Goal: Information Seeking & Learning: Learn about a topic

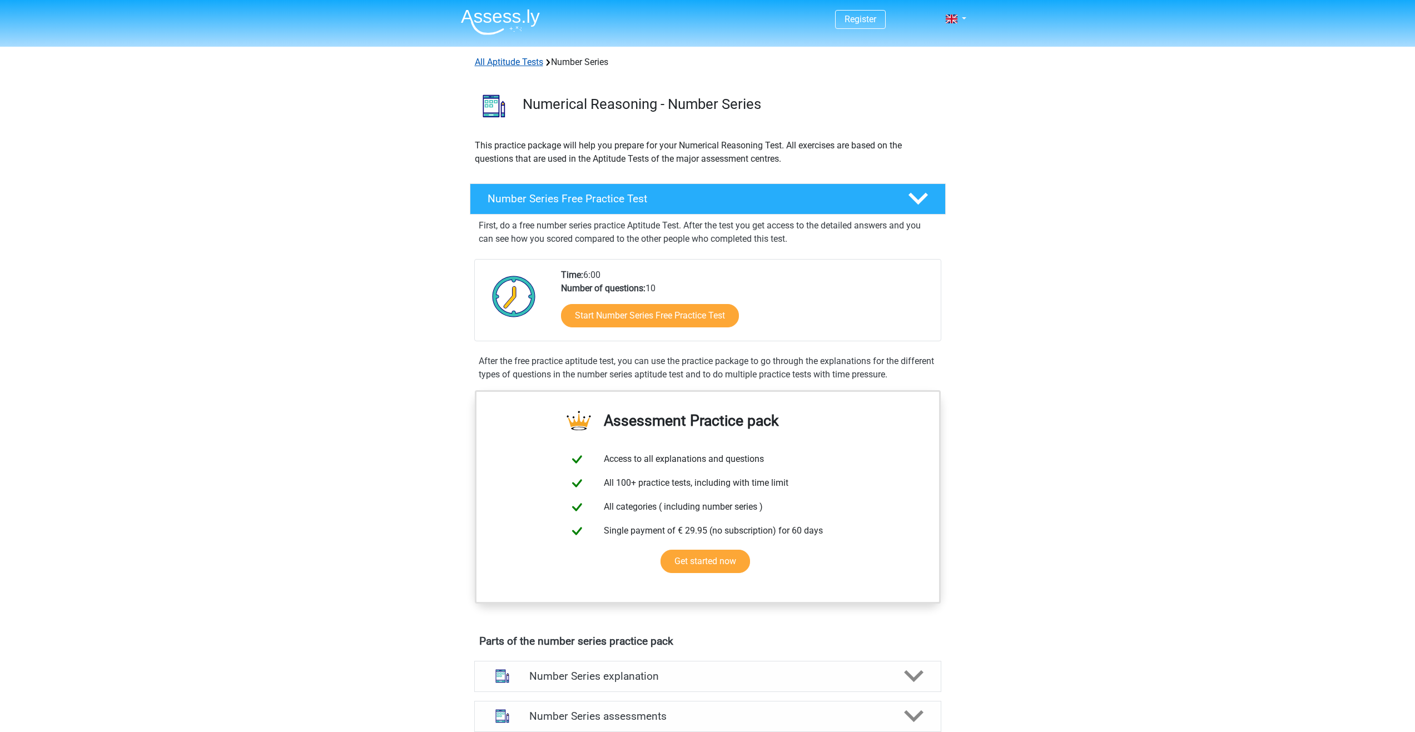
click at [532, 67] on link "All Aptitude Tests" at bounding box center [509, 62] width 68 height 11
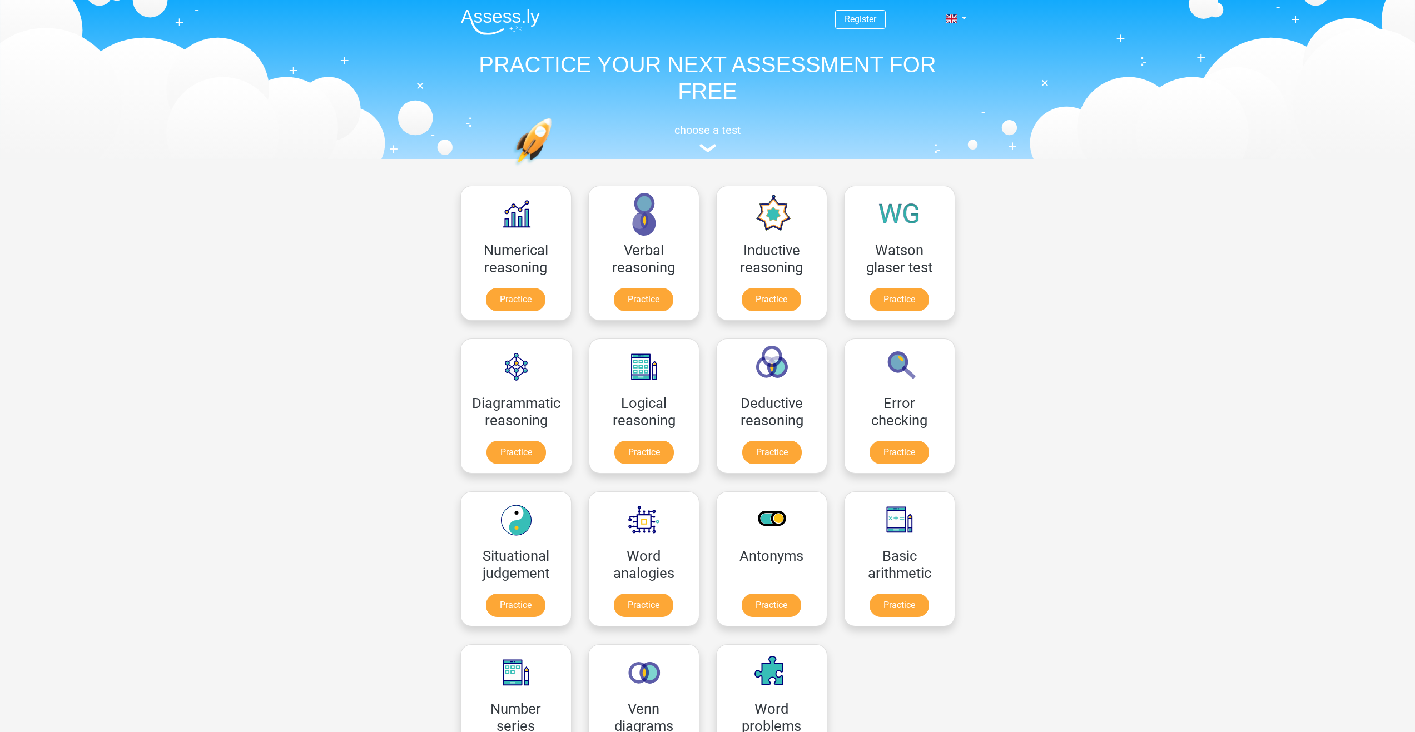
scroll to position [177, 0]
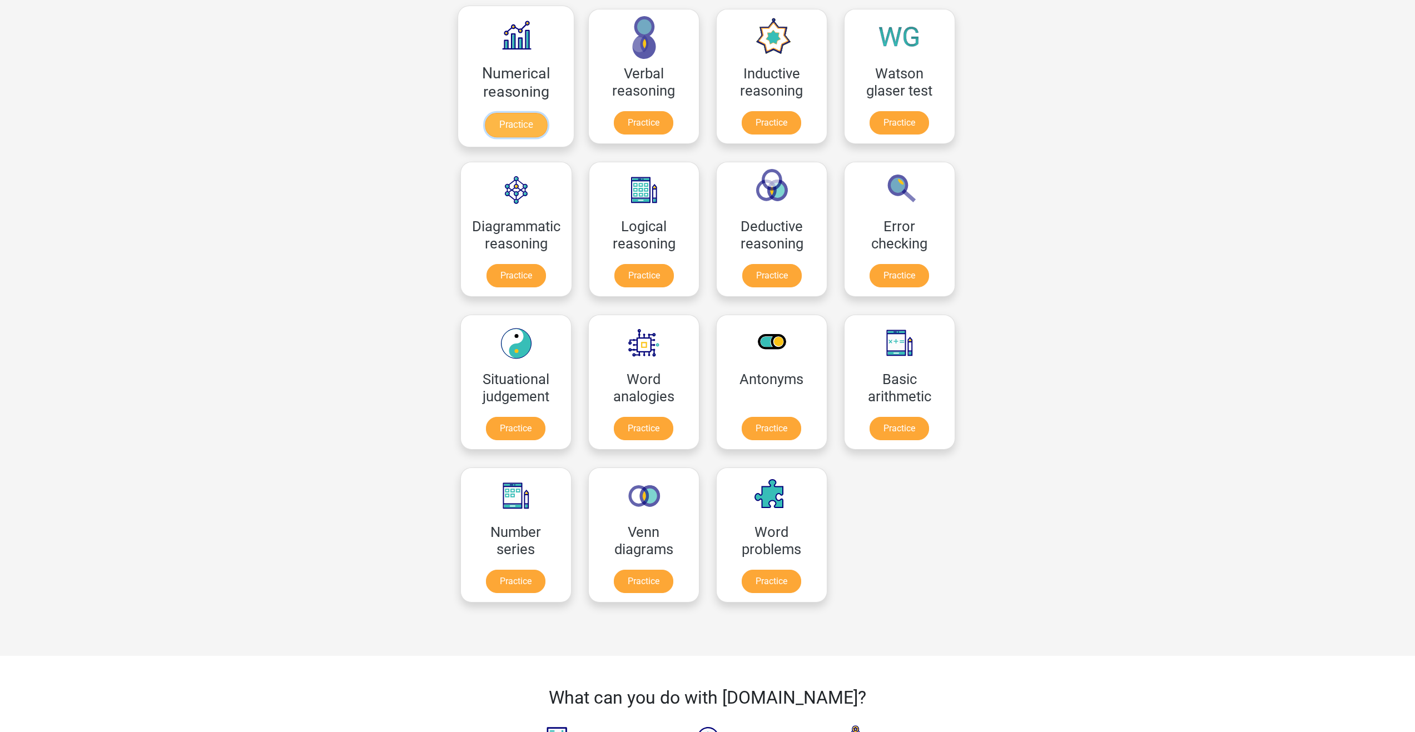
click at [499, 115] on link "Practice" at bounding box center [515, 125] width 62 height 24
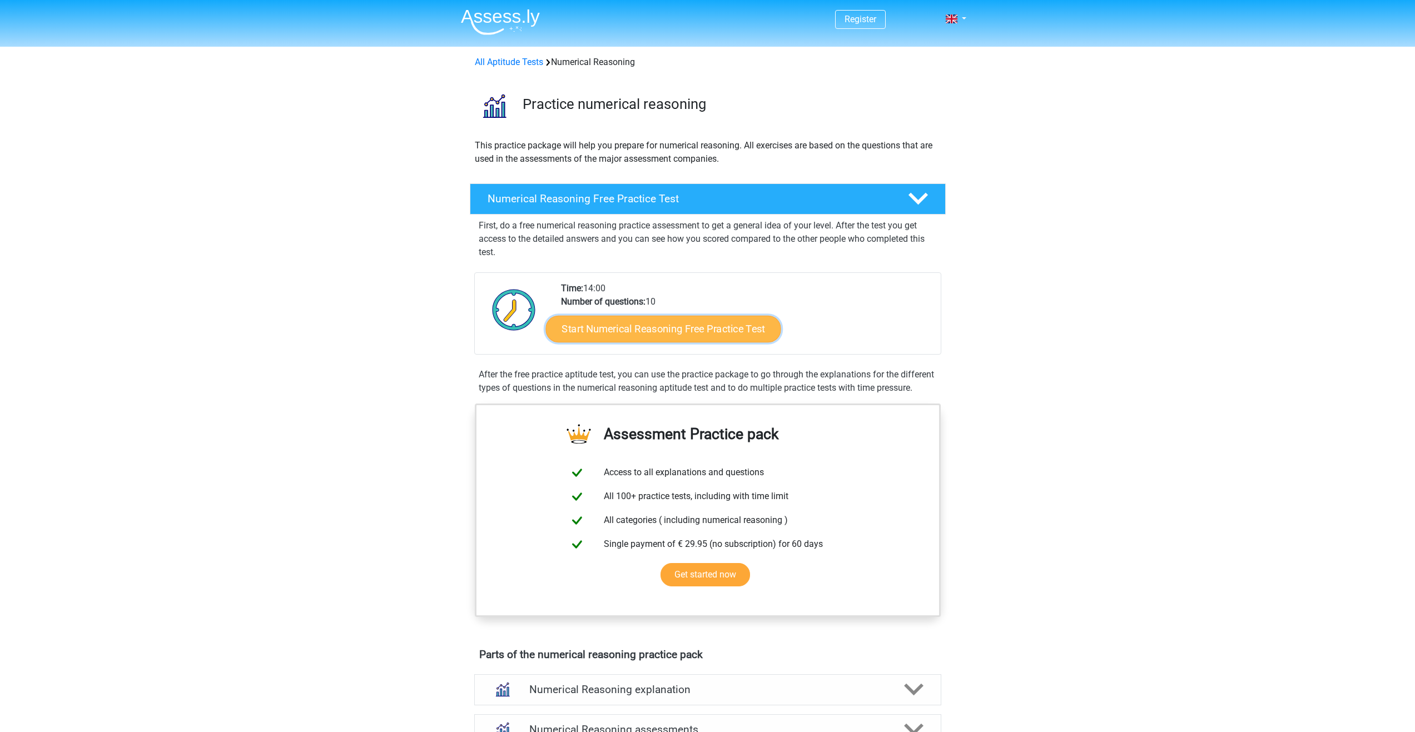
click at [632, 334] on link "Start Numerical Reasoning Free Practice Test" at bounding box center [662, 328] width 235 height 27
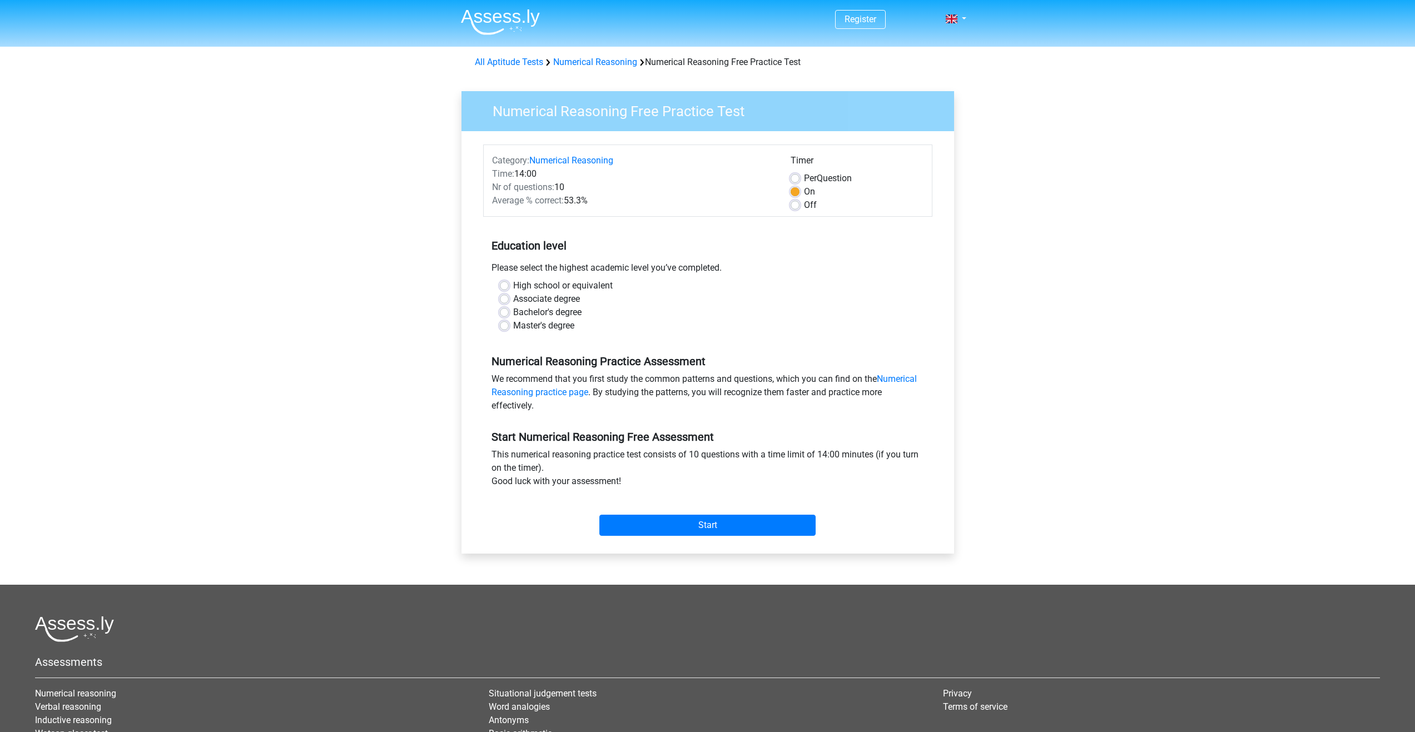
click at [538, 324] on label "Master's degree" at bounding box center [543, 325] width 61 height 13
click at [509, 324] on input "Master's degree" at bounding box center [504, 324] width 9 height 11
radio input "true"
click at [721, 518] on input "Start" at bounding box center [707, 525] width 216 height 21
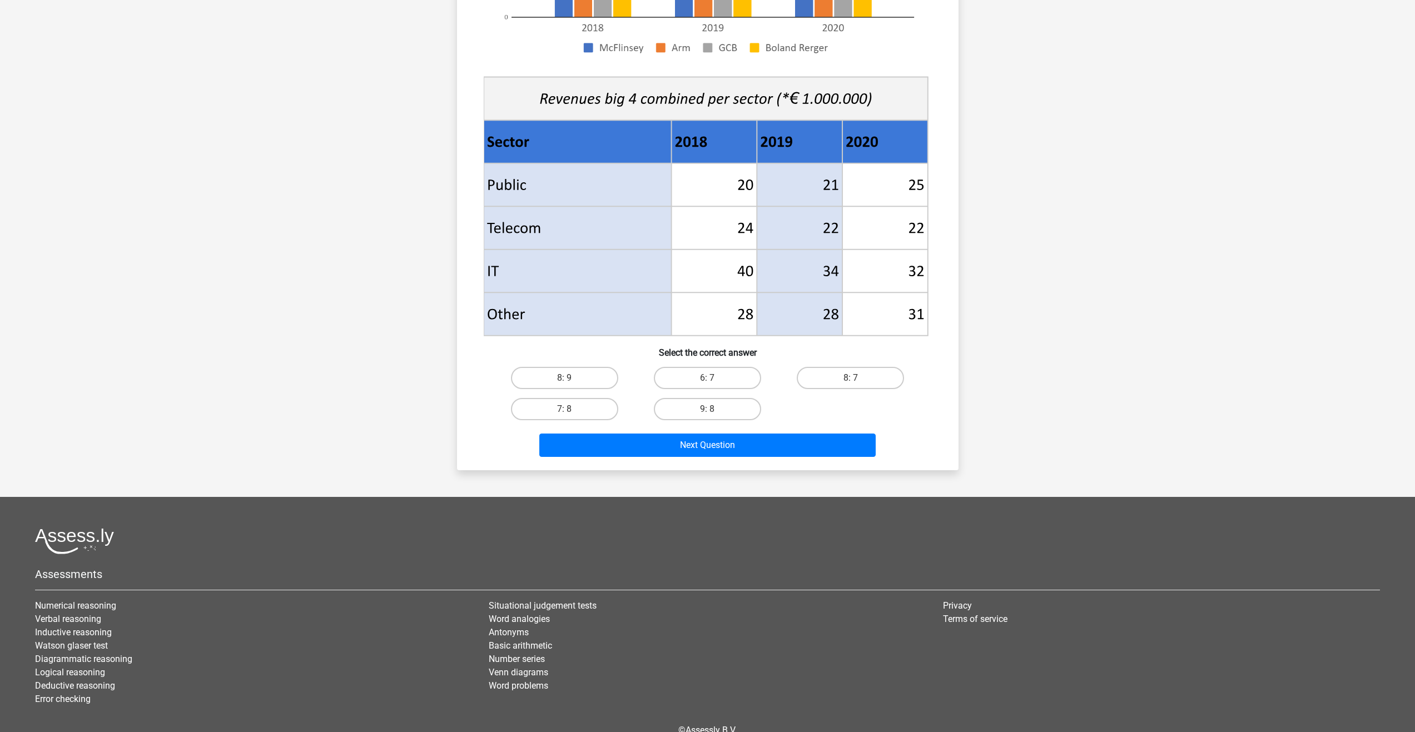
scroll to position [334, 0]
click at [839, 383] on label "8: 7" at bounding box center [850, 377] width 107 height 22
click at [851, 383] on input "8: 7" at bounding box center [854, 381] width 7 height 7
radio input "true"
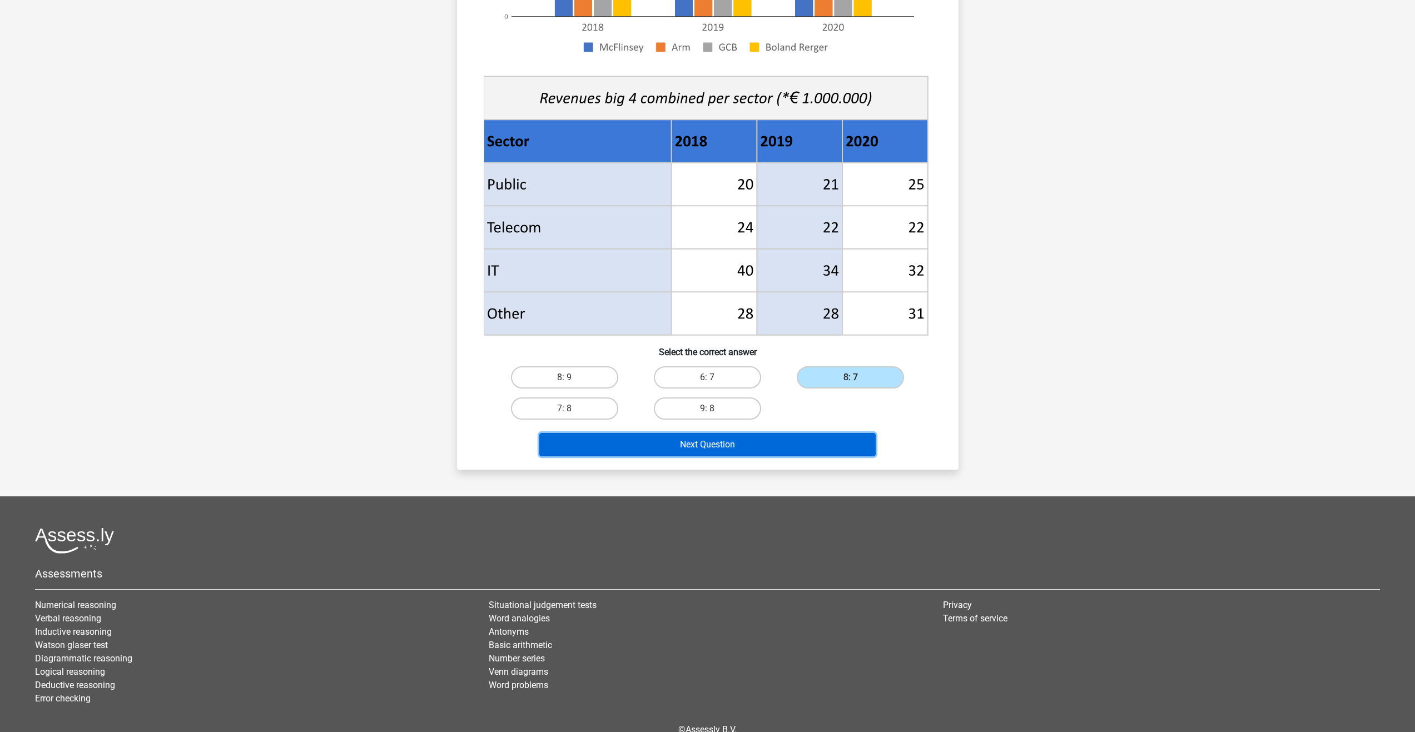
click at [781, 446] on button "Next Question" at bounding box center [707, 444] width 336 height 23
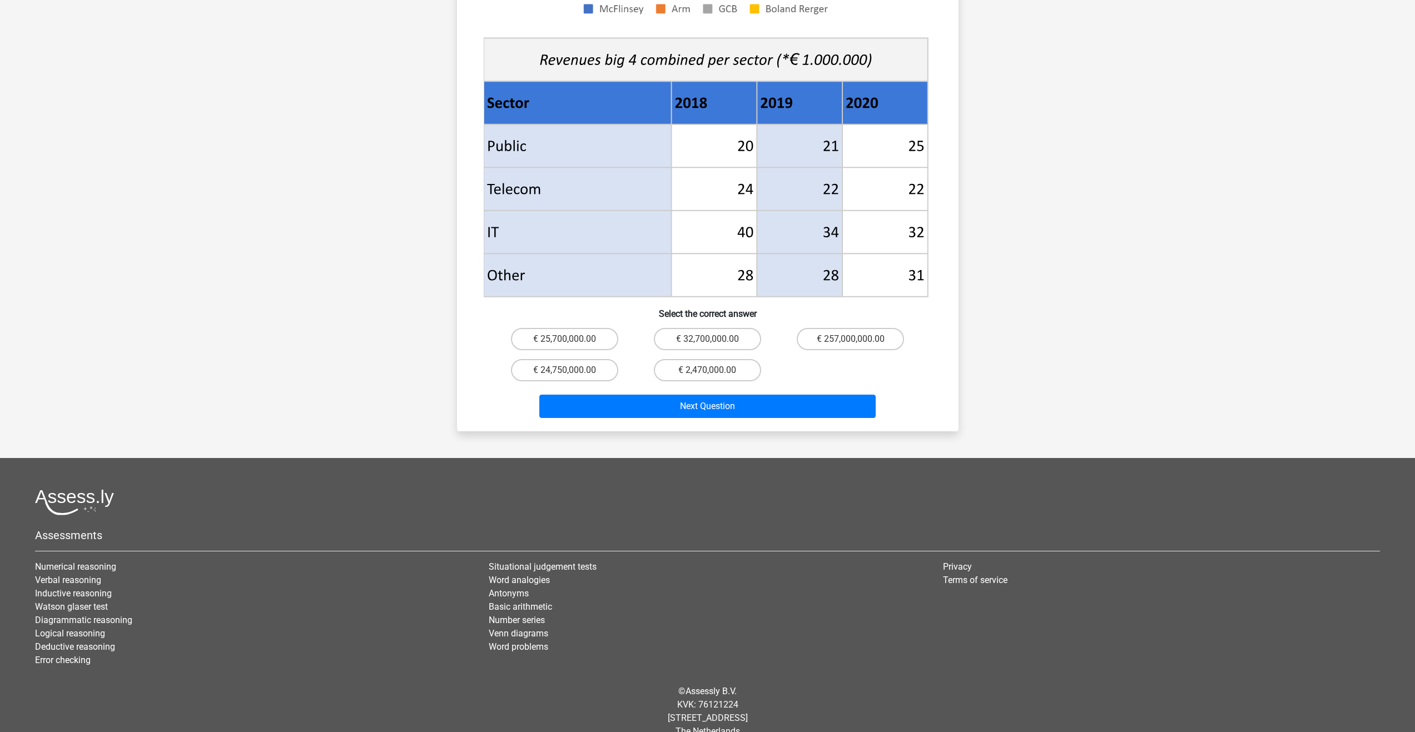
scroll to position [408, 0]
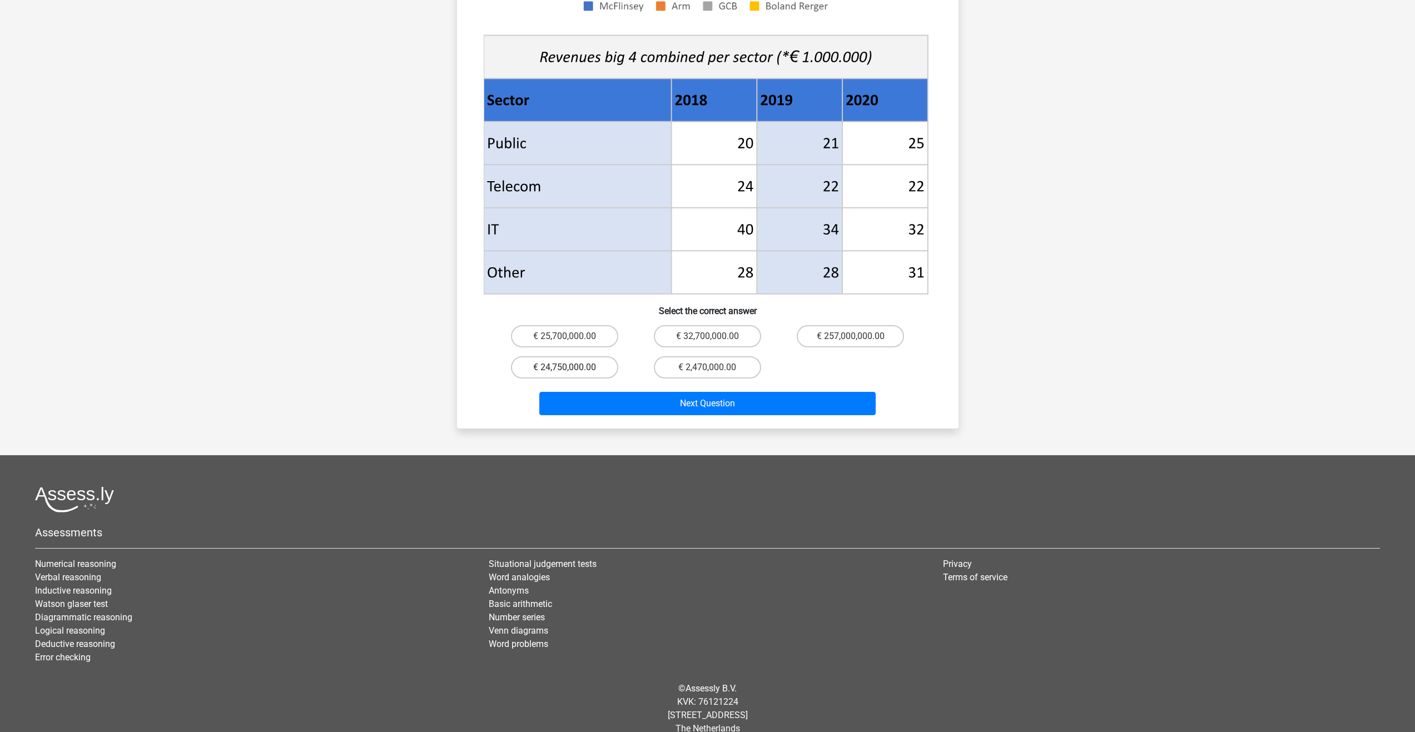
click at [554, 356] on label "€ 24,750,000.00" at bounding box center [564, 367] width 107 height 22
click at [564, 368] on input "€ 24,750,000.00" at bounding box center [567, 371] width 7 height 7
radio input "true"
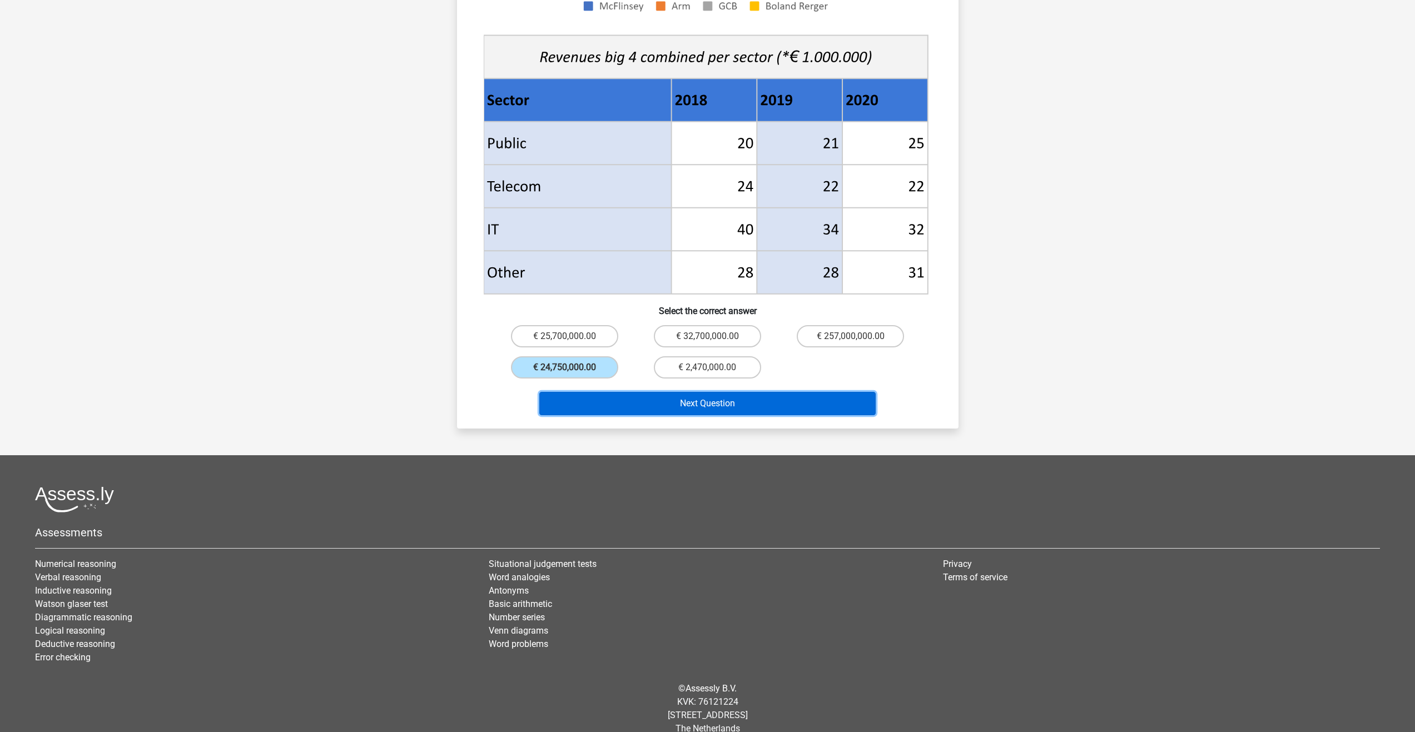
click at [671, 392] on button "Next Question" at bounding box center [707, 403] width 336 height 23
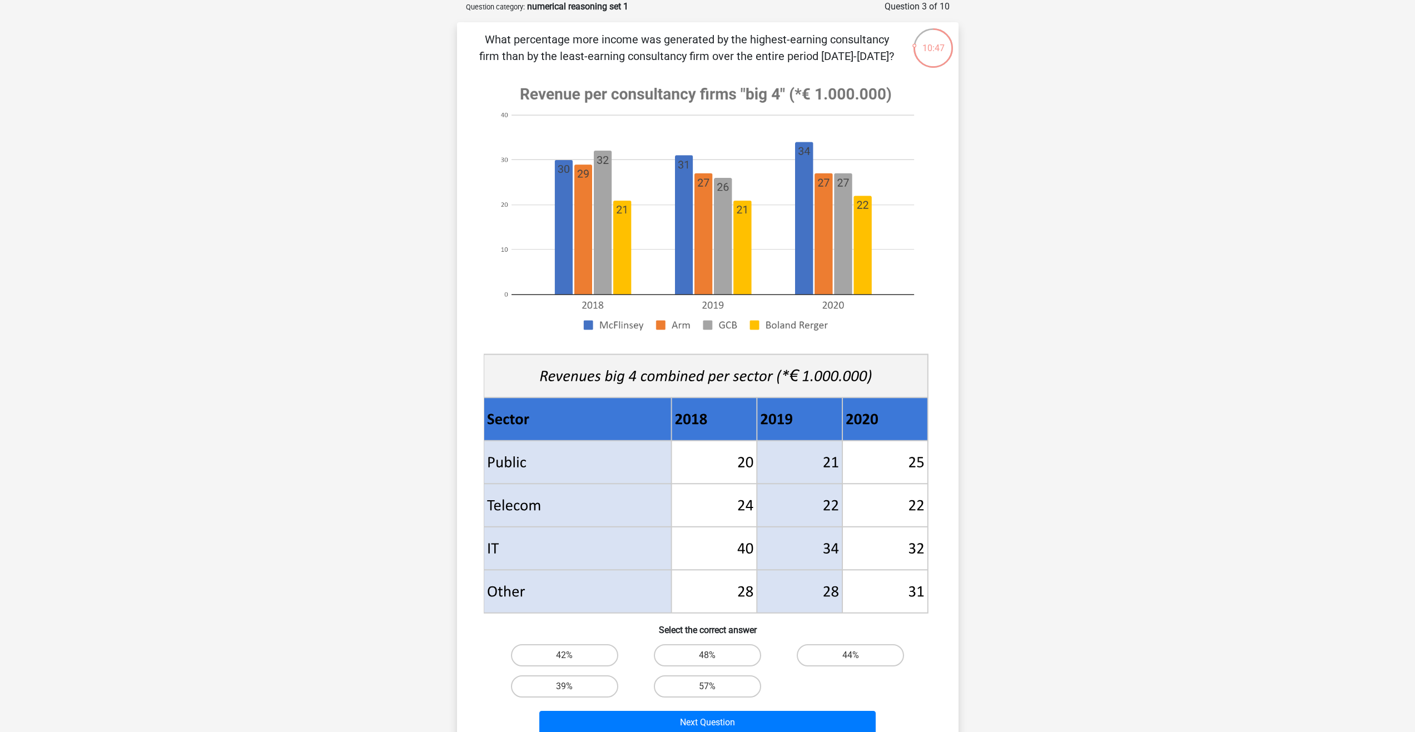
scroll to position [389, 0]
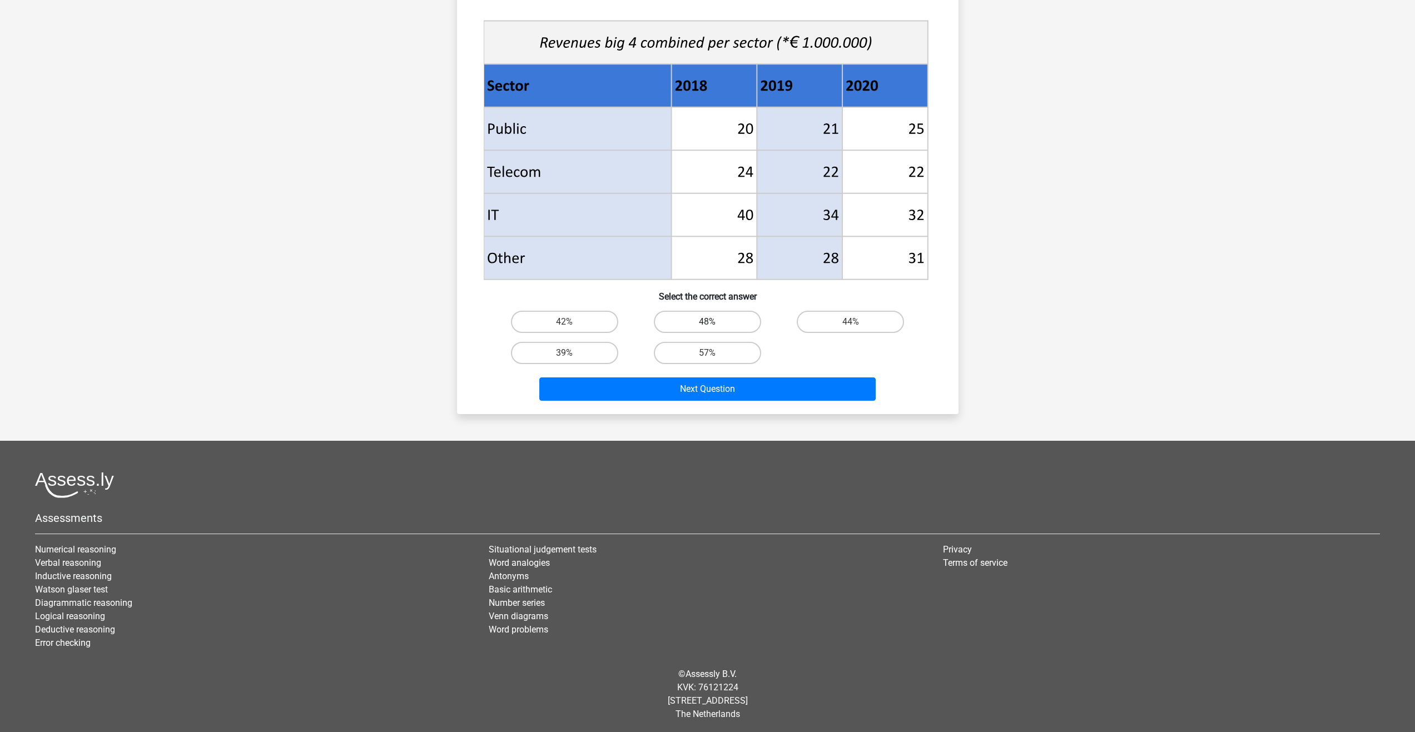
click at [693, 325] on label "48%" at bounding box center [707, 322] width 107 height 22
click at [707, 325] on input "48%" at bounding box center [710, 325] width 7 height 7
radio input "true"
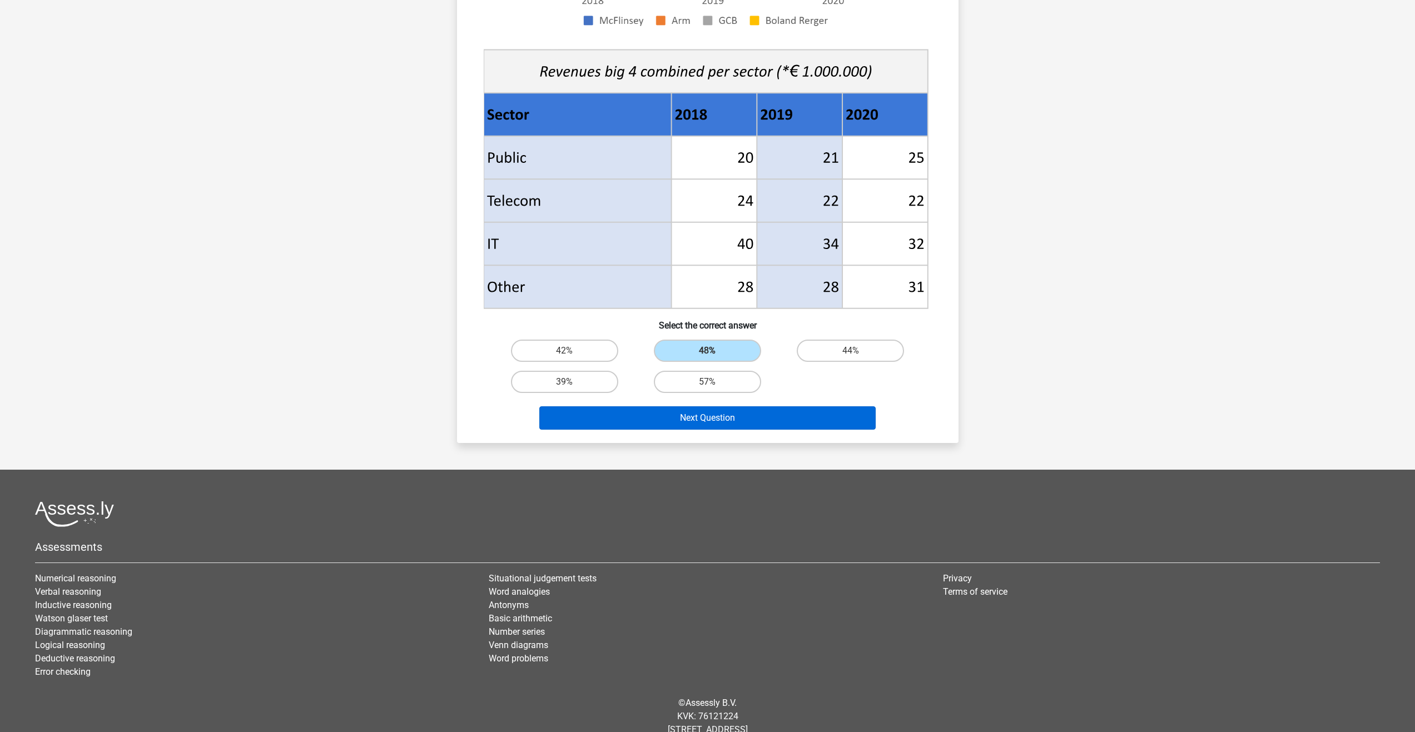
scroll to position [391, 0]
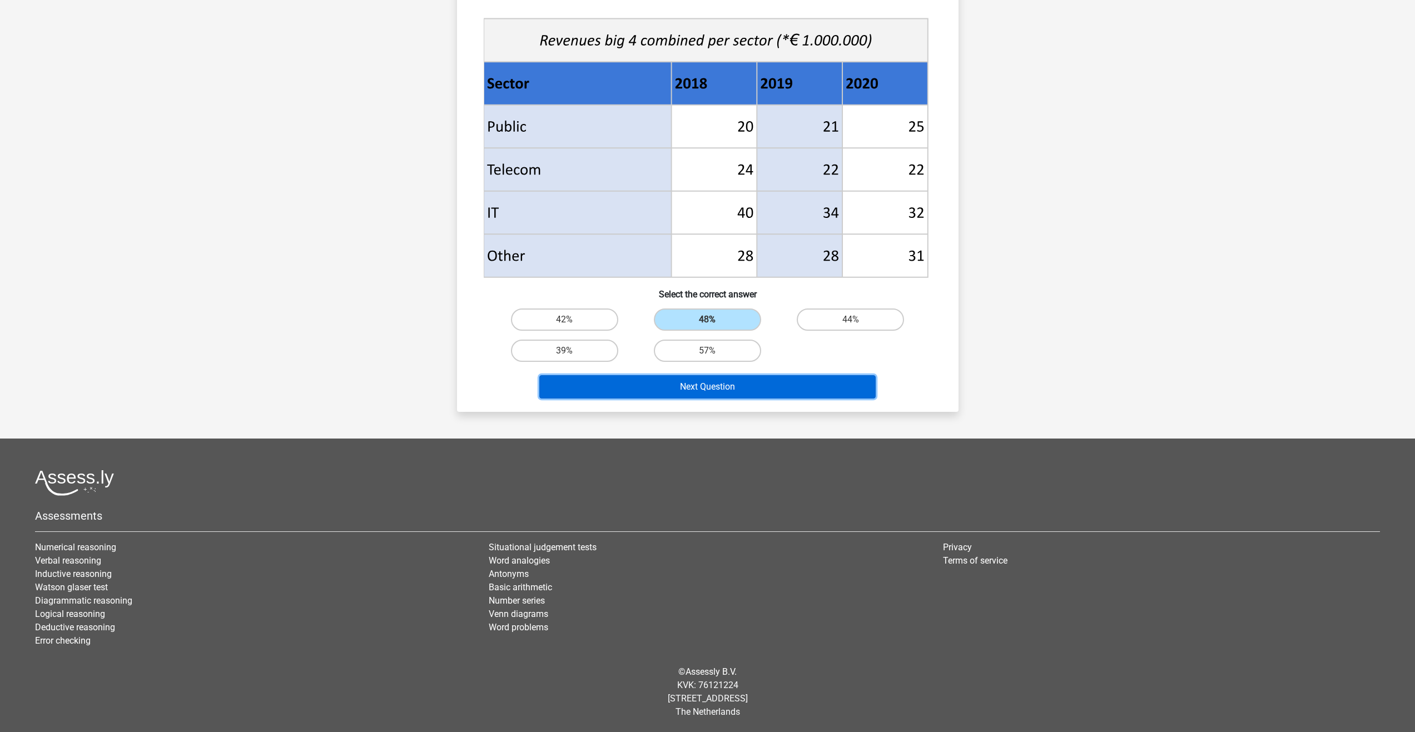
click at [721, 386] on button "Next Question" at bounding box center [707, 386] width 336 height 23
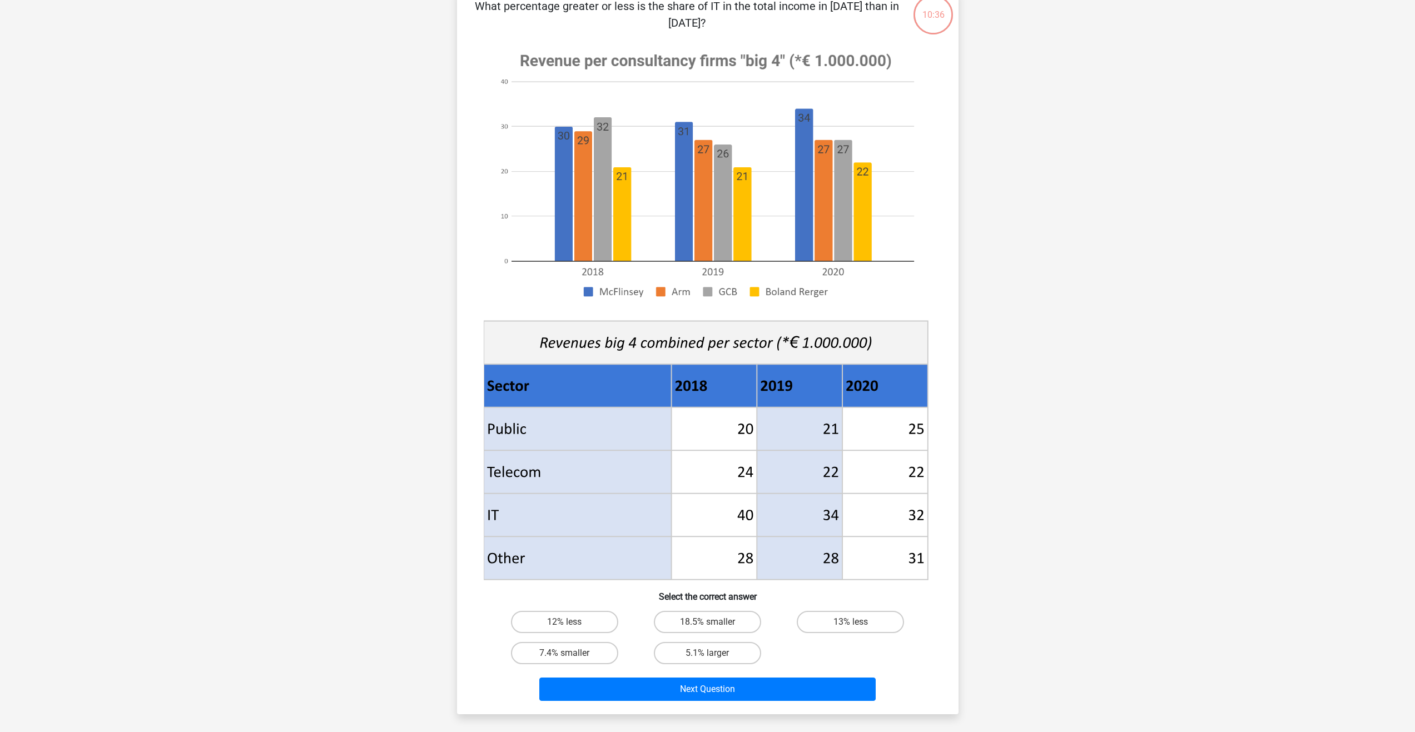
scroll to position [56, 0]
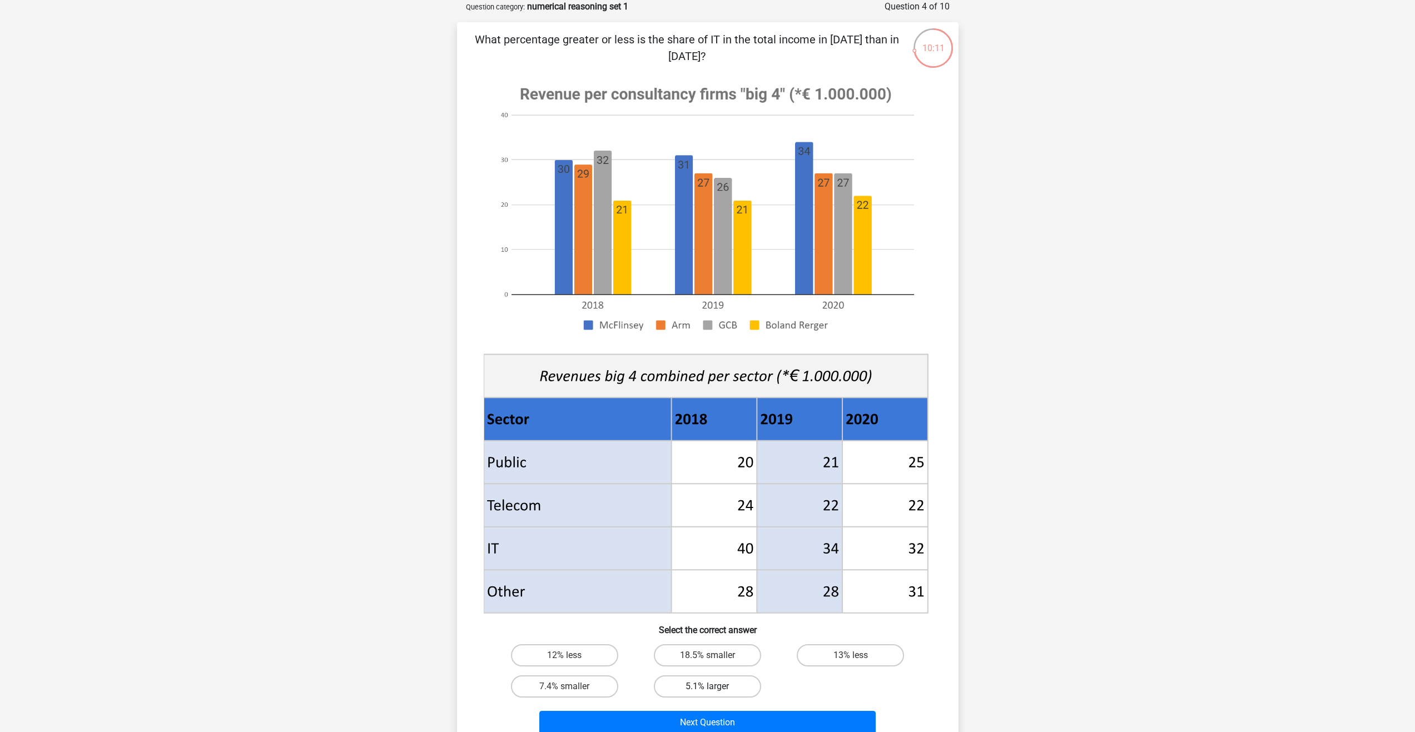
click at [719, 691] on label "5.1% larger" at bounding box center [707, 687] width 107 height 22
click at [714, 691] on input "5.1% larger" at bounding box center [710, 690] width 7 height 7
radio input "true"
click at [731, 660] on label "18.5% smaller" at bounding box center [707, 655] width 107 height 22
click at [714, 660] on input "18.5% smaller" at bounding box center [710, 659] width 7 height 7
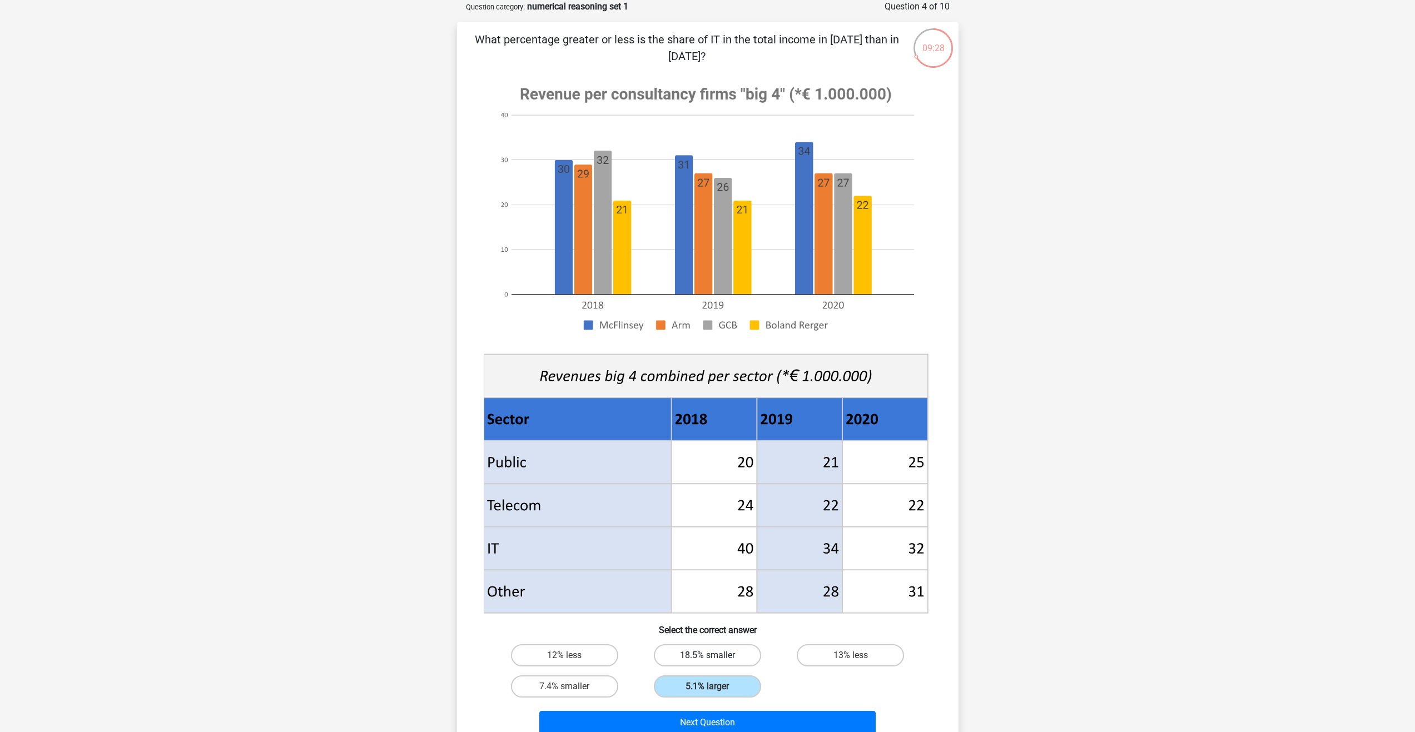
radio input "true"
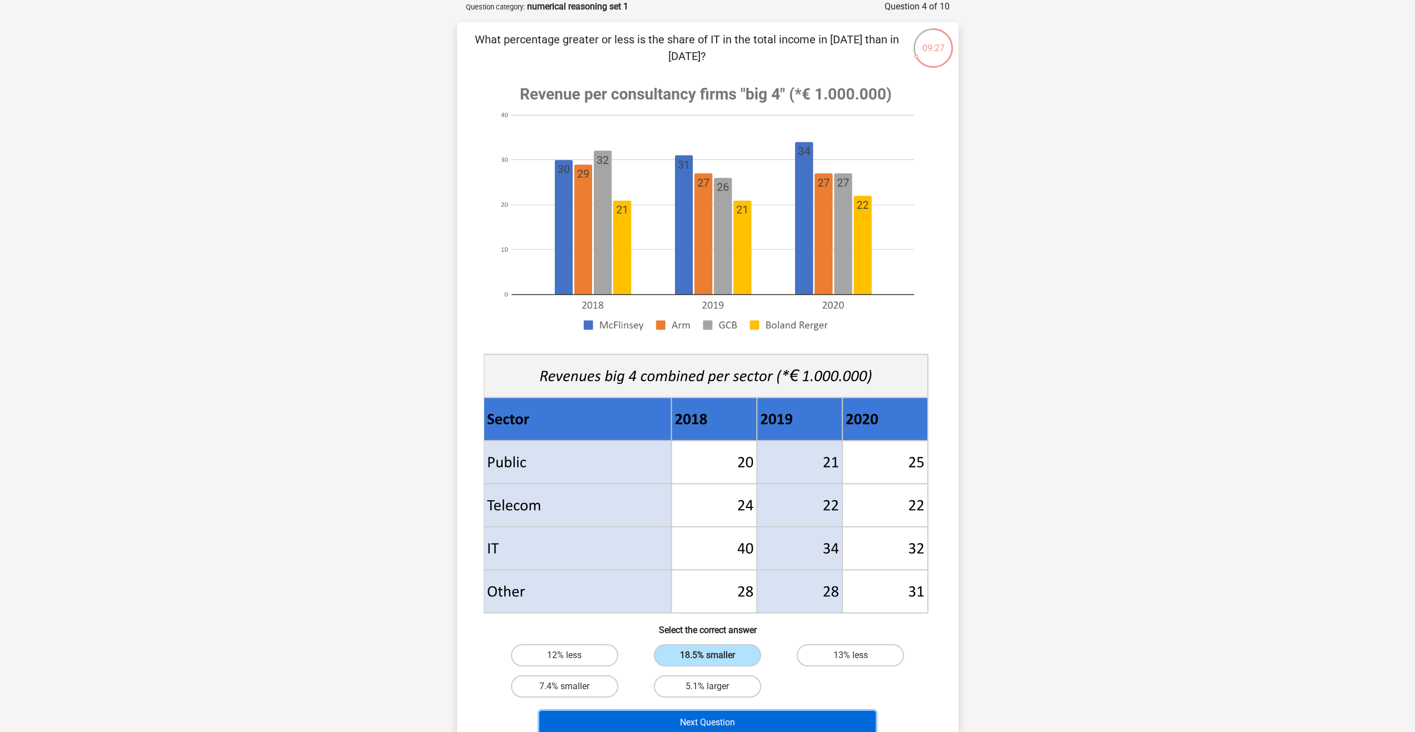
click at [736, 719] on button "Next Question" at bounding box center [707, 722] width 336 height 23
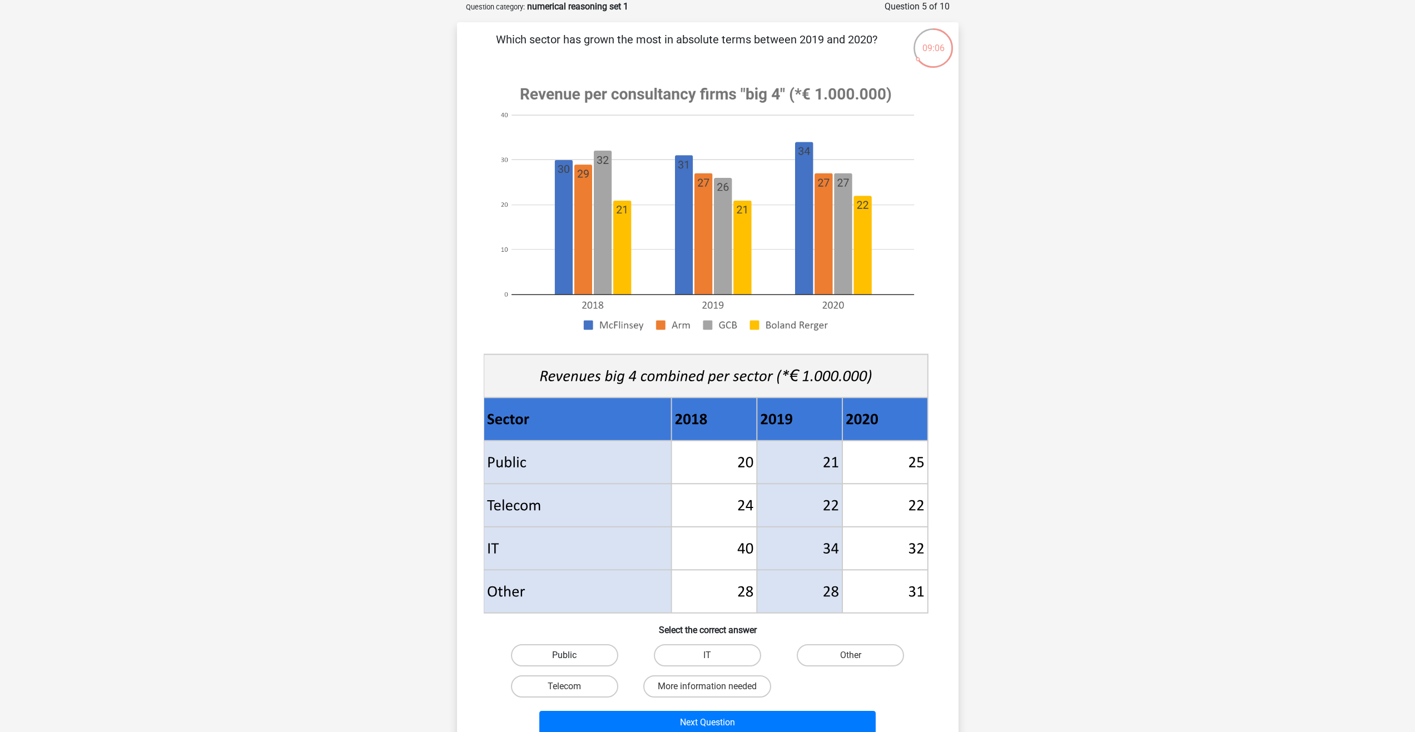
click at [599, 656] on label "Public" at bounding box center [564, 655] width 107 height 22
click at [572, 656] on input "Public" at bounding box center [567, 659] width 7 height 7
radio input "true"
click at [736, 717] on button "Next Question" at bounding box center [707, 722] width 336 height 23
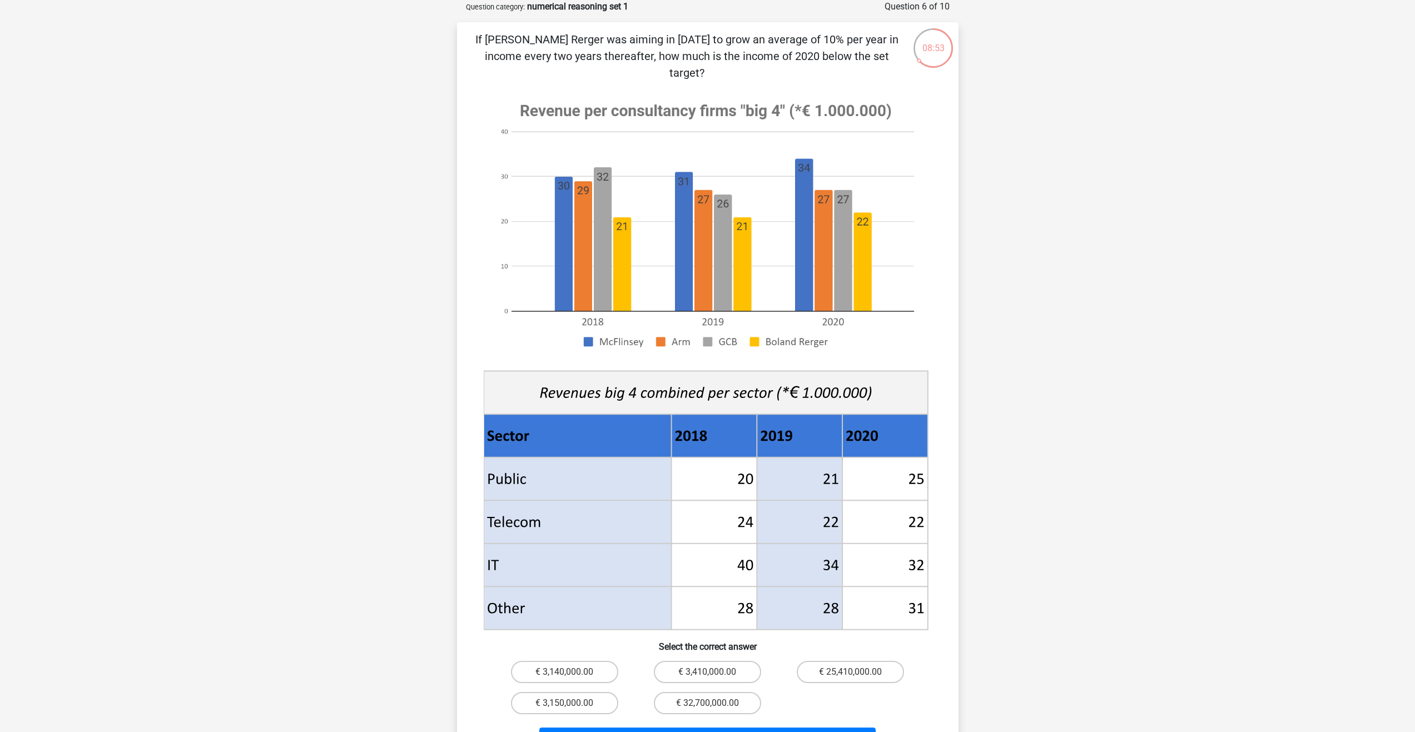
drag, startPoint x: 619, startPoint y: 56, endPoint x: 729, endPoint y: 54, distance: 110.1
click at [729, 54] on p "If Boland Rerger was aiming in 2018 to grow an average of 10% per year in incom…" at bounding box center [687, 56] width 424 height 50
click at [689, 663] on label "€ 3,410,000.00" at bounding box center [707, 672] width 107 height 22
click at [707, 672] on input "€ 3,410,000.00" at bounding box center [710, 675] width 7 height 7
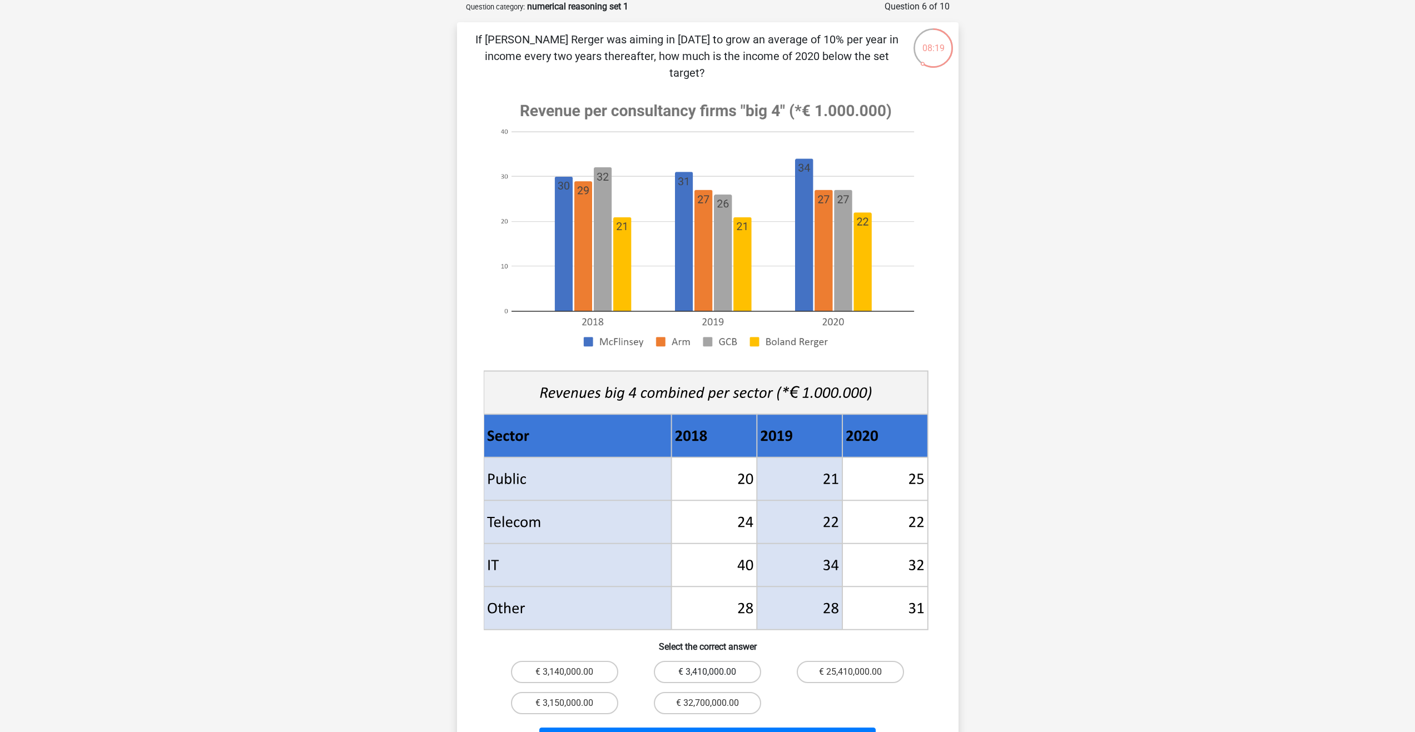
radio input "true"
click at [728, 728] on button "Next Question" at bounding box center [707, 739] width 336 height 23
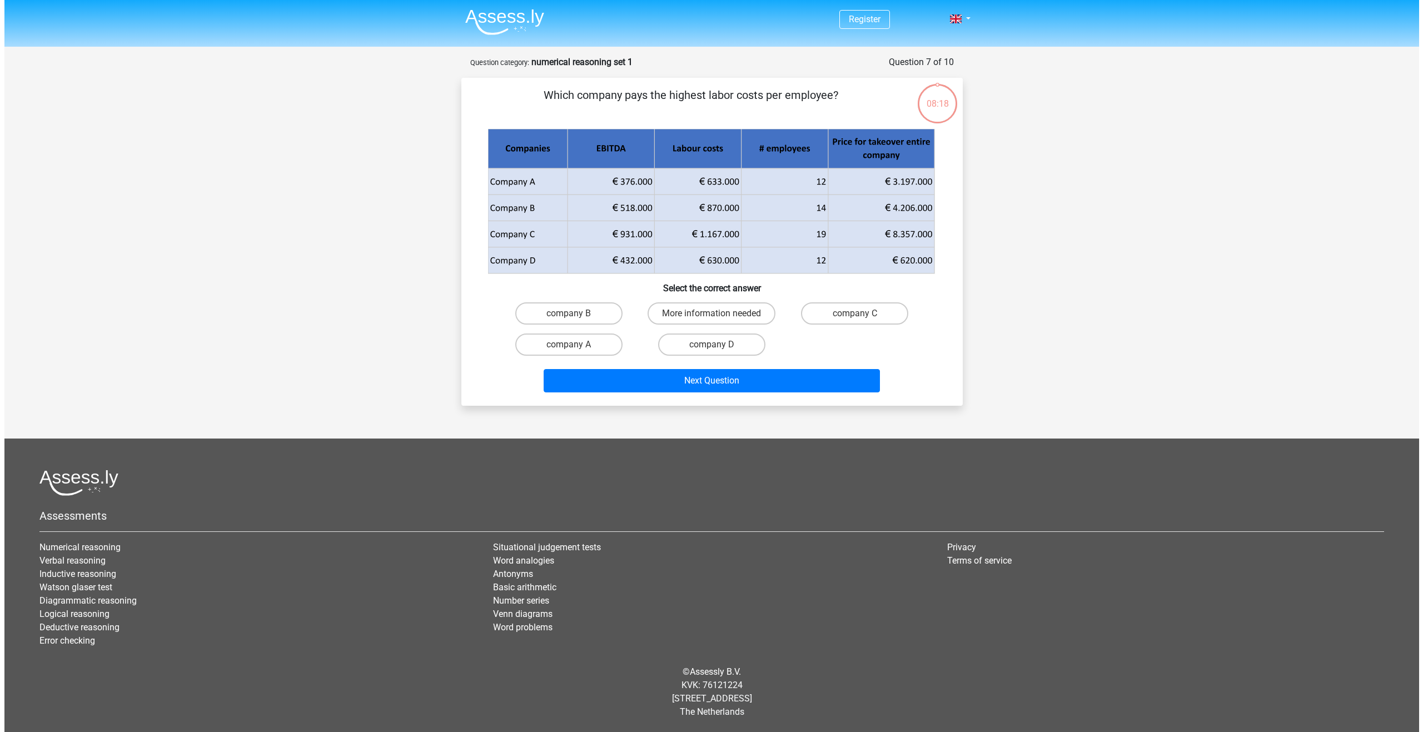
scroll to position [0, 0]
click at [832, 312] on label "company C" at bounding box center [854, 313] width 107 height 22
click at [855, 314] on input "company C" at bounding box center [858, 317] width 7 height 7
radio input "true"
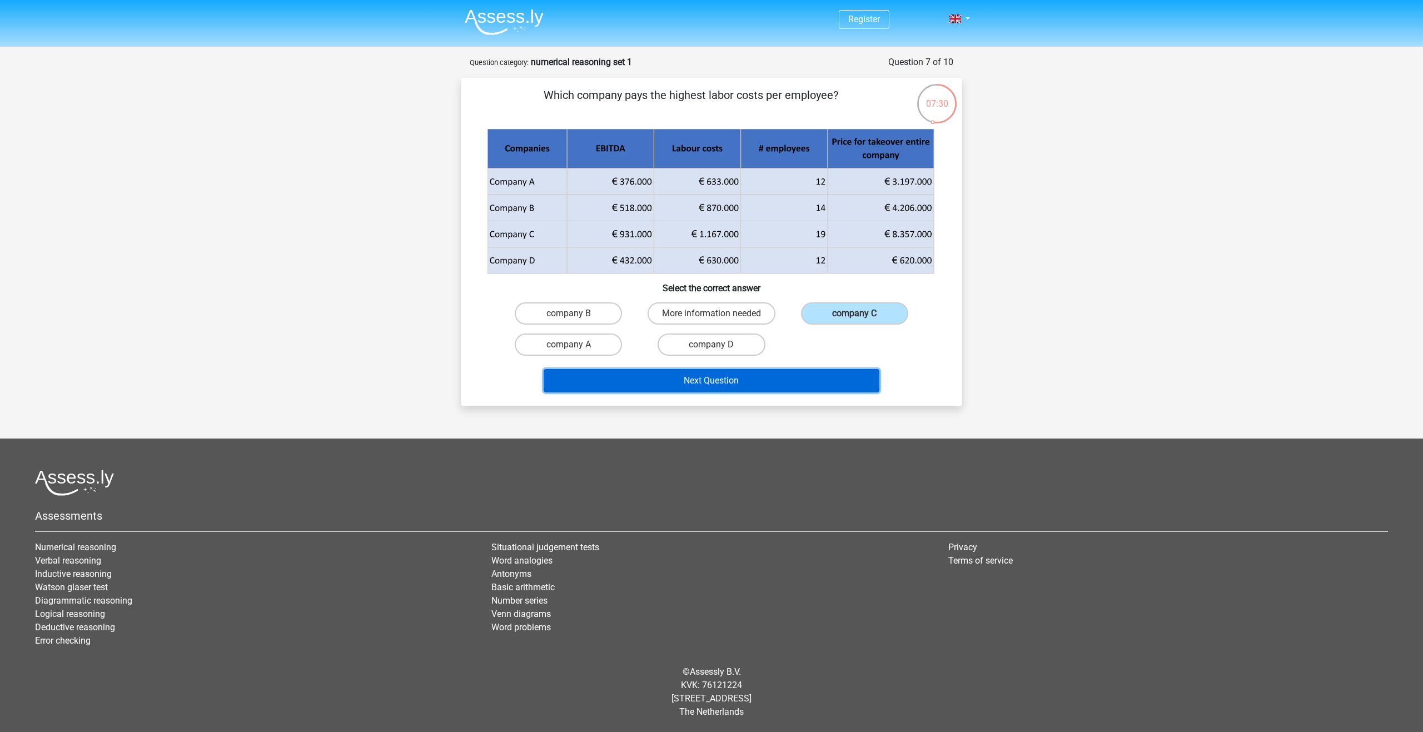
click at [795, 382] on button "Next Question" at bounding box center [712, 380] width 336 height 23
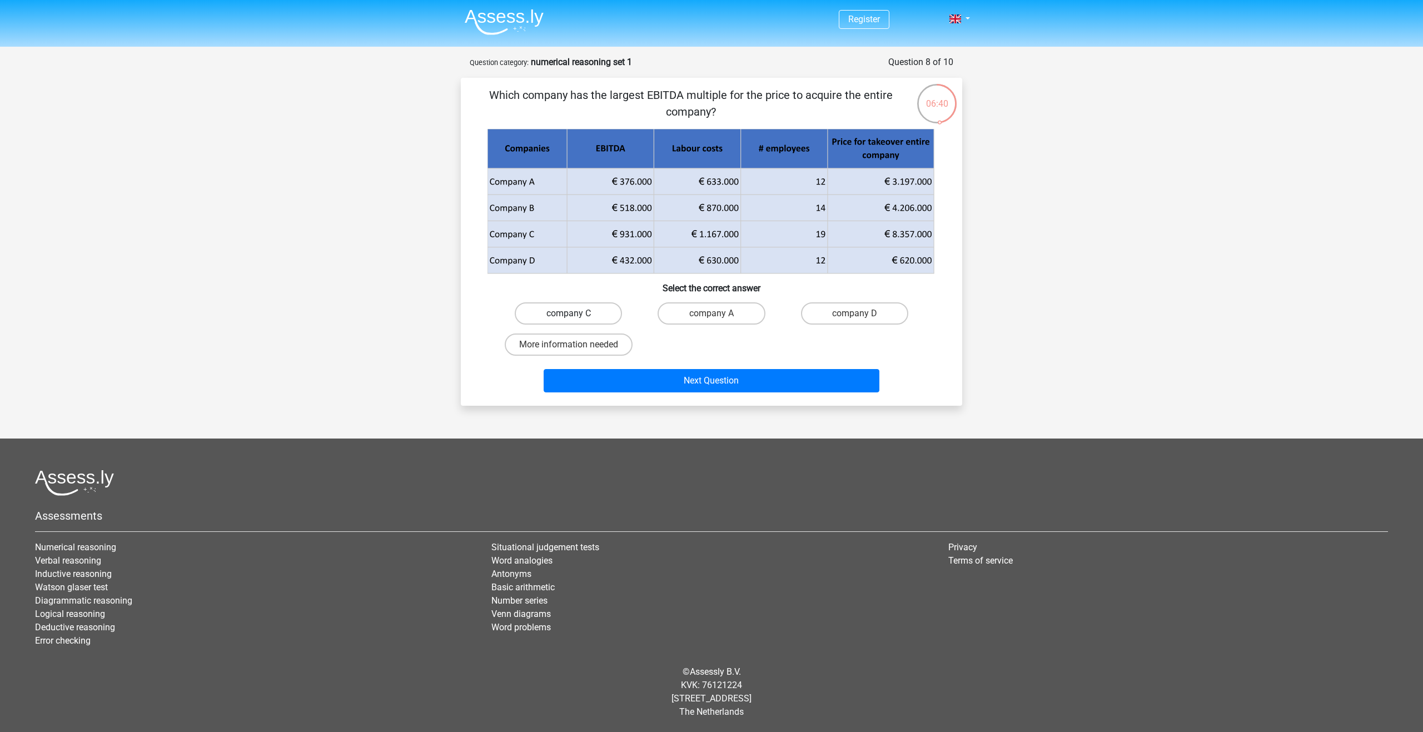
click at [594, 314] on label "company C" at bounding box center [568, 313] width 107 height 22
click at [576, 314] on input "company C" at bounding box center [572, 317] width 7 height 7
radio input "true"
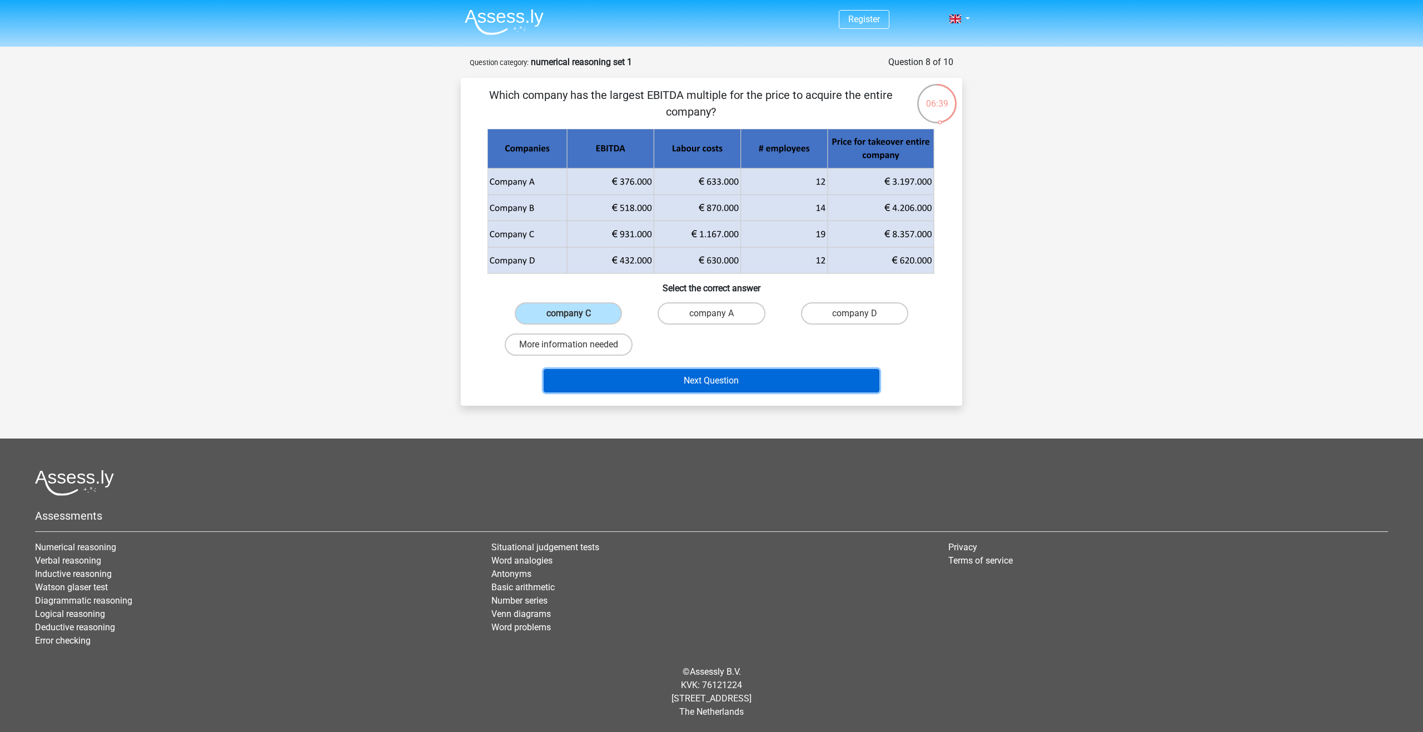
click at [730, 376] on button "Next Question" at bounding box center [712, 380] width 336 height 23
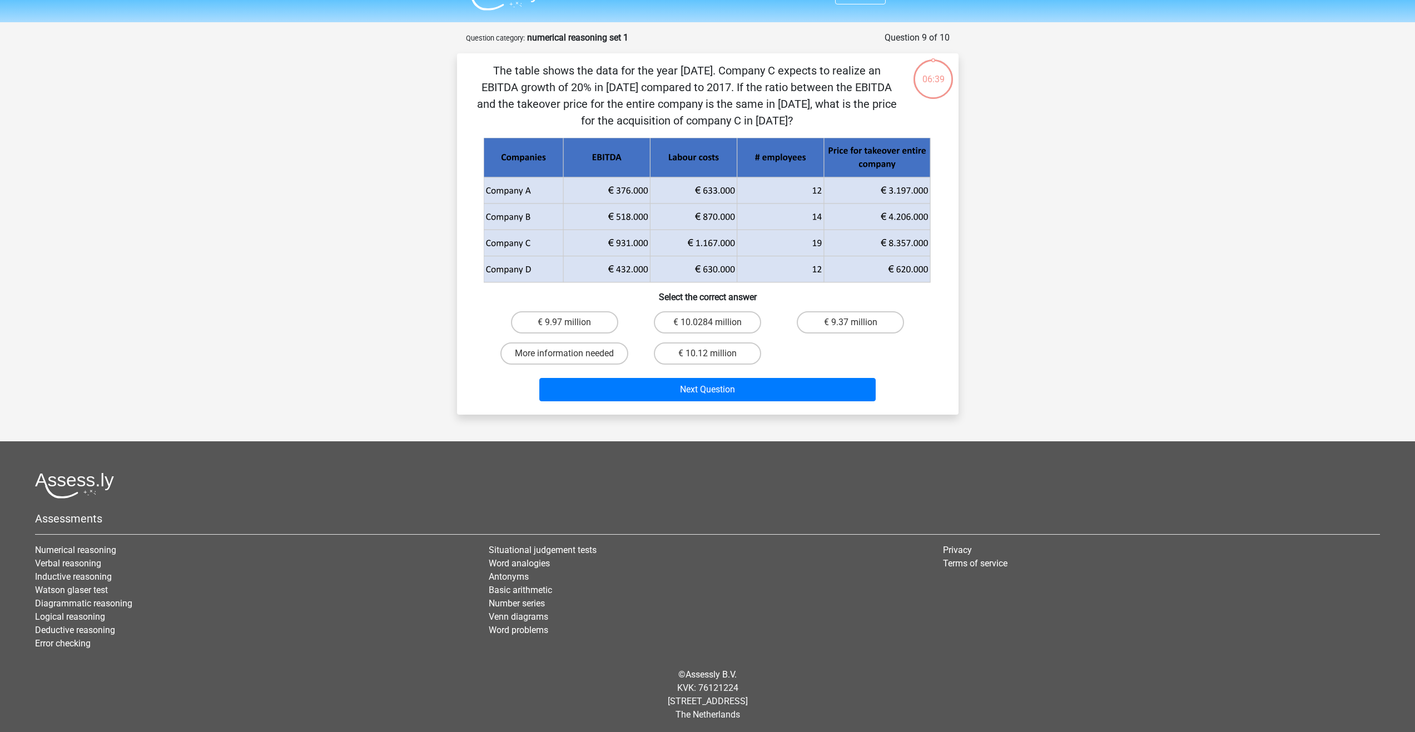
scroll to position [27, 0]
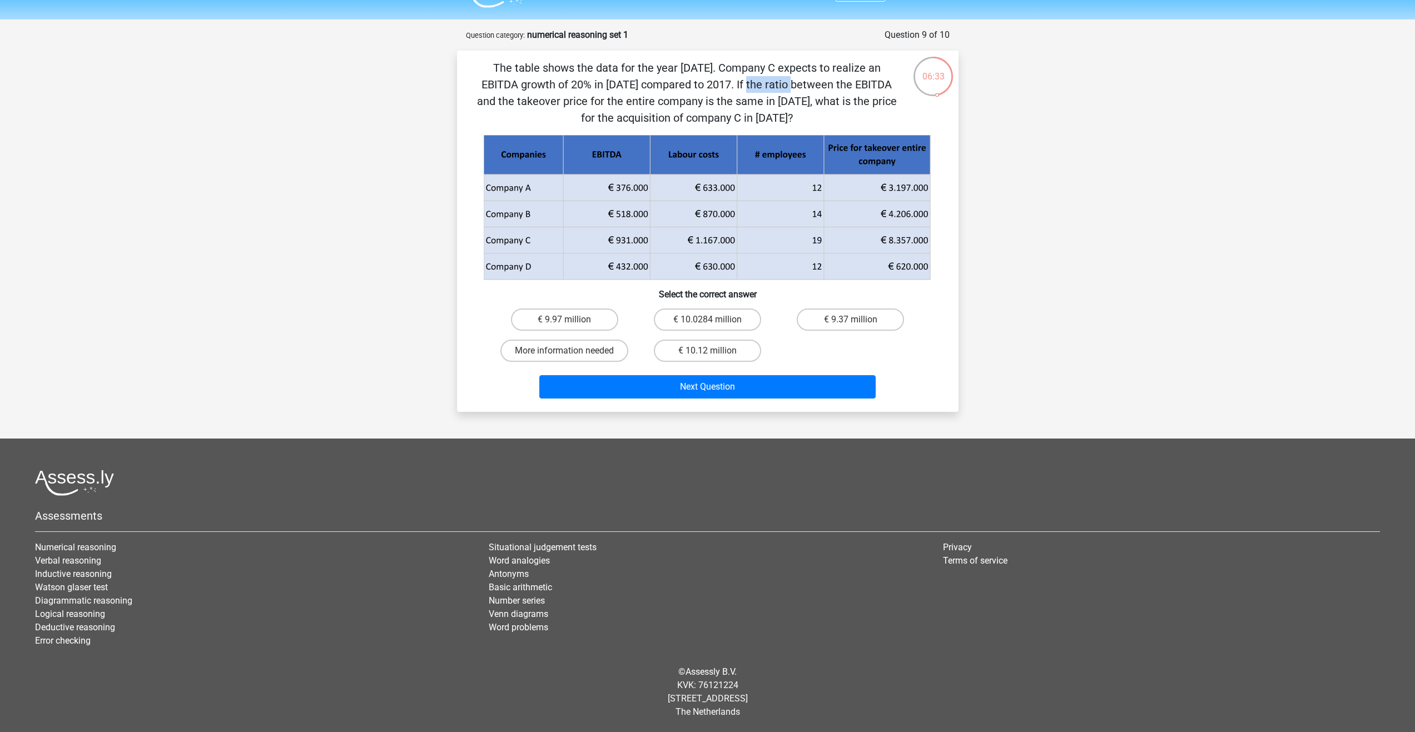
drag, startPoint x: 492, startPoint y: 87, endPoint x: 542, endPoint y: 85, distance: 50.1
click at [542, 85] on p "The table shows the data for the year 2017. Company C expects to realize an EBI…" at bounding box center [687, 92] width 424 height 67
drag, startPoint x: 778, startPoint y: 98, endPoint x: 778, endPoint y: 118, distance: 20.0
click at [778, 118] on p "The table shows the data for the year 2017. Company C expects to realize an EBI…" at bounding box center [687, 92] width 424 height 67
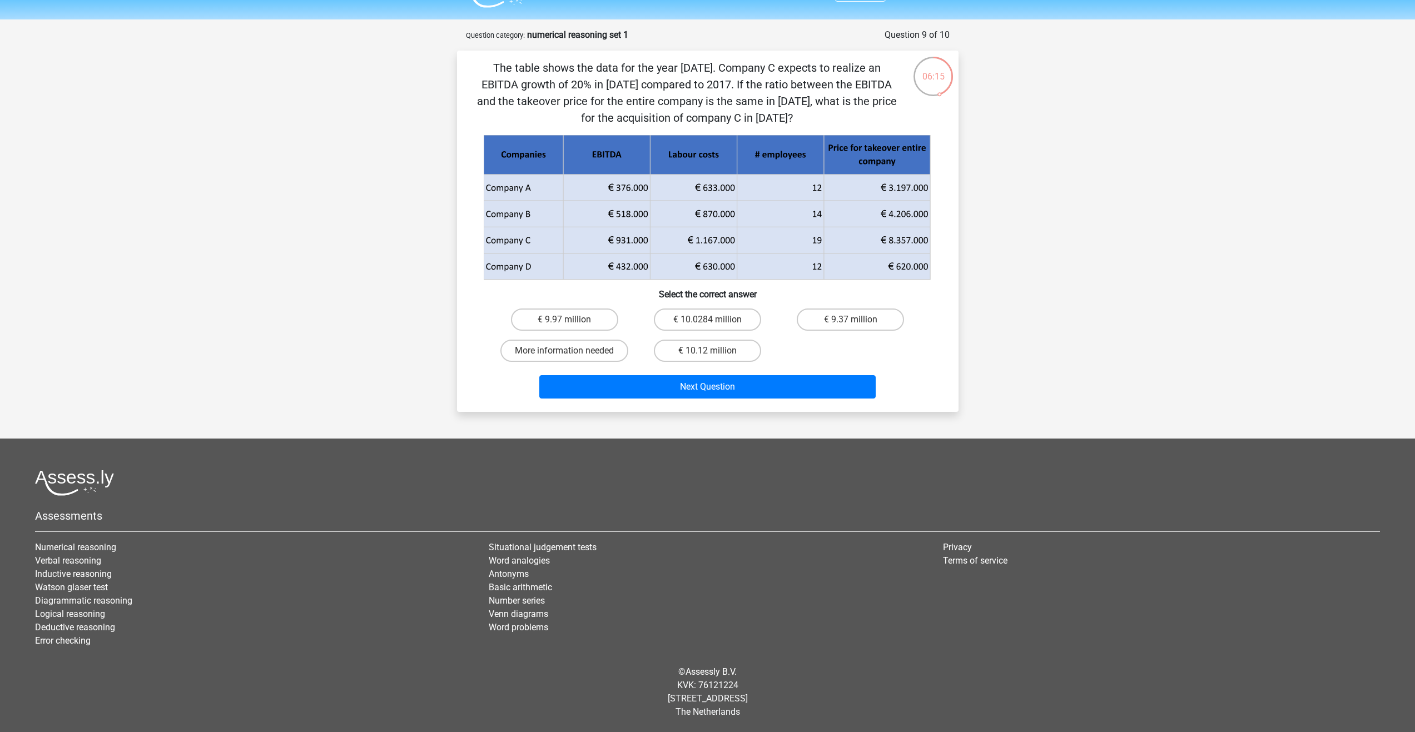
click at [778, 118] on p "The table shows the data for the year 2017. Company C expects to realize an EBI…" at bounding box center [687, 92] width 424 height 67
click at [707, 323] on input "€ 10.0284 million" at bounding box center [710, 323] width 7 height 7
radio input "true"
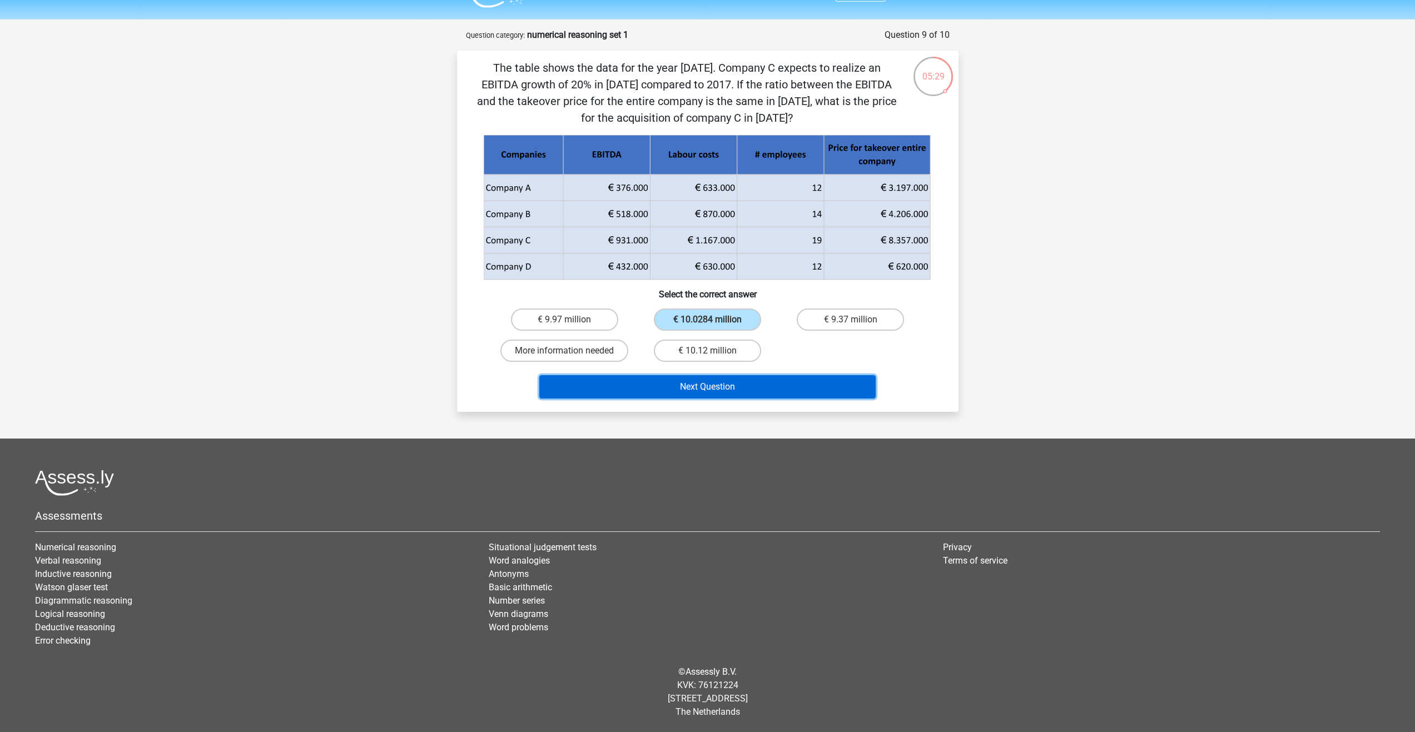
click at [734, 381] on button "Next Question" at bounding box center [707, 386] width 336 height 23
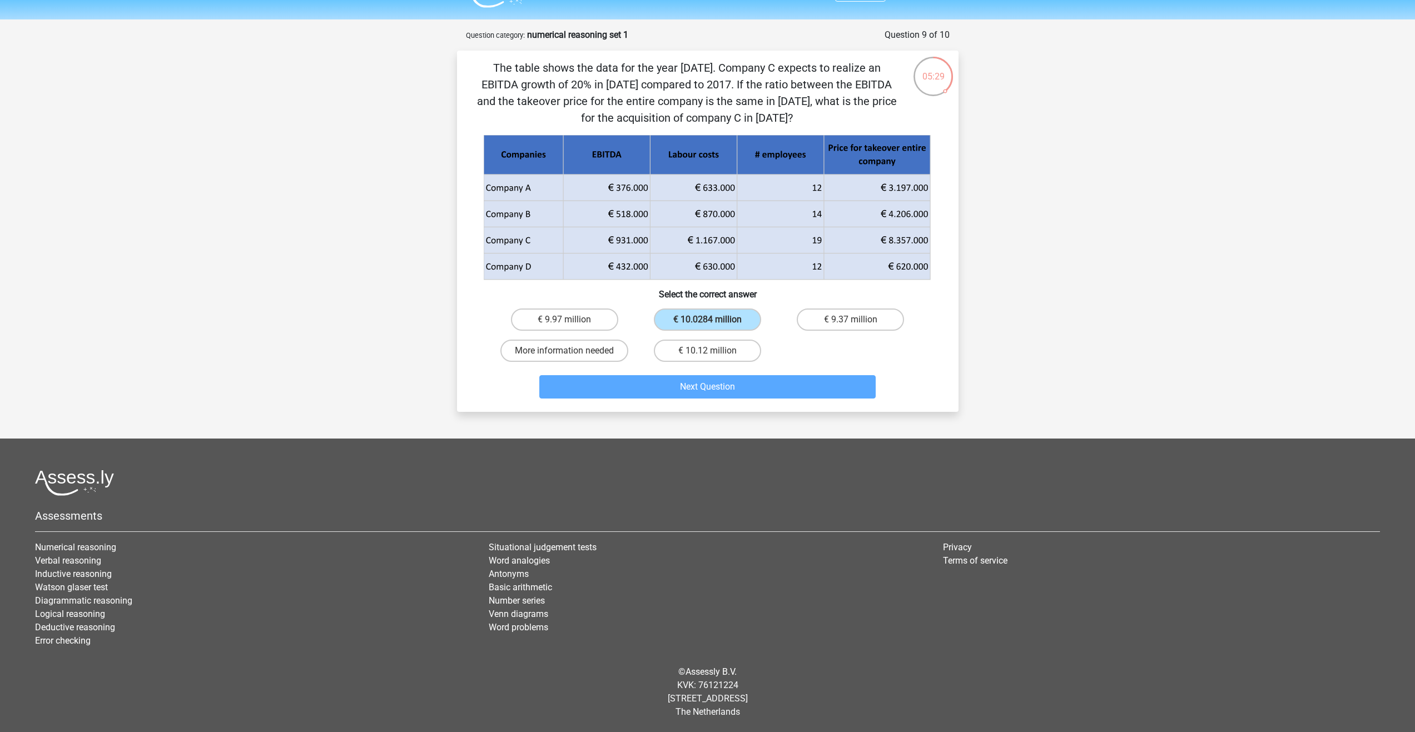
scroll to position [11, 0]
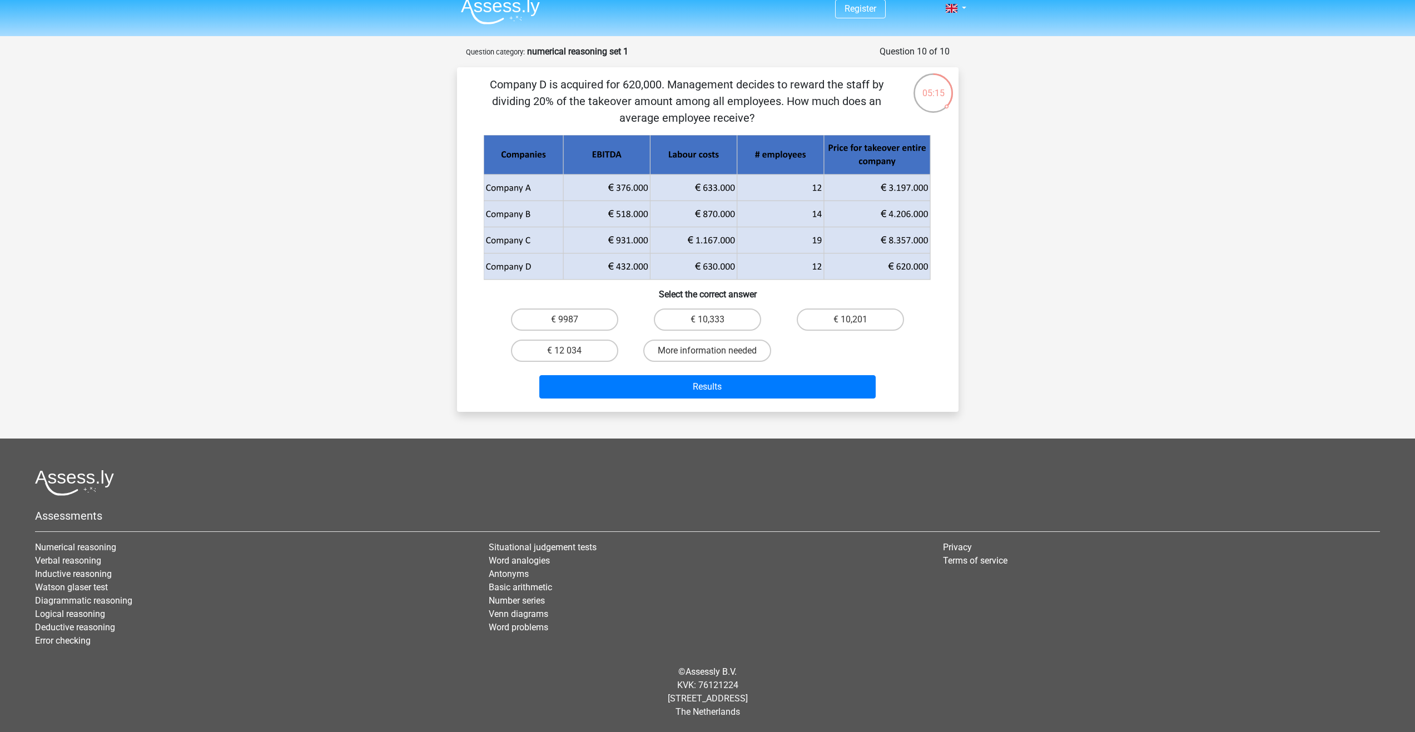
drag, startPoint x: 780, startPoint y: 98, endPoint x: 782, endPoint y: 116, distance: 17.4
click at [782, 116] on p "Company D is acquired for 620,000. Management decides to reward the staff by di…" at bounding box center [687, 101] width 424 height 50
click at [722, 319] on label "€ 10,333" at bounding box center [707, 320] width 107 height 22
click at [714, 320] on input "€ 10,333" at bounding box center [710, 323] width 7 height 7
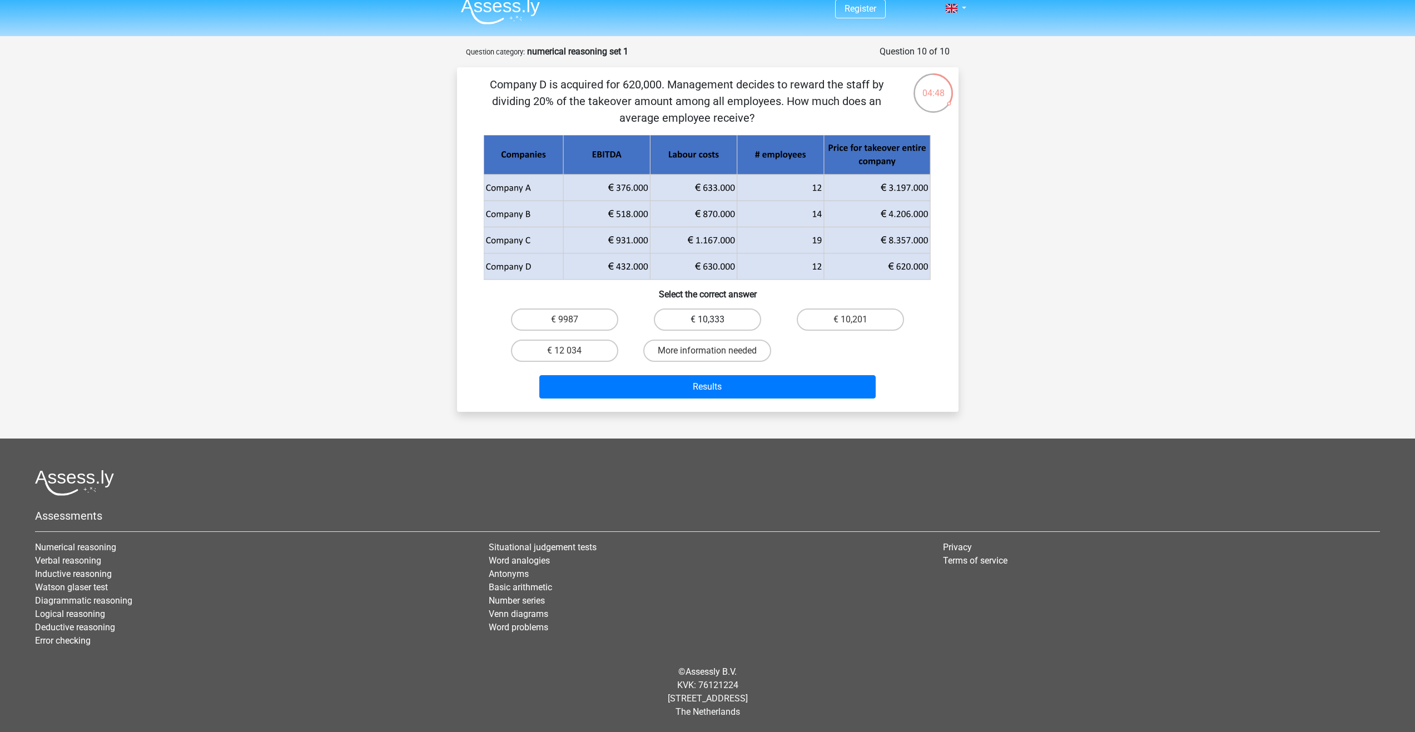
radio input "true"
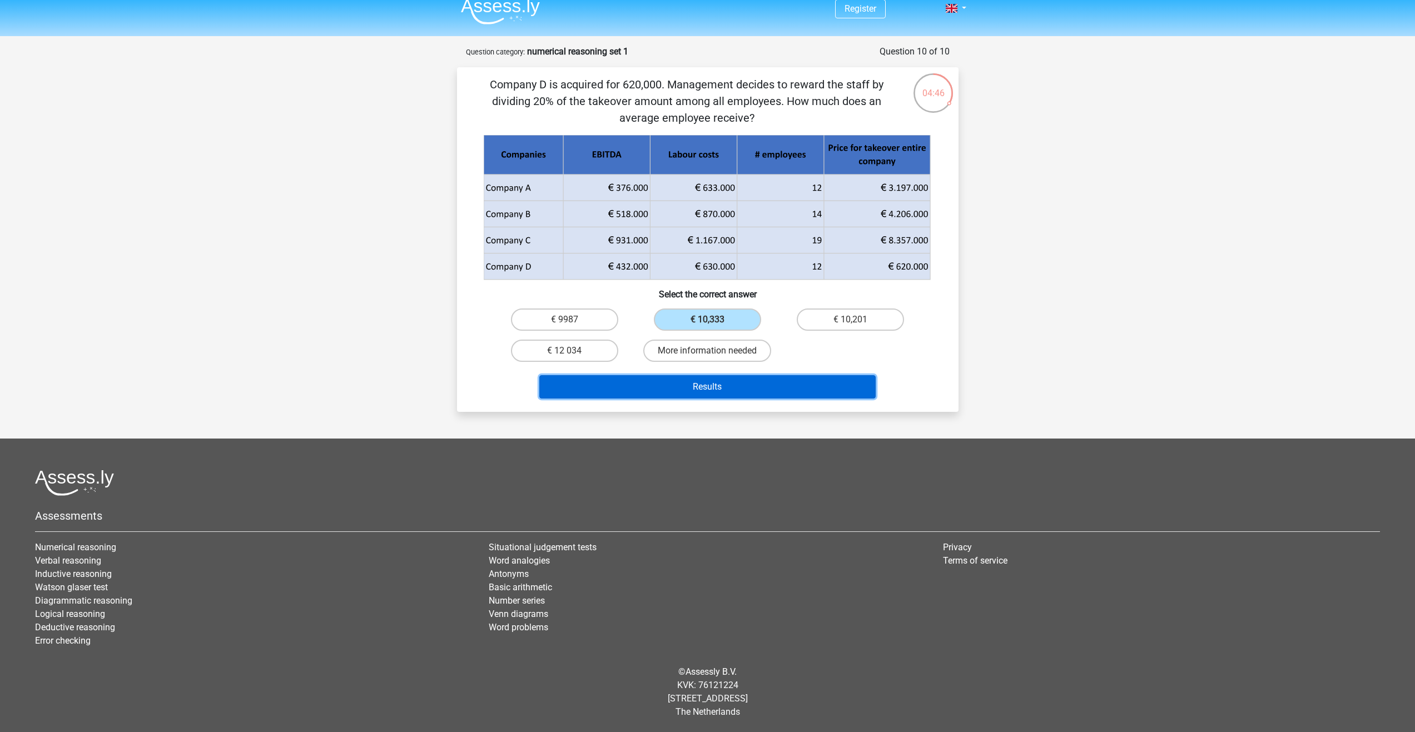
click at [742, 381] on button "Results" at bounding box center [707, 386] width 336 height 23
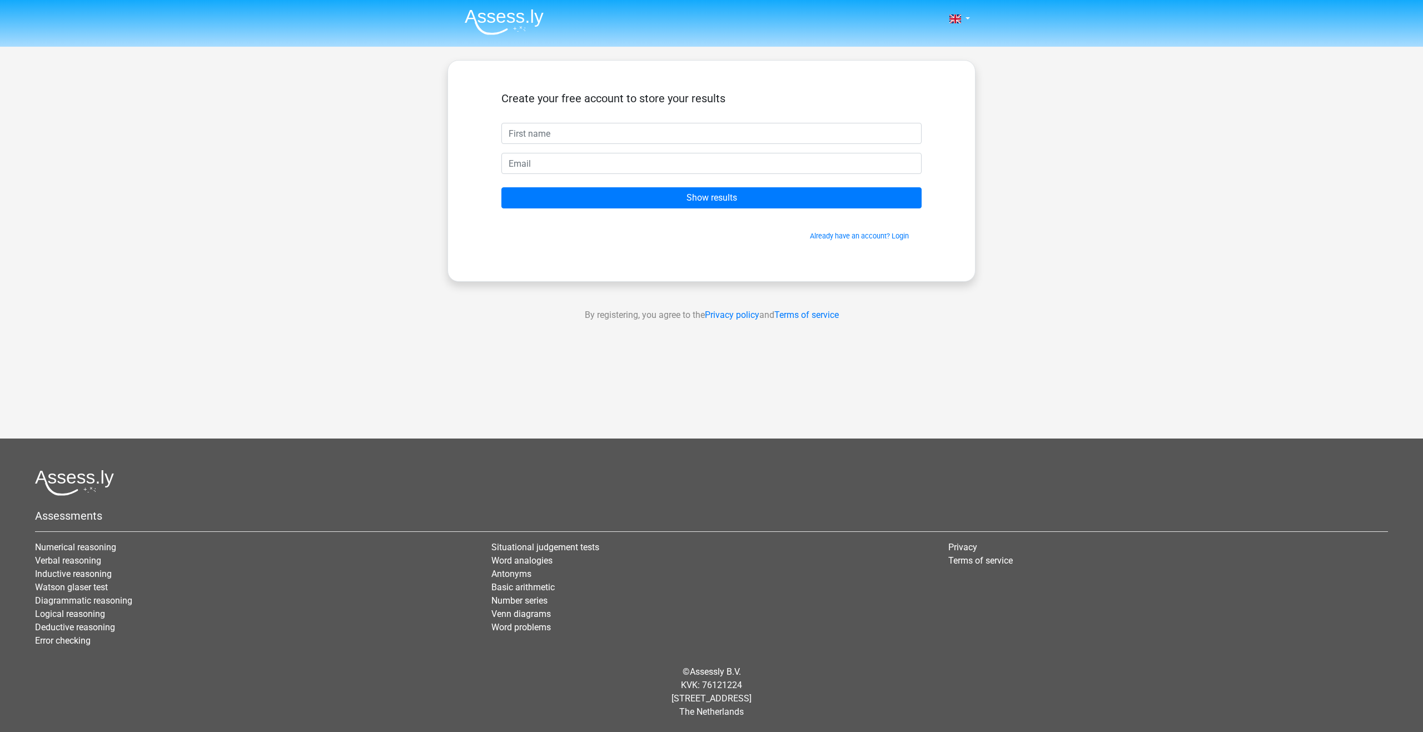
click at [627, 136] on input "text" at bounding box center [712, 133] width 420 height 21
type input "JyothirAdithya"
click at [627, 172] on input "email" at bounding box center [712, 163] width 420 height 21
type input "[EMAIL_ADDRESS][DOMAIN_NAME]"
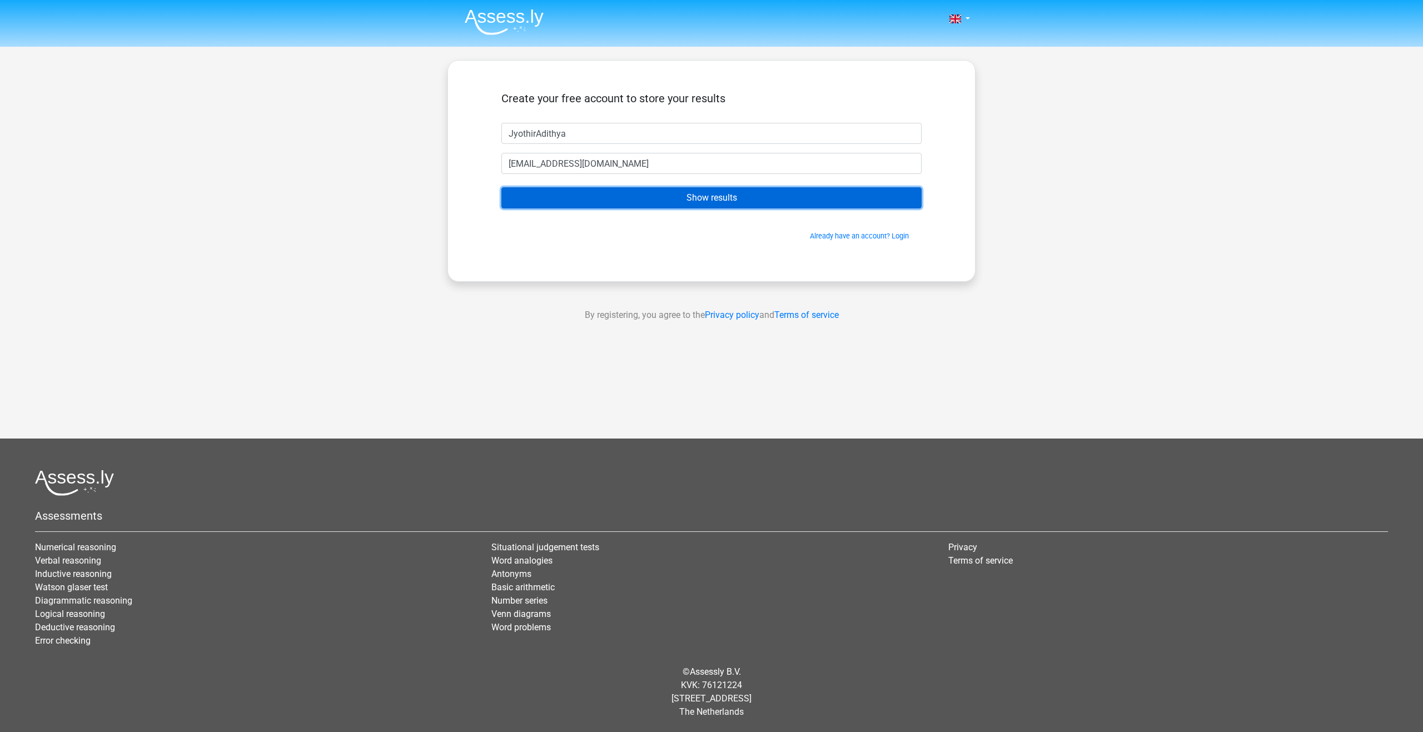
click at [606, 206] on input "Show results" at bounding box center [712, 197] width 420 height 21
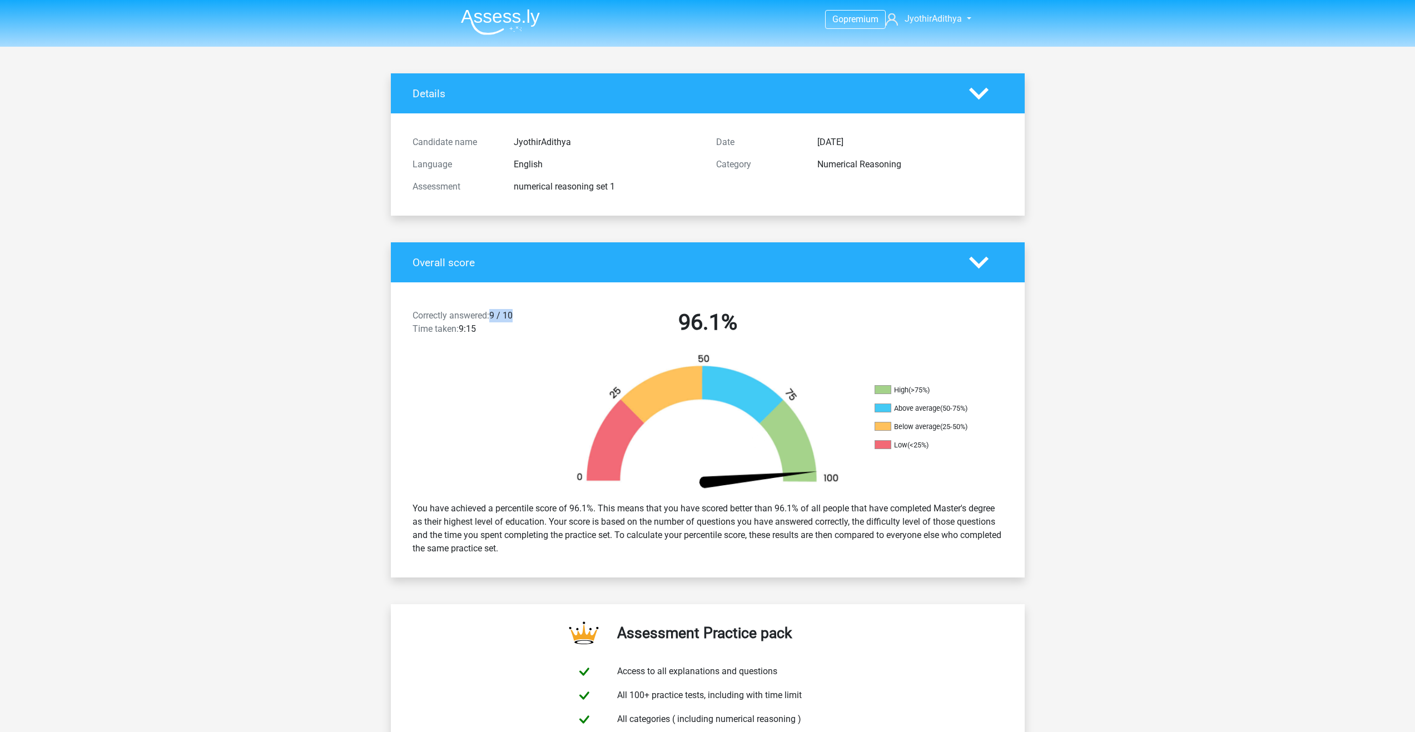
drag, startPoint x: 495, startPoint y: 313, endPoint x: 515, endPoint y: 316, distance: 20.8
click at [515, 316] on div "Correctly answered: 9 / 10 Time taken: 9:15" at bounding box center [480, 324] width 152 height 31
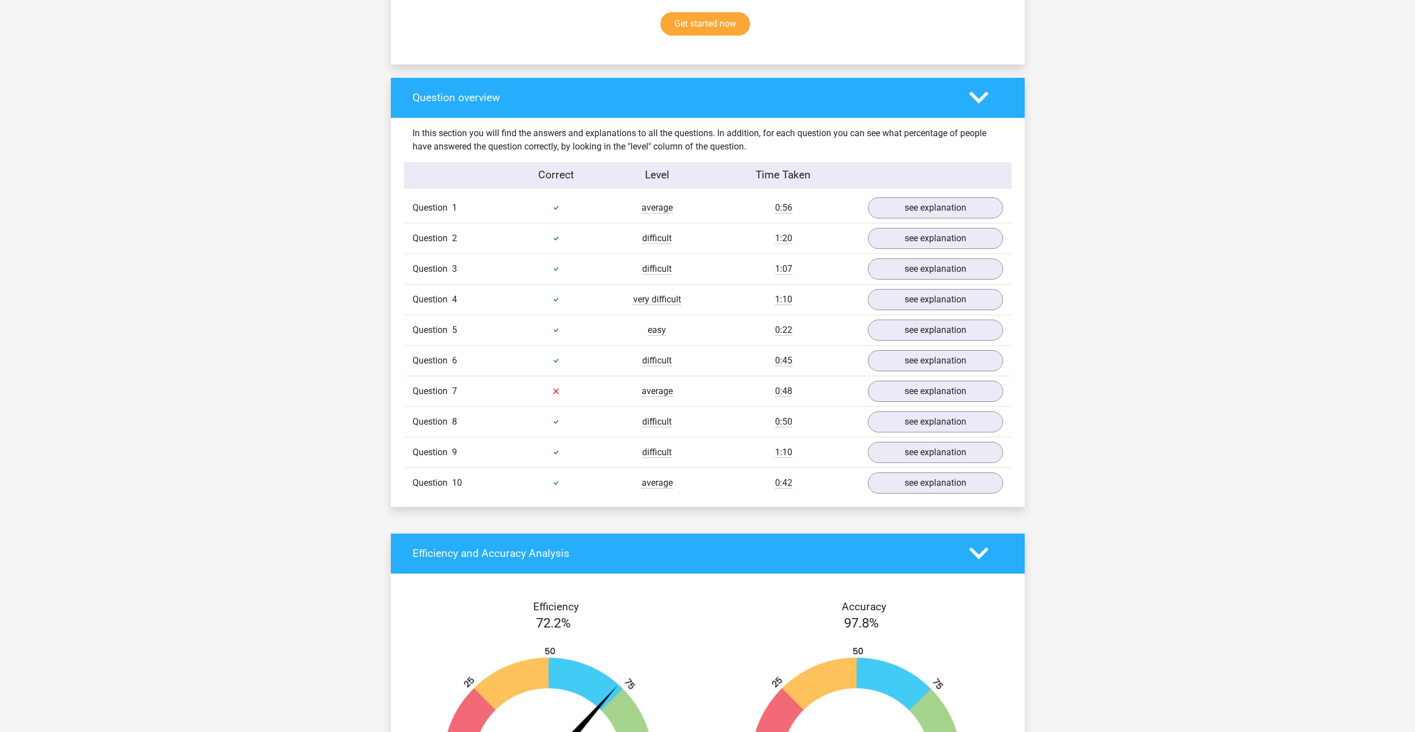
scroll to position [778, 0]
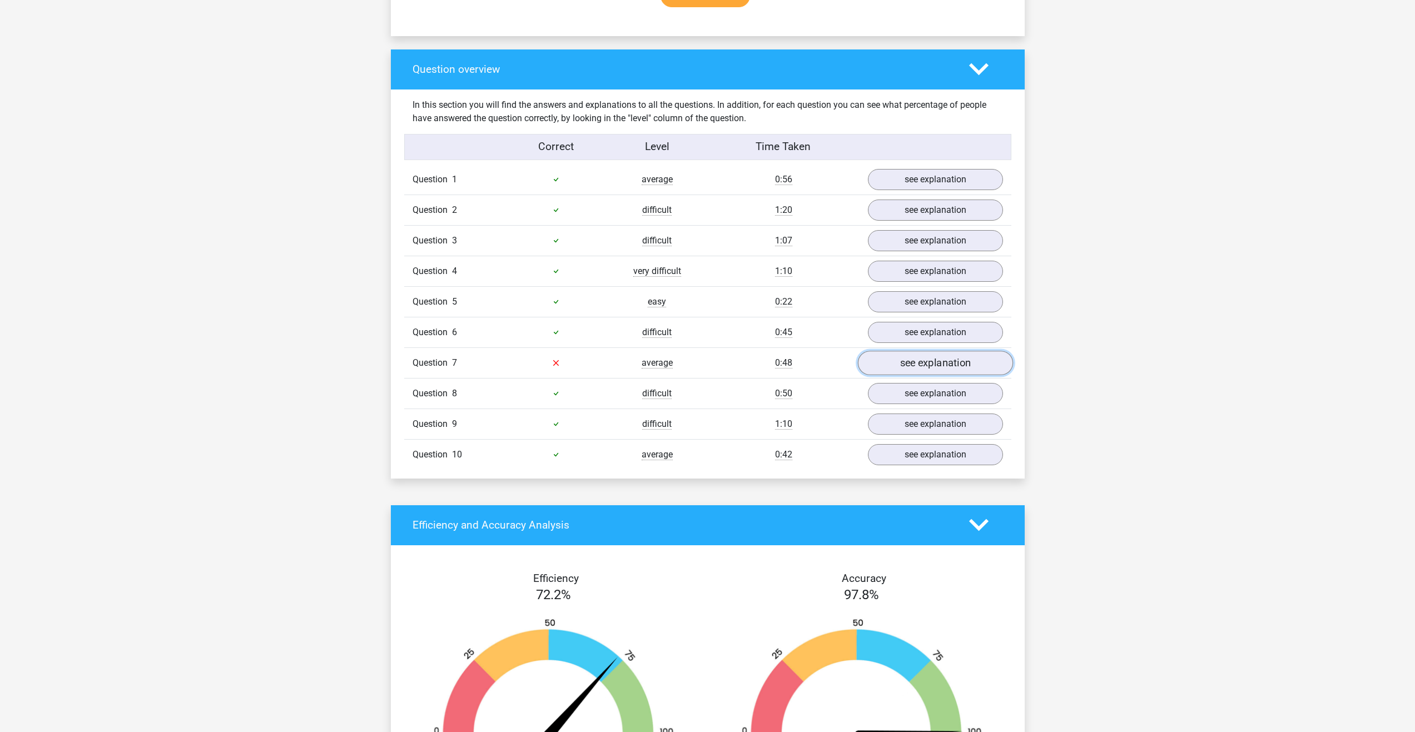
click at [914, 364] on link "see explanation" at bounding box center [934, 363] width 155 height 24
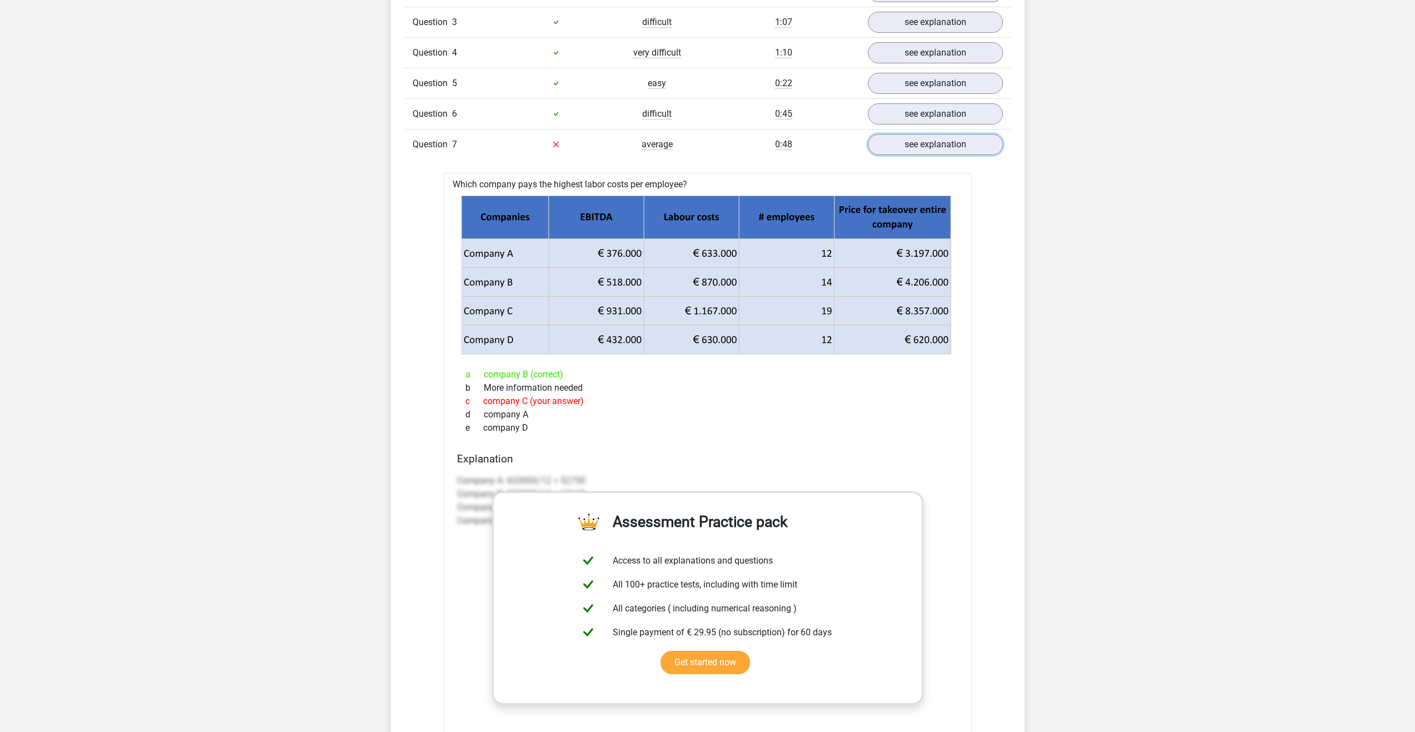
scroll to position [1001, 0]
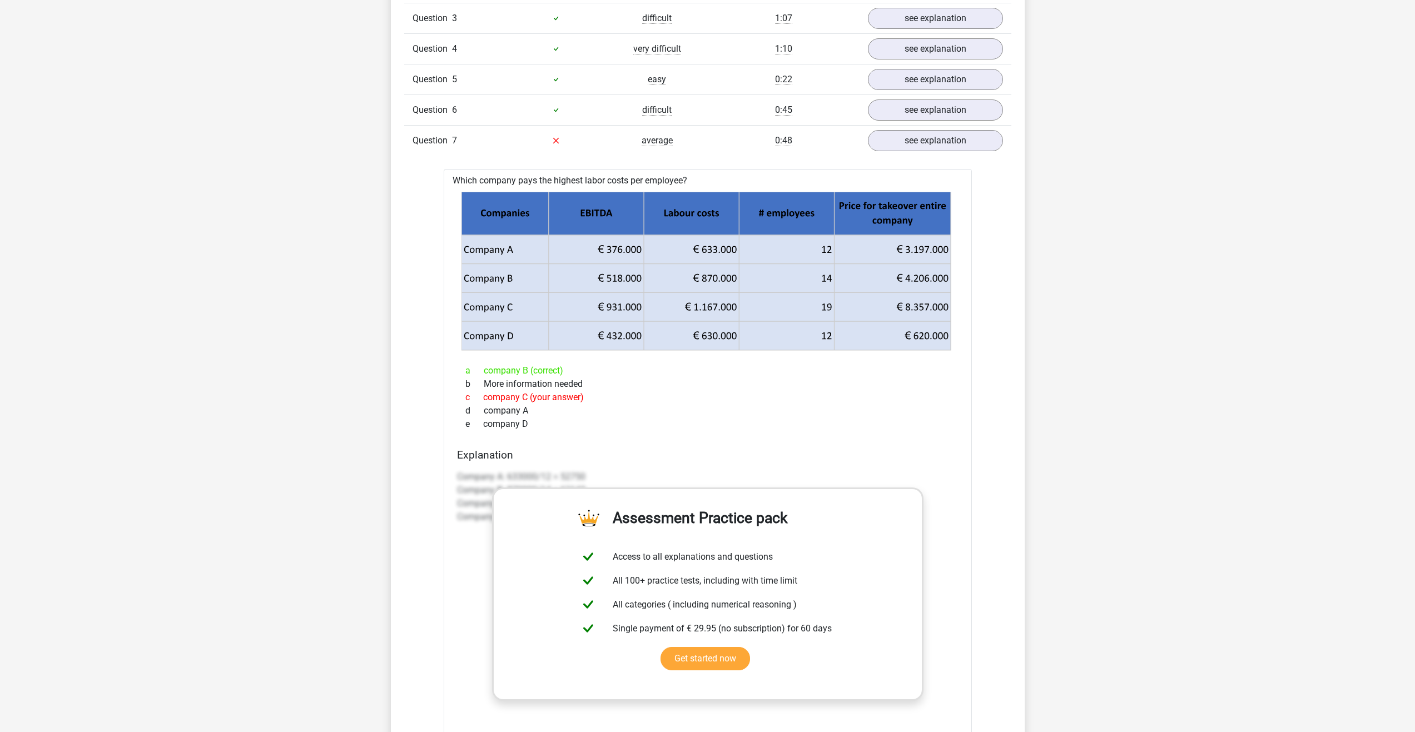
drag, startPoint x: 488, startPoint y: 396, endPoint x: 577, endPoint y: 400, distance: 89.6
click at [577, 400] on div "c company C (your answer)" at bounding box center [708, 397] width 502 height 13
drag, startPoint x: 577, startPoint y: 400, endPoint x: 507, endPoint y: 371, distance: 76.0
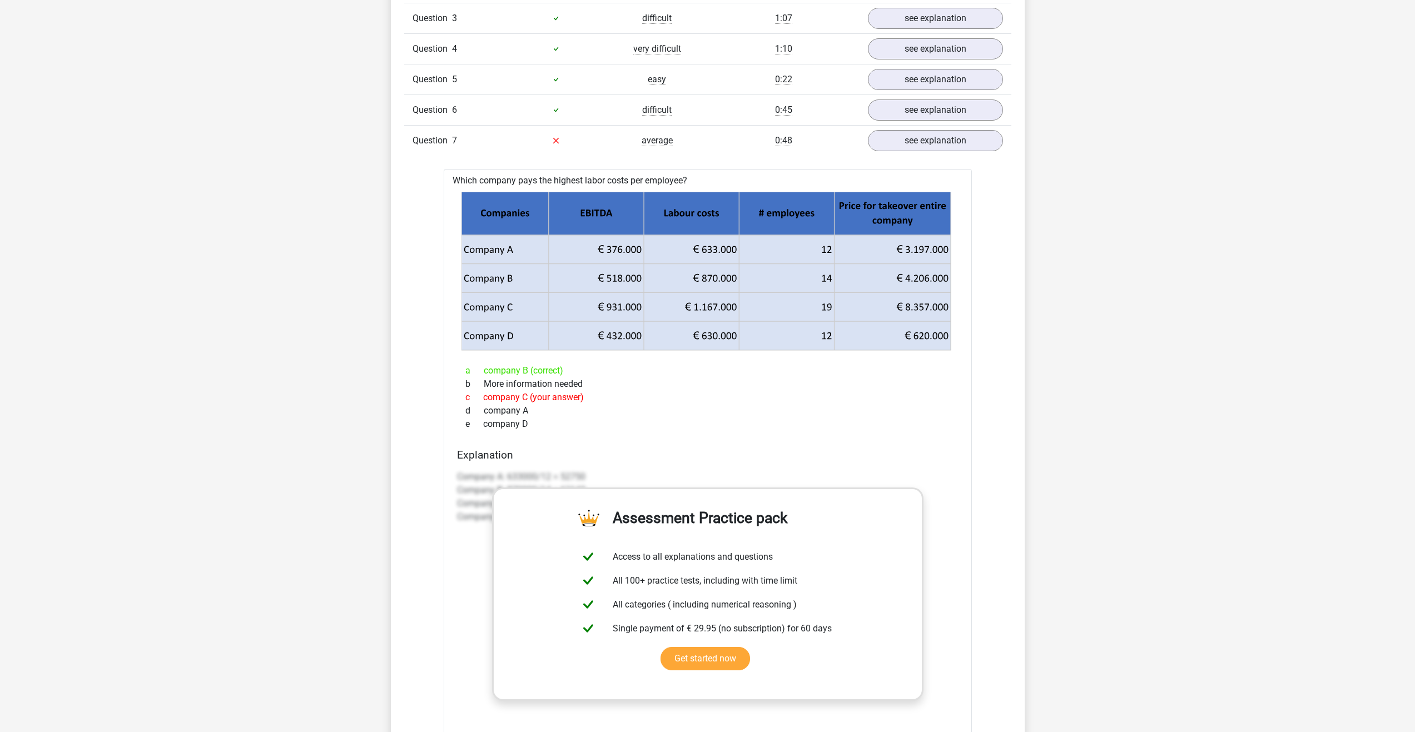
click at [507, 371] on div "a company B (correct)" at bounding box center [708, 370] width 502 height 13
drag, startPoint x: 507, startPoint y: 371, endPoint x: 518, endPoint y: 393, distance: 24.9
click at [523, 402] on div "c company C (your answer)" at bounding box center [708, 397] width 502 height 13
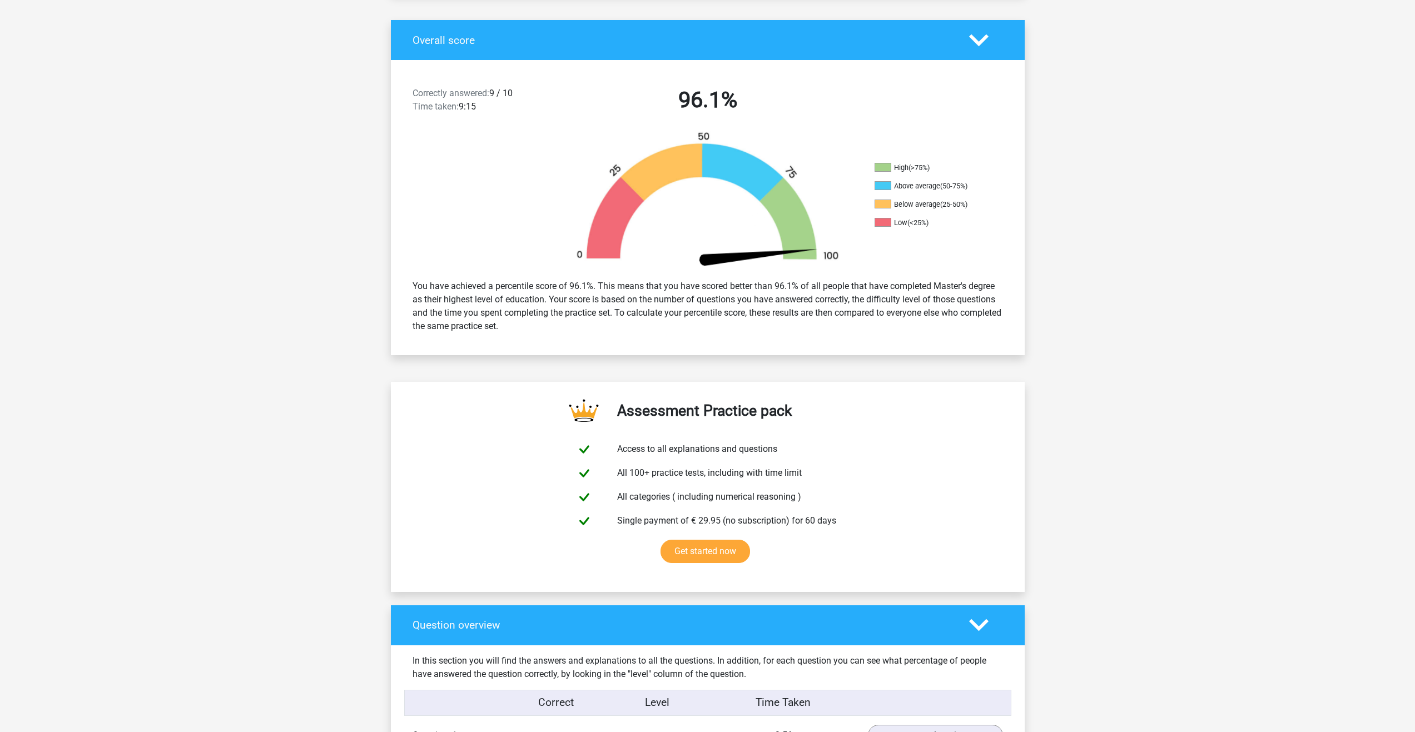
scroll to position [0, 0]
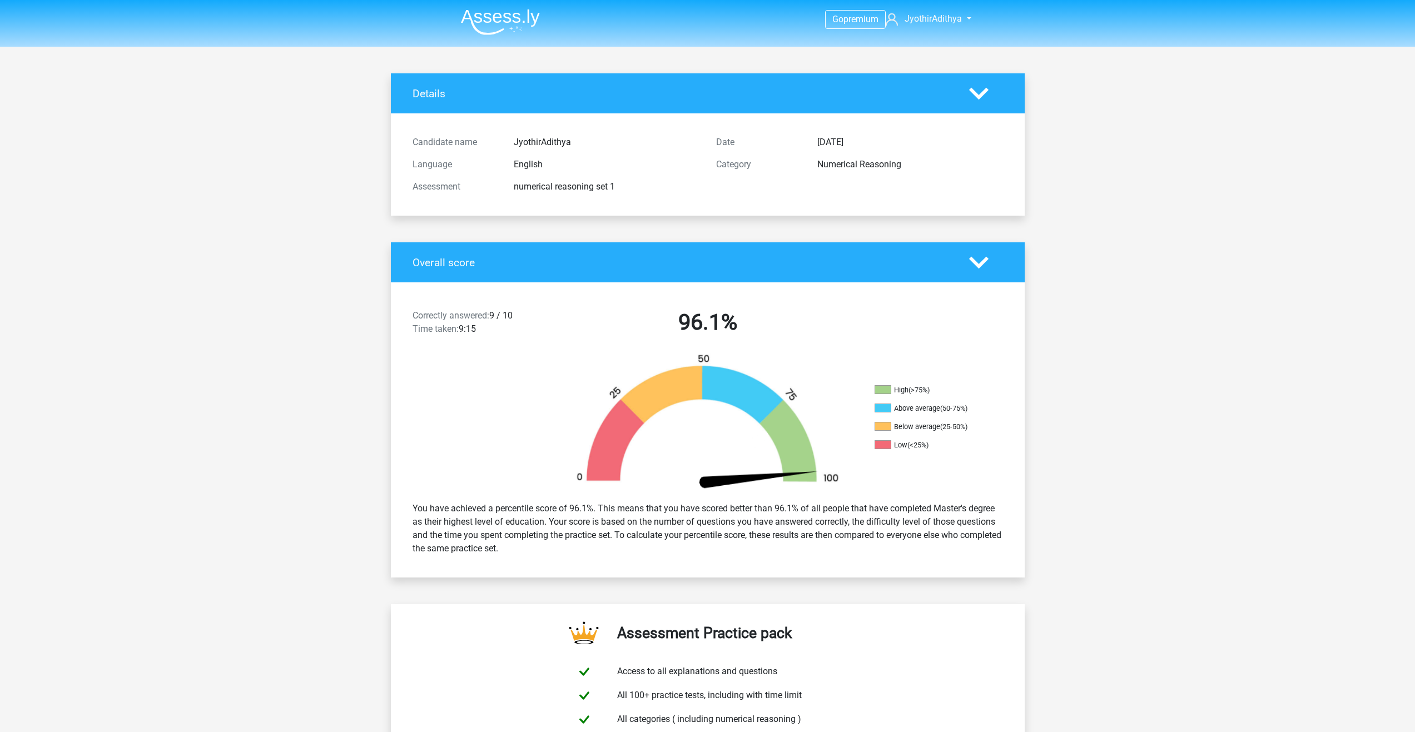
click at [498, 24] on img at bounding box center [500, 22] width 79 height 26
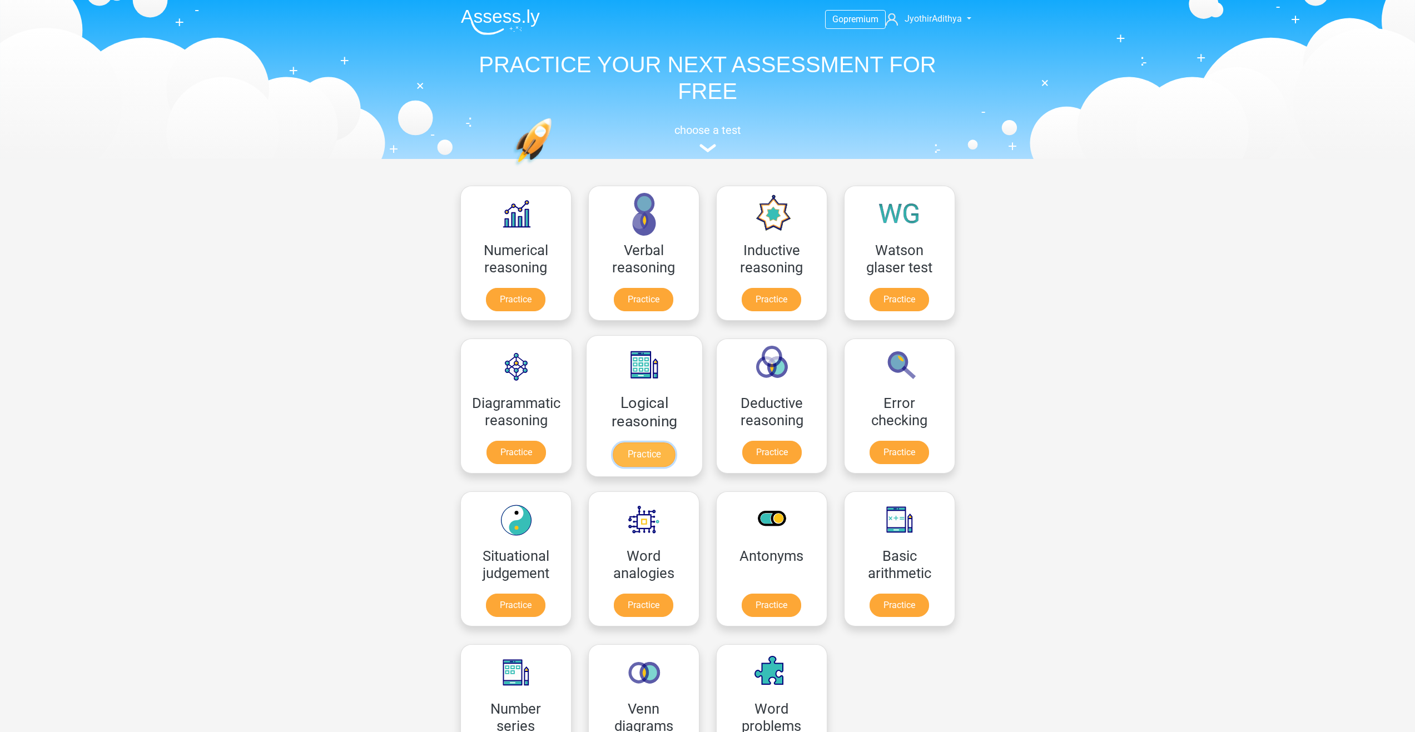
click at [662, 450] on link "Practice" at bounding box center [644, 455] width 62 height 24
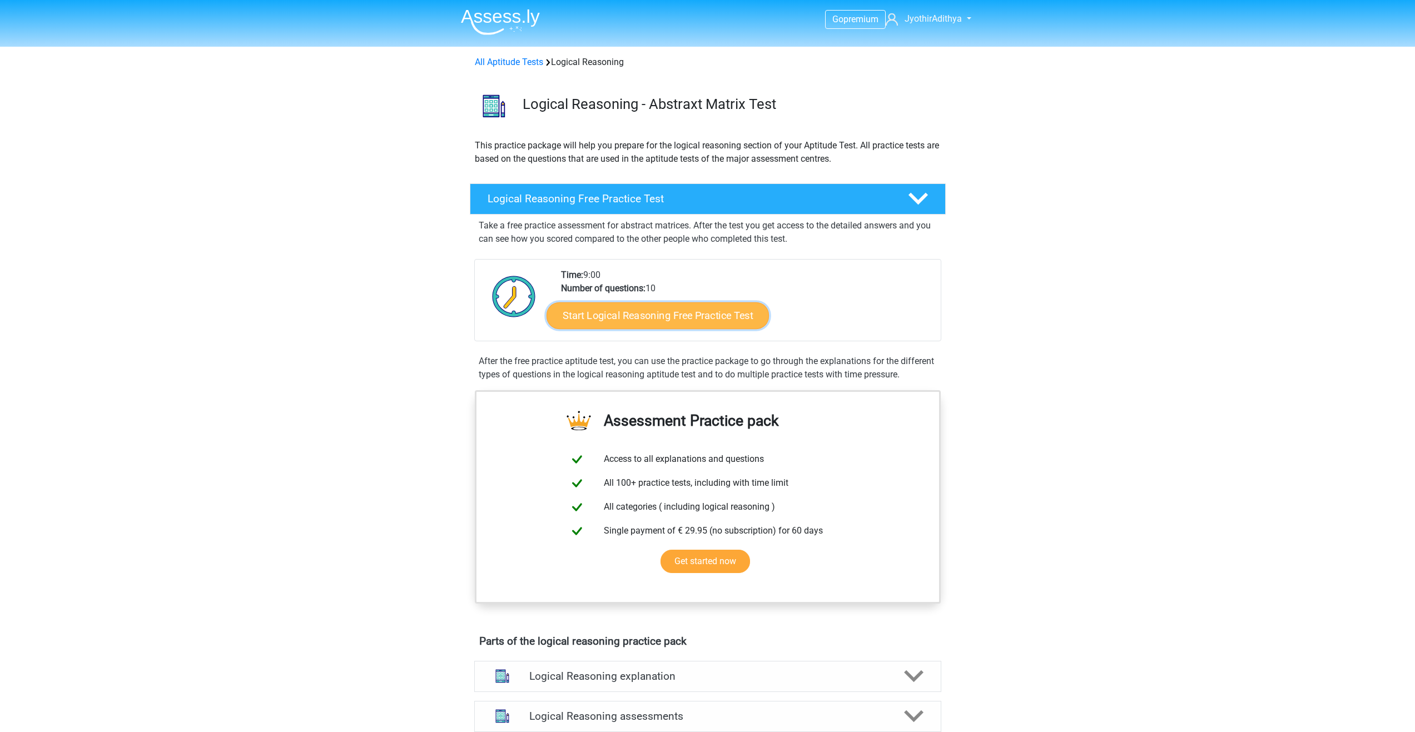
click at [622, 314] on link "Start Logical Reasoning Free Practice Test" at bounding box center [658, 315] width 222 height 27
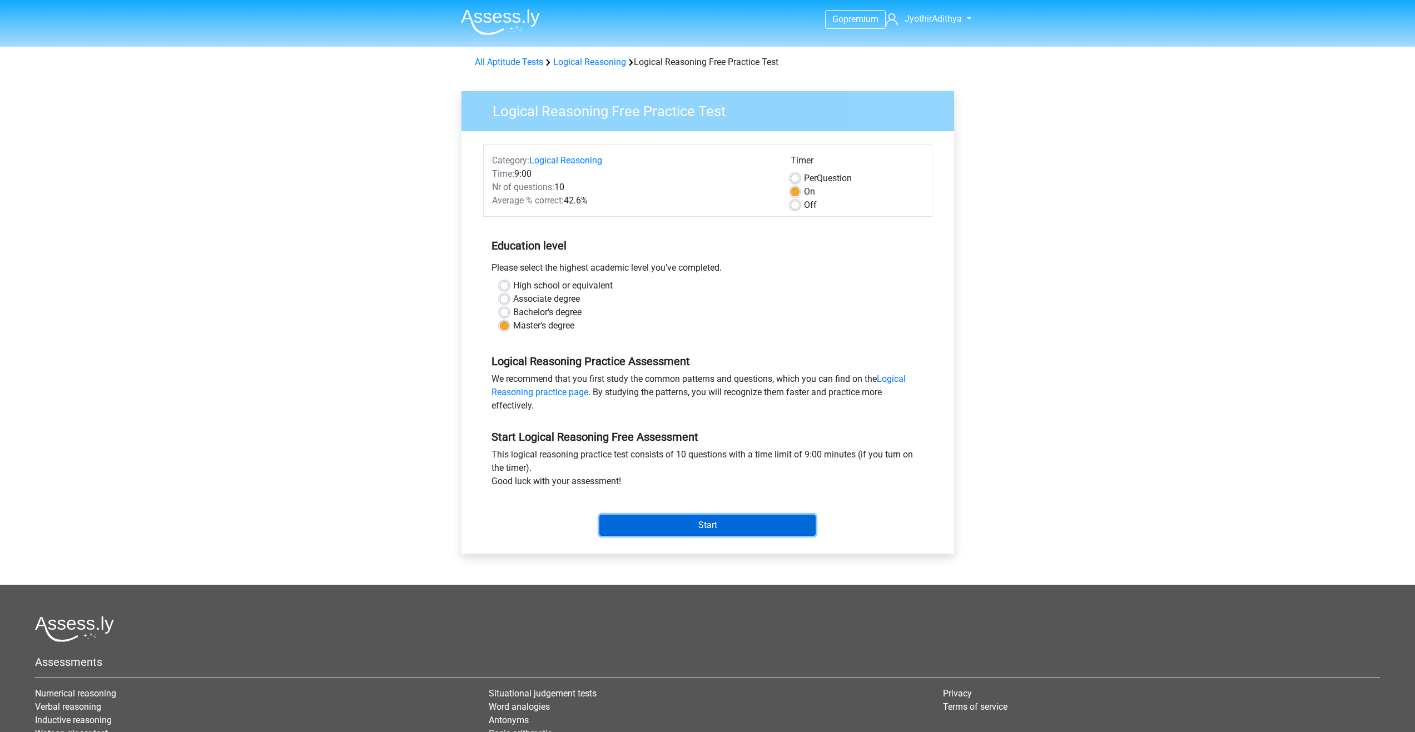
click at [683, 522] on input "Start" at bounding box center [707, 525] width 216 height 21
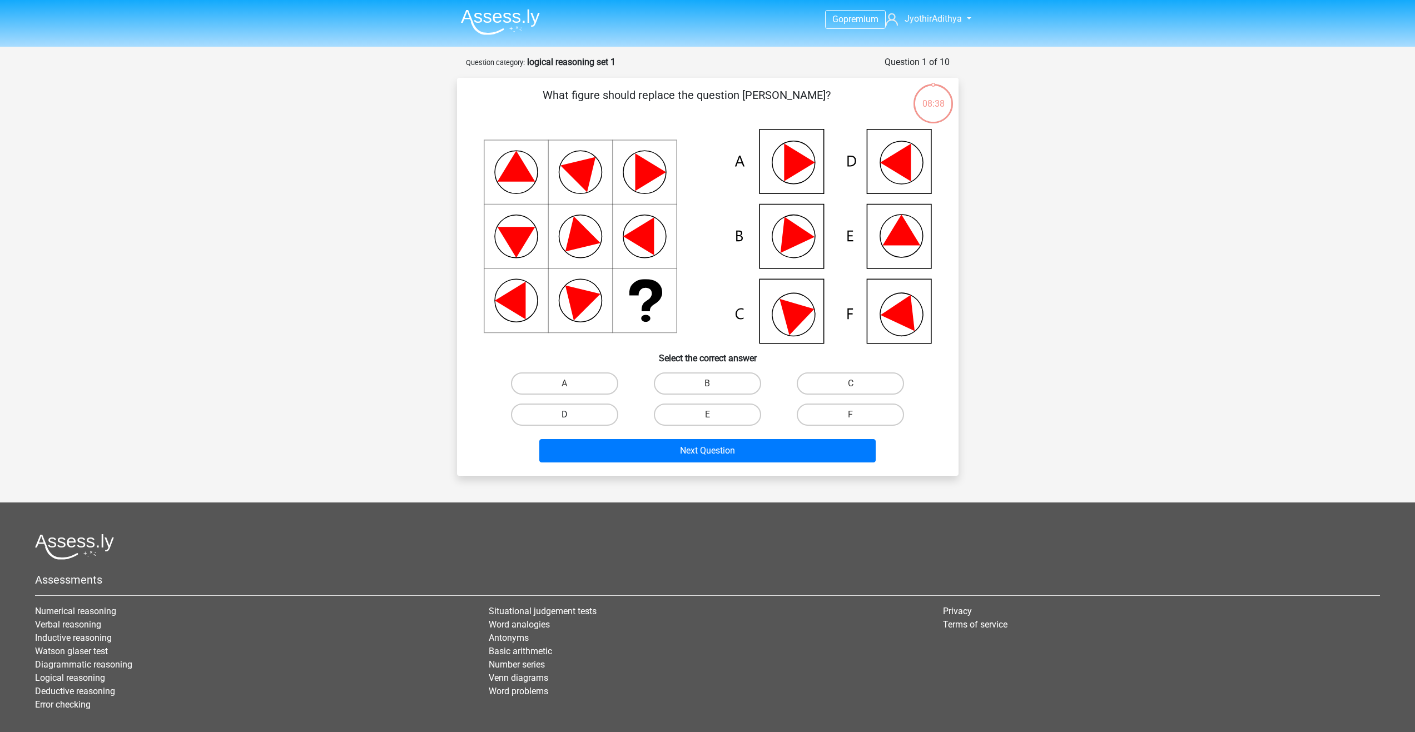
click at [614, 413] on label "D" at bounding box center [564, 415] width 107 height 22
click at [572, 415] on input "D" at bounding box center [567, 418] width 7 height 7
radio input "true"
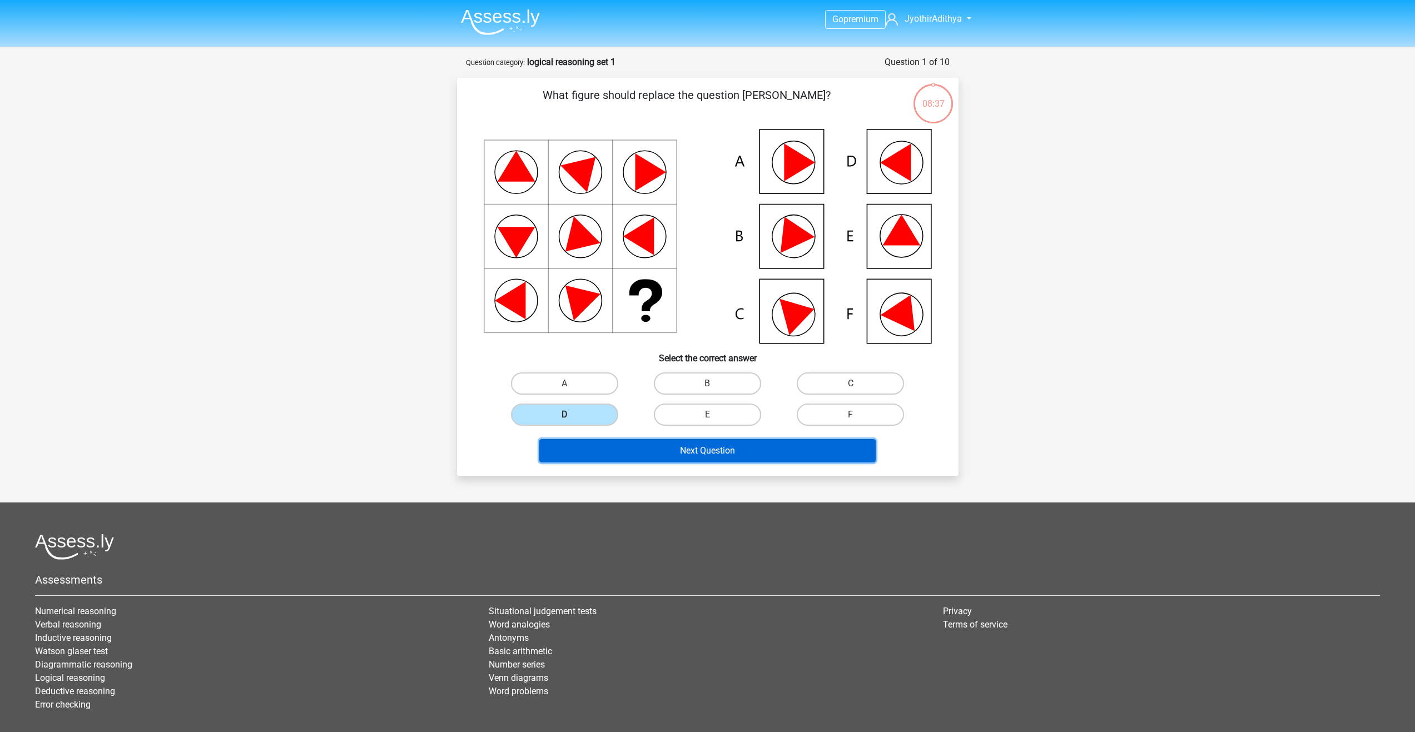
click at [718, 450] on button "Next Question" at bounding box center [707, 450] width 336 height 23
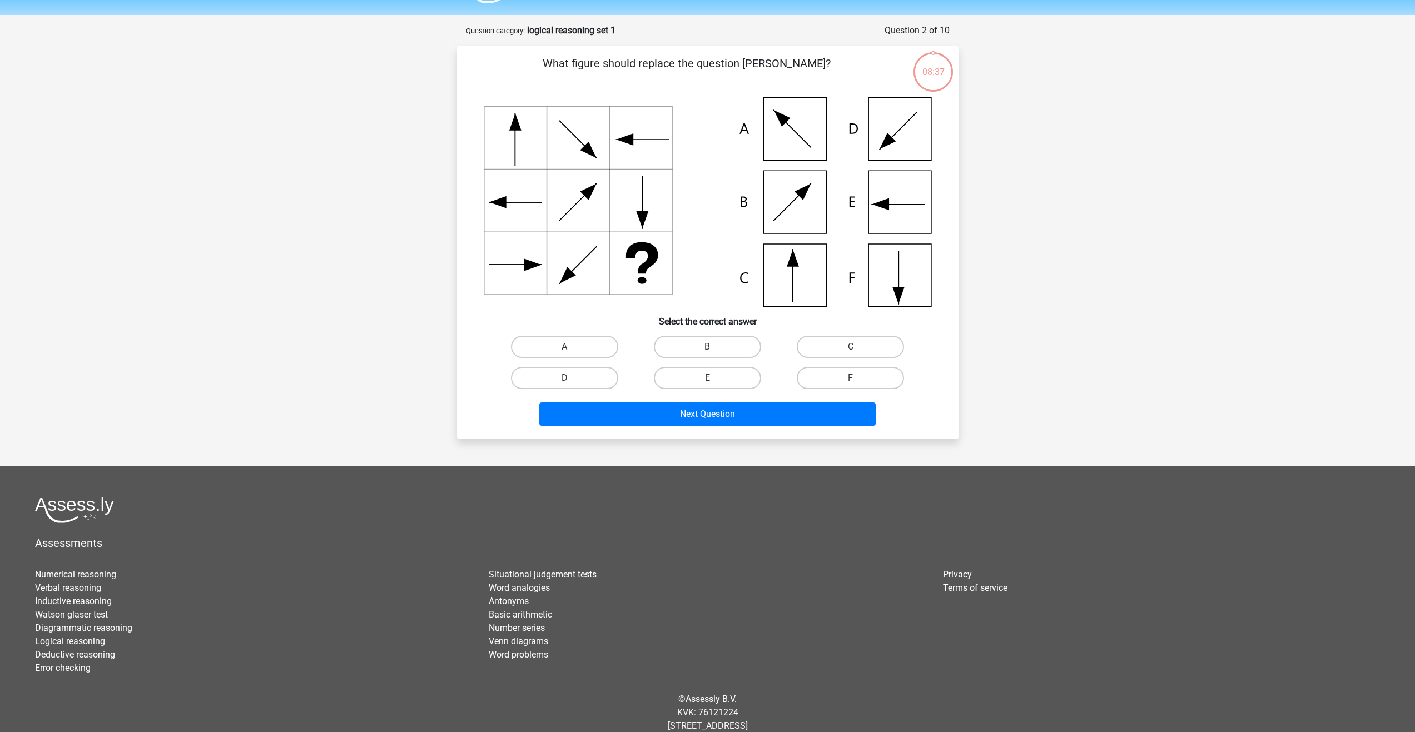
scroll to position [56, 0]
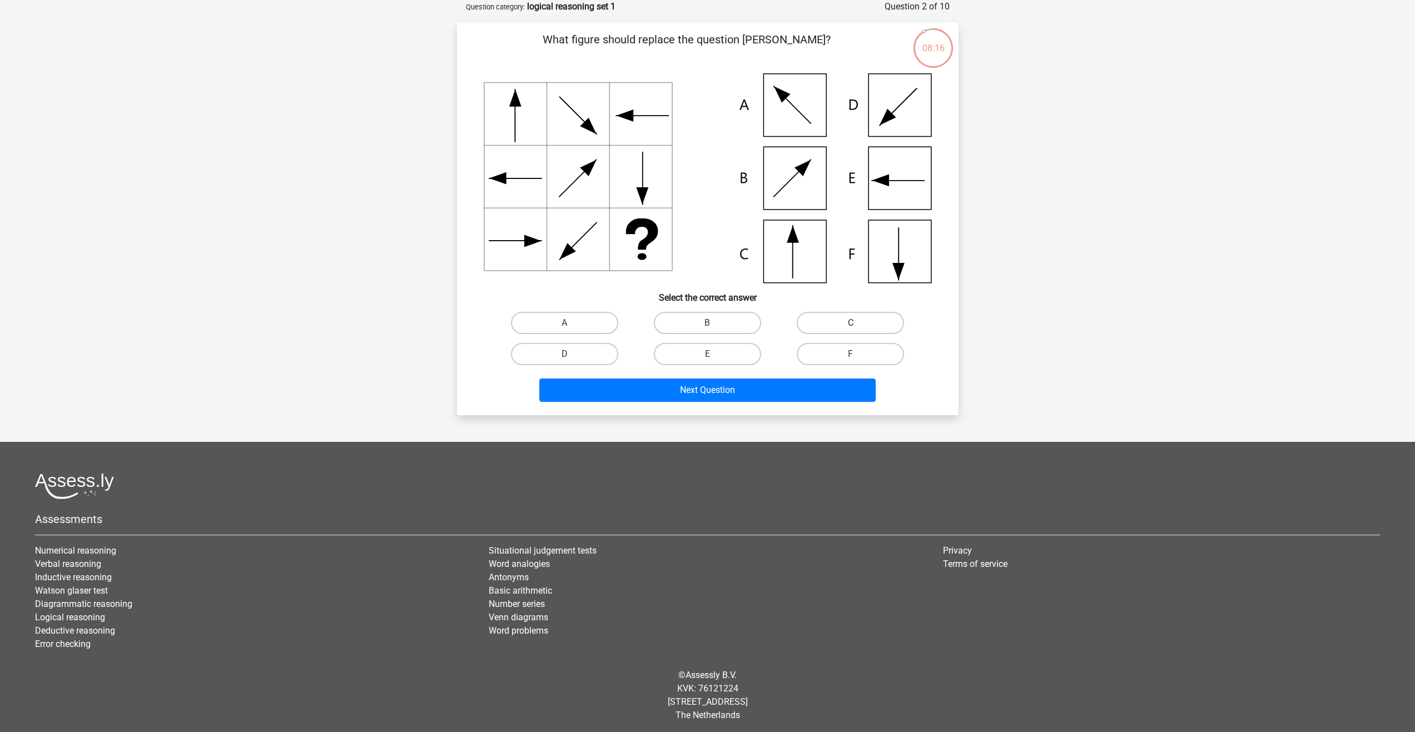
click at [848, 320] on label "C" at bounding box center [850, 323] width 107 height 22
click at [851, 323] on input "C" at bounding box center [854, 326] width 7 height 7
radio input "true"
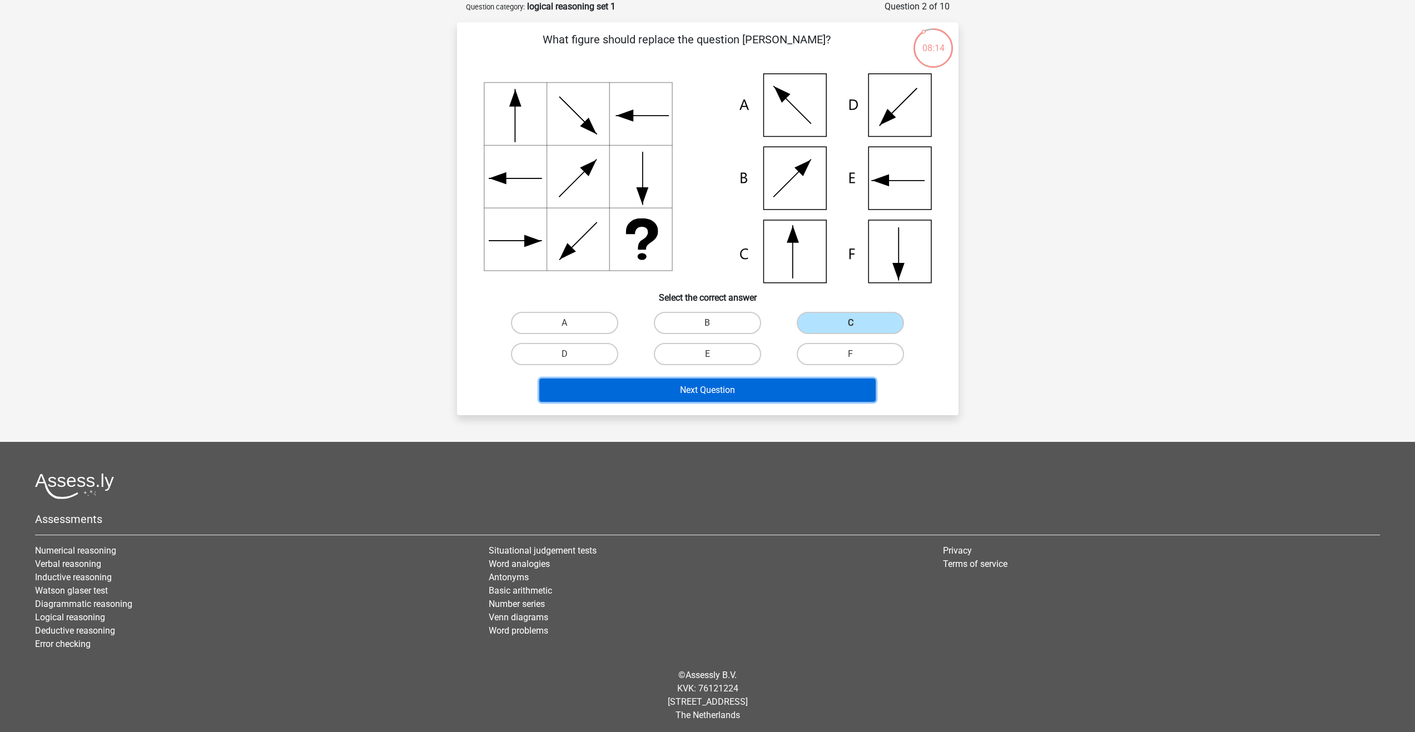
click at [730, 399] on button "Next Question" at bounding box center [707, 390] width 336 height 23
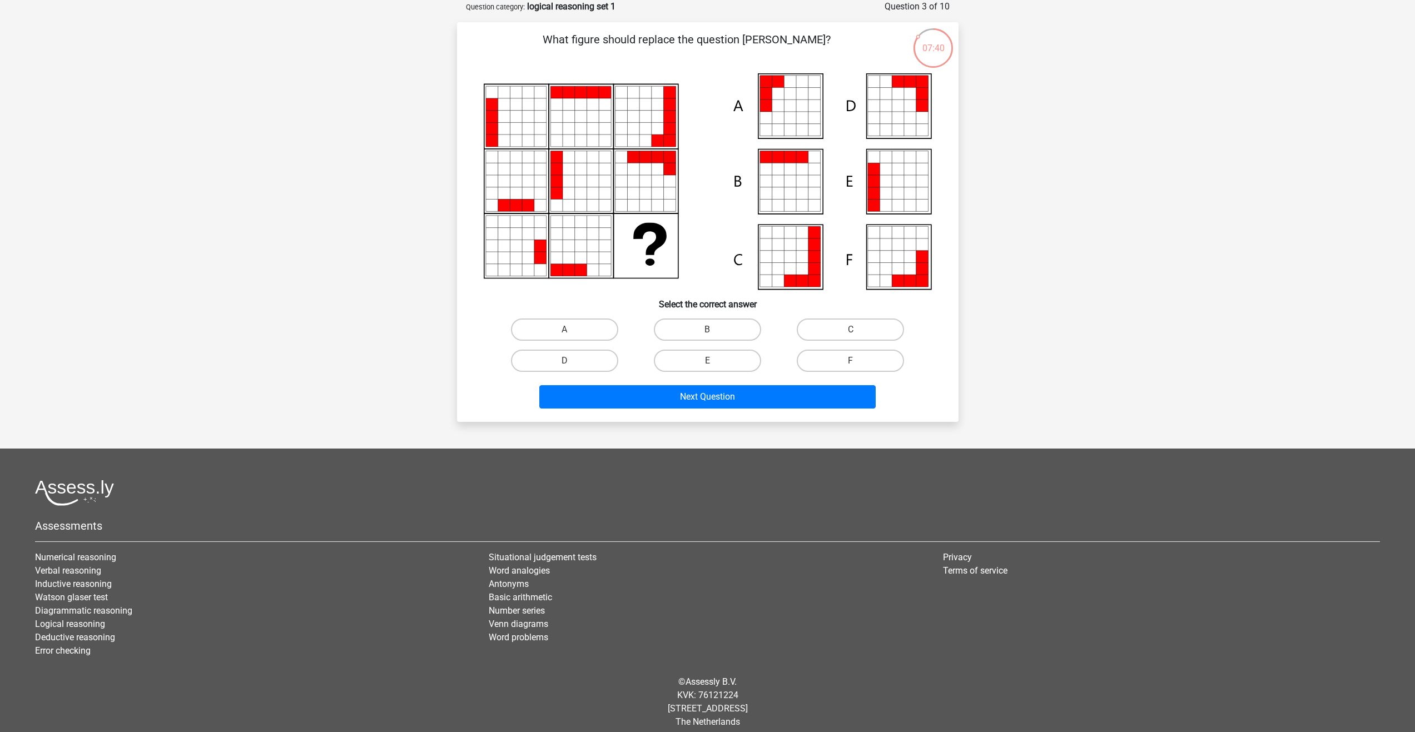
click at [791, 119] on icon at bounding box center [790, 118] width 12 height 12
click at [563, 324] on label "A" at bounding box center [564, 330] width 107 height 22
click at [564, 330] on input "A" at bounding box center [567, 333] width 7 height 7
radio input "true"
click at [718, 408] on button "Next Question" at bounding box center [707, 396] width 336 height 23
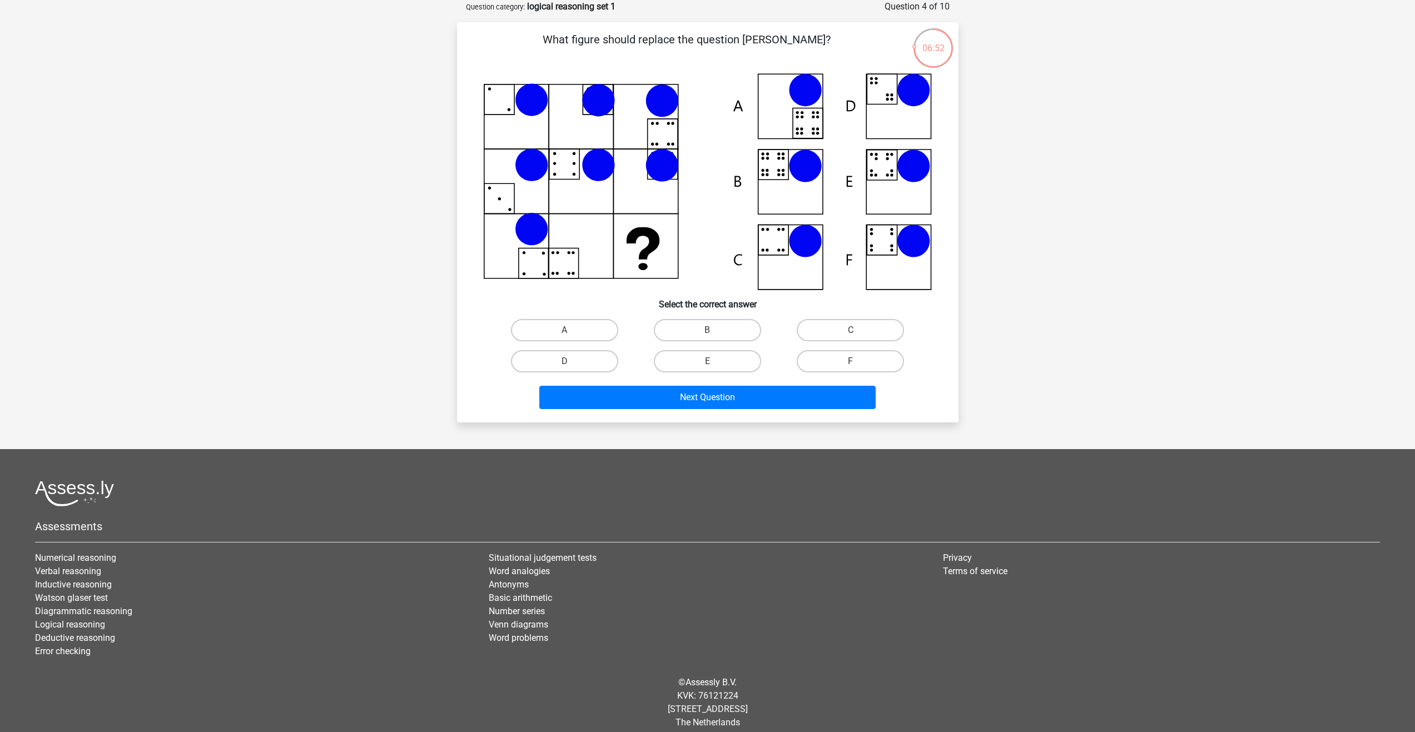
click at [774, 171] on icon at bounding box center [708, 181] width 448 height 217
click at [727, 329] on label "B" at bounding box center [707, 330] width 107 height 22
click at [714, 330] on input "B" at bounding box center [710, 333] width 7 height 7
radio input "true"
click at [728, 404] on button "Next Question" at bounding box center [707, 397] width 336 height 23
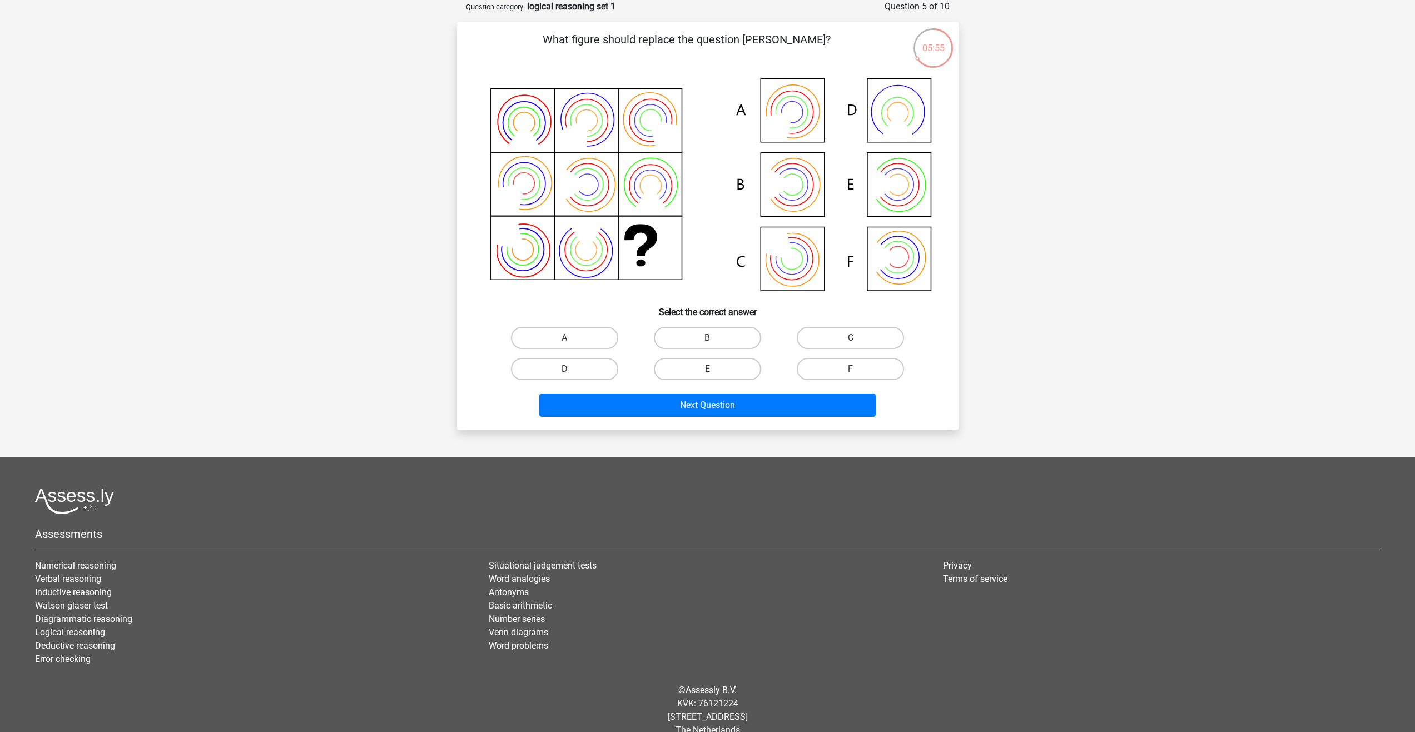
click at [806, 127] on icon at bounding box center [708, 185] width 448 height 225
click at [615, 332] on div "A" at bounding box center [565, 338] width 134 height 22
drag, startPoint x: 614, startPoint y: 332, endPoint x: 616, endPoint y: 339, distance: 6.5
click at [613, 332] on label "A" at bounding box center [564, 338] width 107 height 22
click at [572, 338] on input "A" at bounding box center [567, 341] width 7 height 7
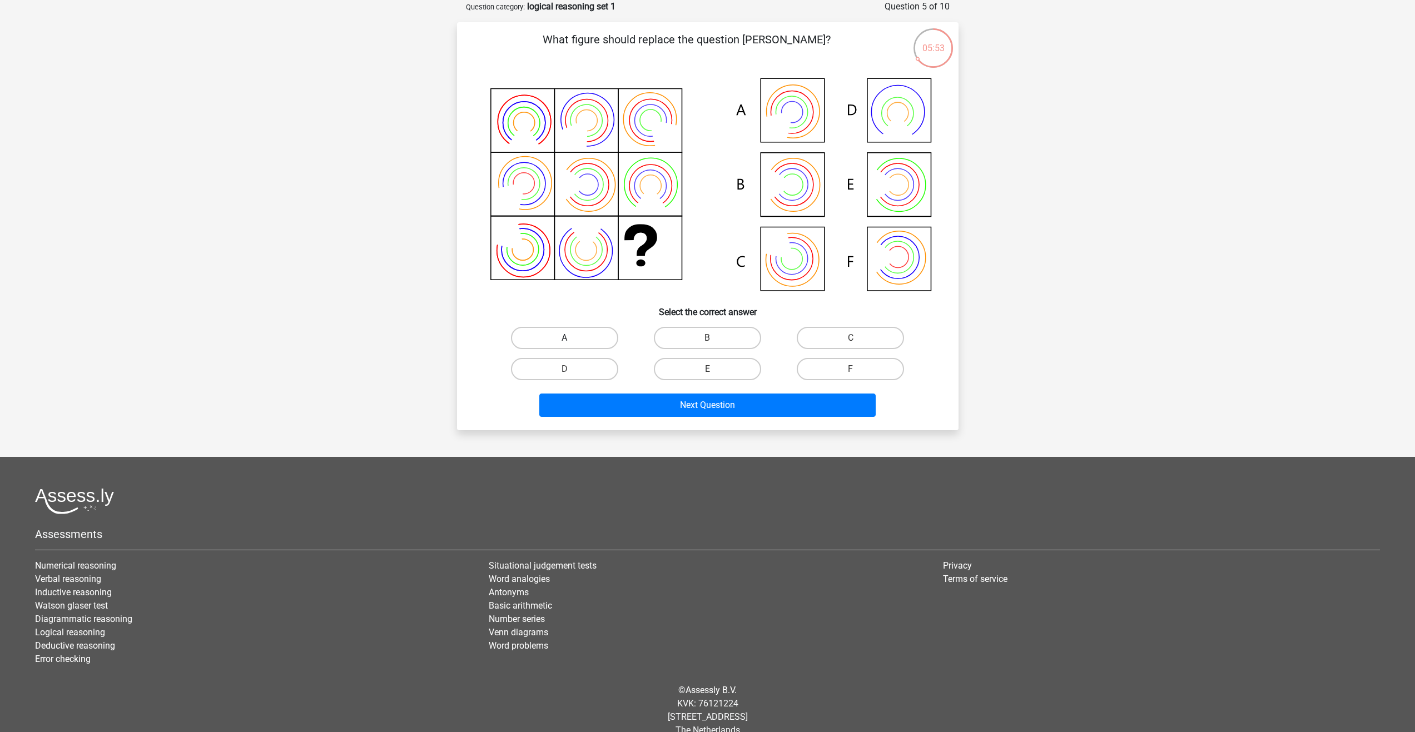
radio input "true"
click at [664, 400] on button "Next Question" at bounding box center [707, 405] width 336 height 23
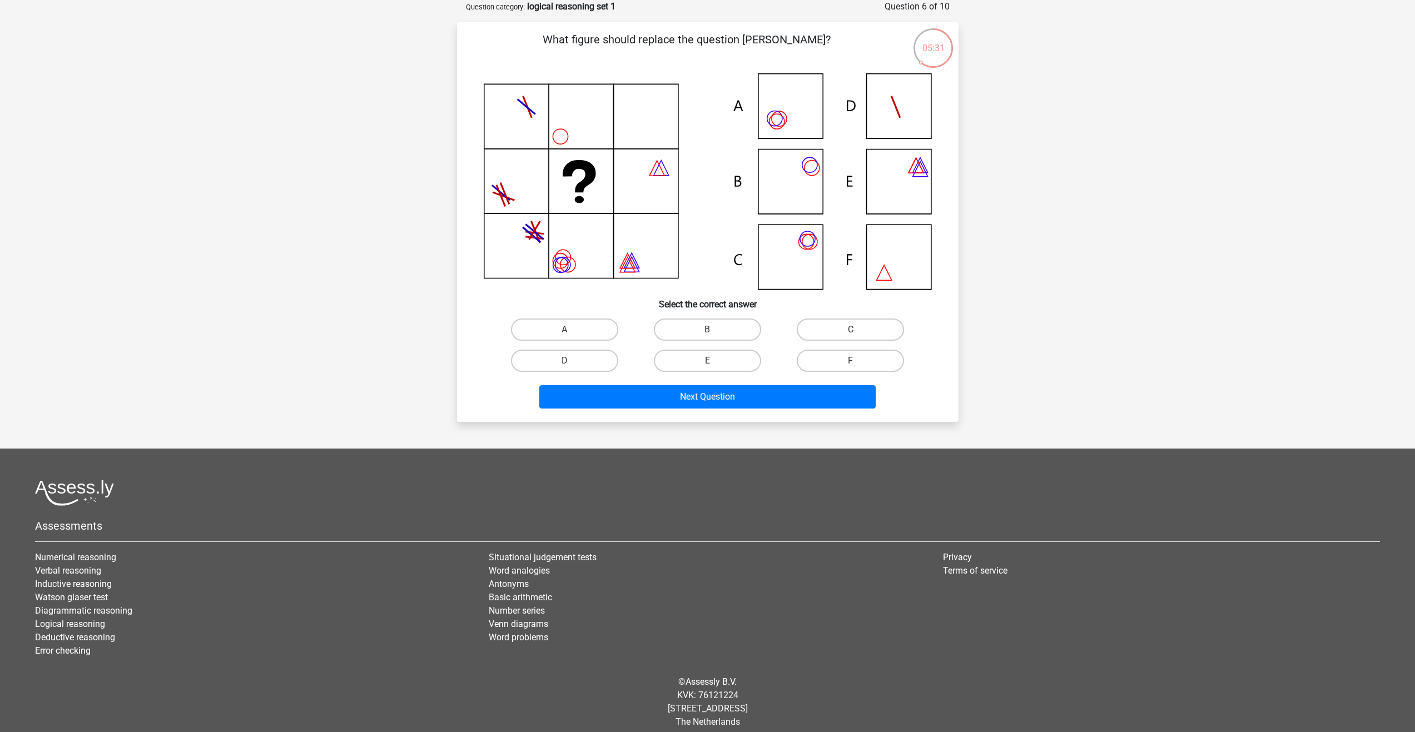
click at [777, 122] on icon at bounding box center [708, 181] width 448 height 216
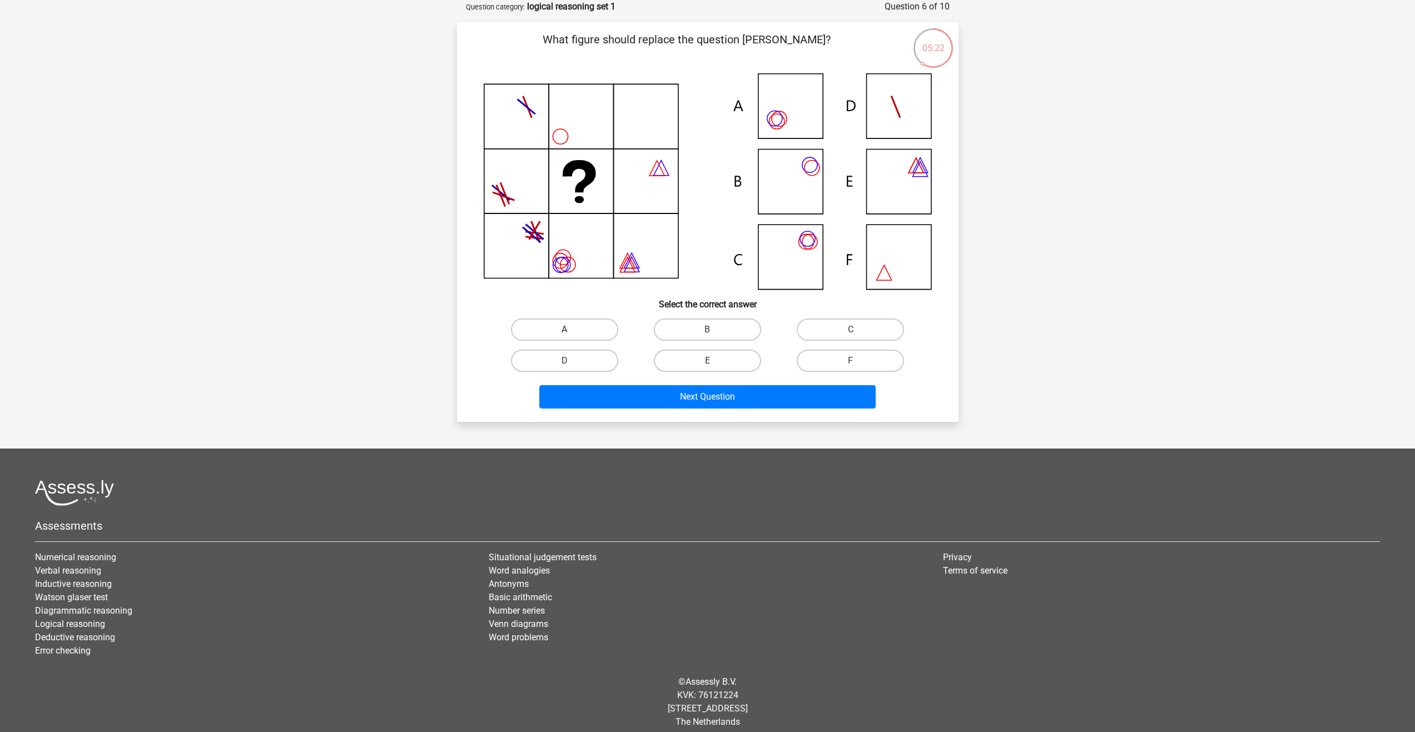
click at [580, 325] on label "A" at bounding box center [564, 330] width 107 height 22
click at [572, 330] on input "A" at bounding box center [567, 333] width 7 height 7
radio input "true"
click at [716, 402] on button "Next Question" at bounding box center [707, 396] width 336 height 23
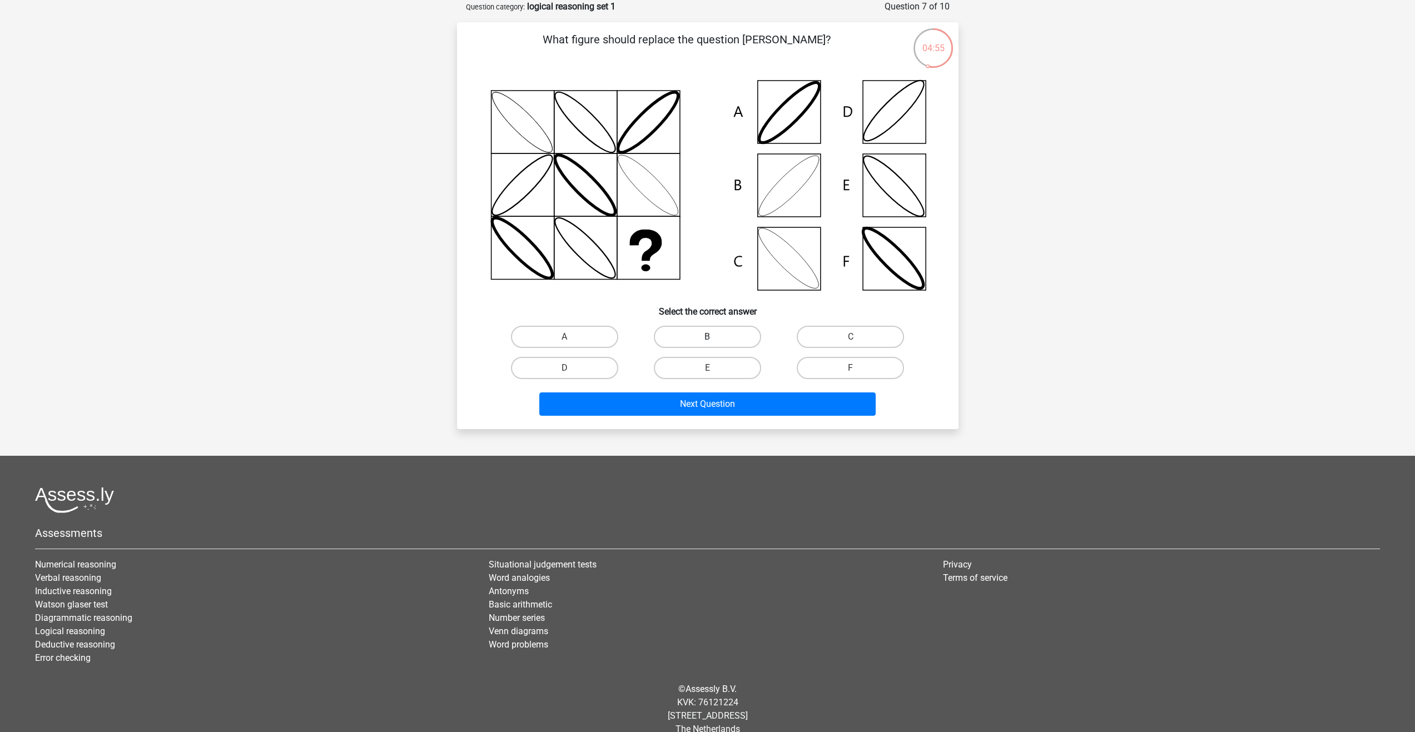
click at [714, 330] on label "B" at bounding box center [707, 337] width 107 height 22
click at [714, 337] on input "B" at bounding box center [710, 340] width 7 height 7
radio input "true"
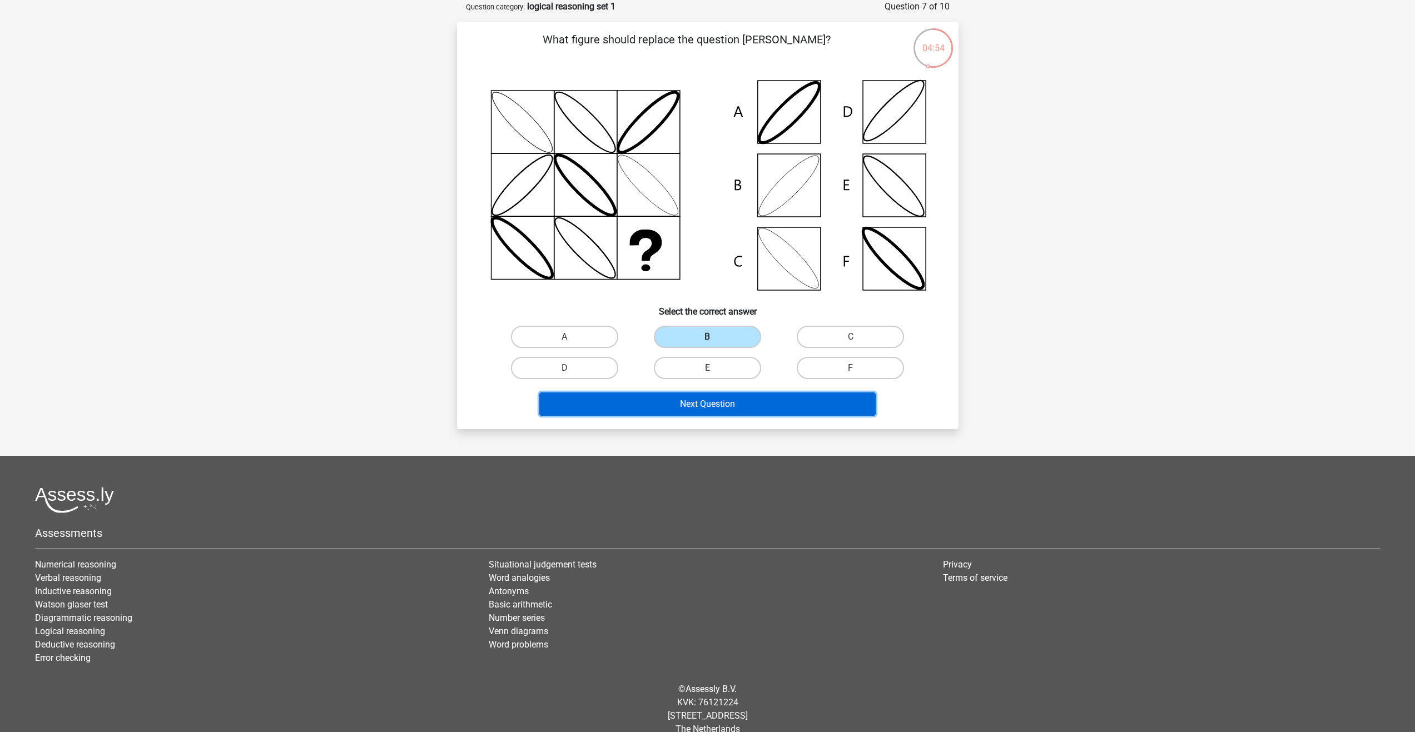
click at [730, 412] on button "Next Question" at bounding box center [707, 404] width 336 height 23
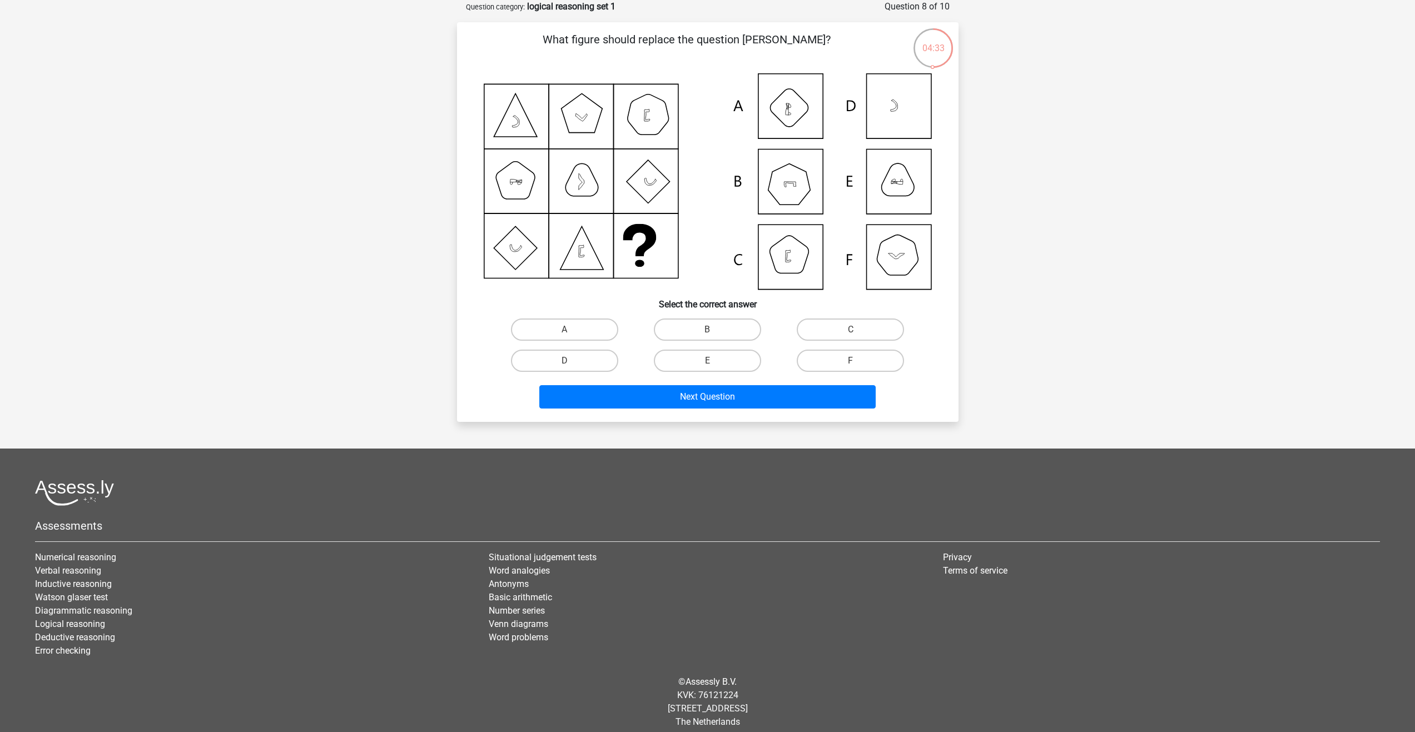
click at [890, 108] on icon at bounding box center [708, 181] width 448 height 216
click at [591, 369] on label "D" at bounding box center [564, 361] width 107 height 22
click at [572, 368] on input "D" at bounding box center [567, 364] width 7 height 7
radio input "true"
click at [676, 399] on button "Next Question" at bounding box center [707, 396] width 336 height 23
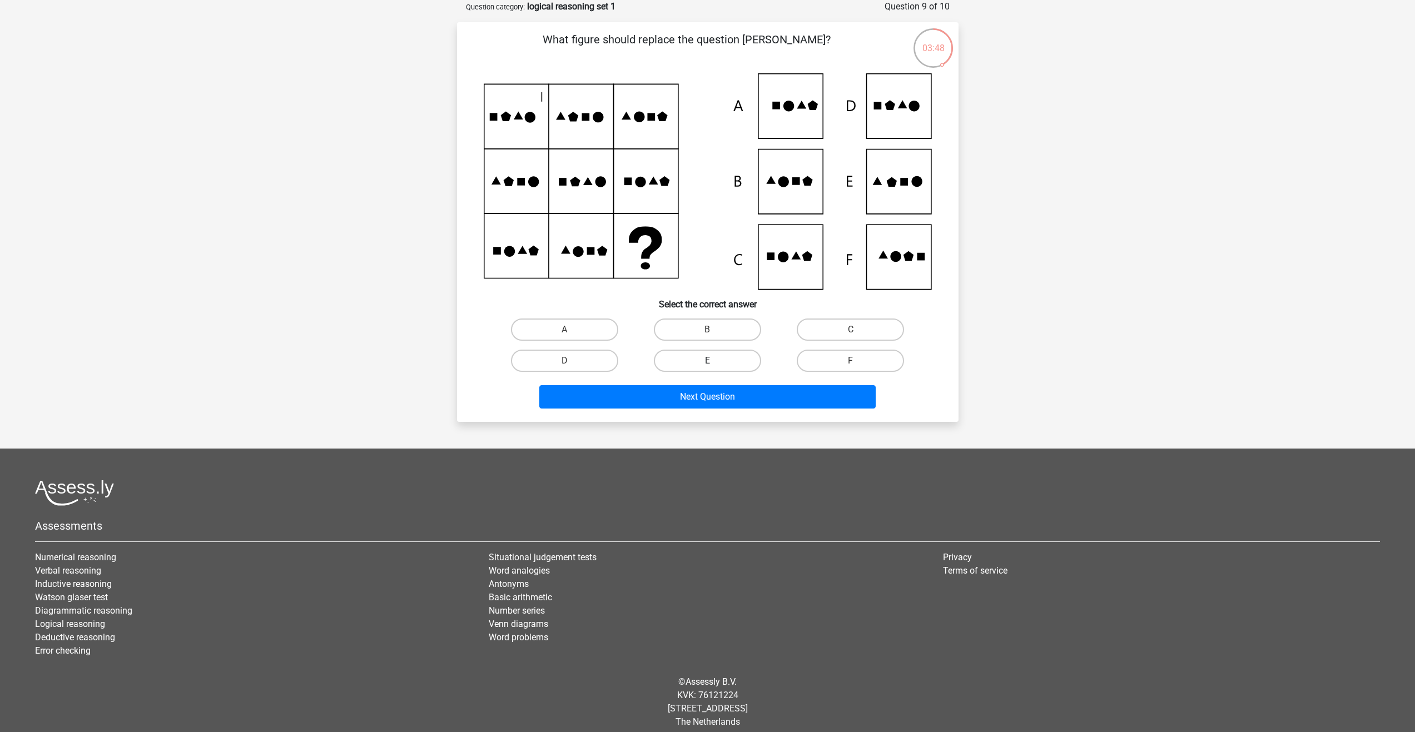
click at [694, 362] on label "E" at bounding box center [707, 361] width 107 height 22
click at [707, 362] on input "E" at bounding box center [710, 364] width 7 height 7
radio input "true"
click at [716, 389] on button "Next Question" at bounding box center [707, 396] width 336 height 23
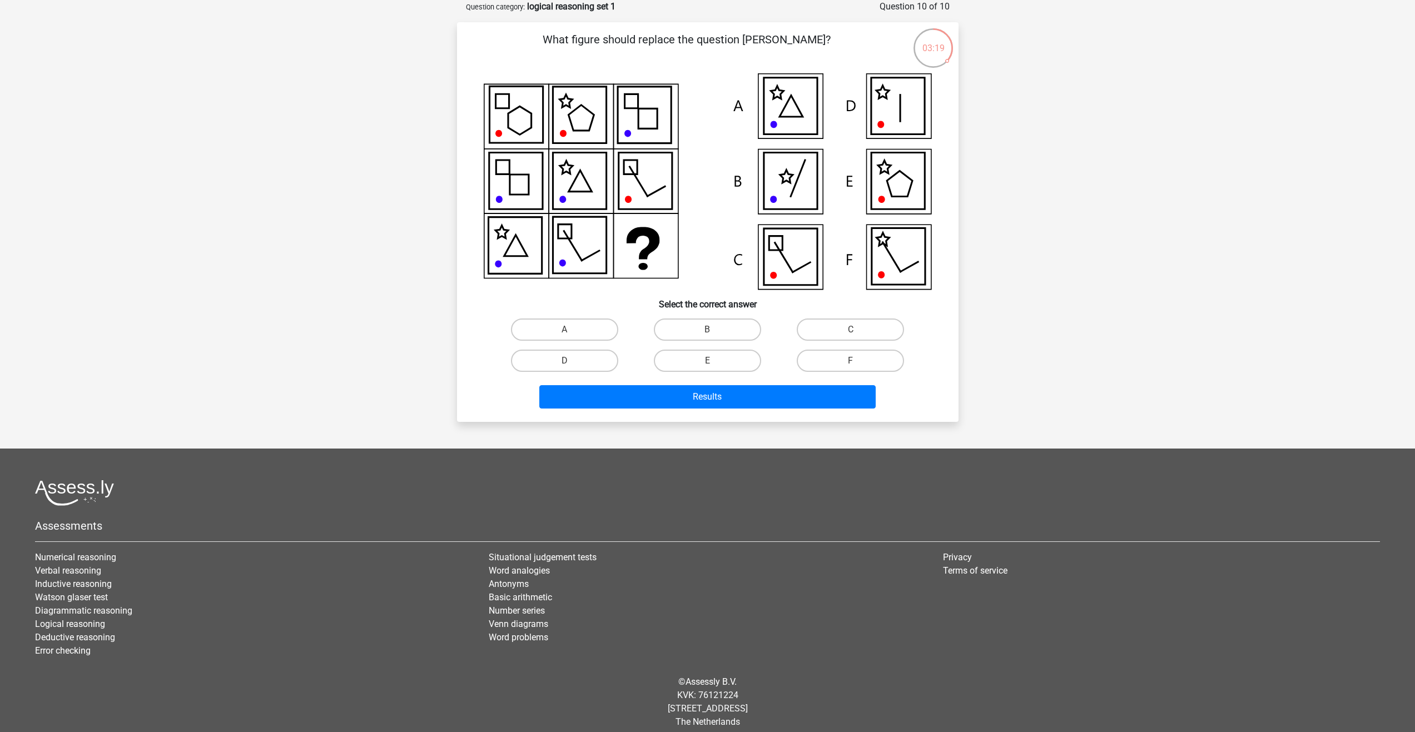
click at [884, 107] on icon at bounding box center [897, 106] width 53 height 57
click at [884, 106] on icon at bounding box center [897, 106] width 53 height 57
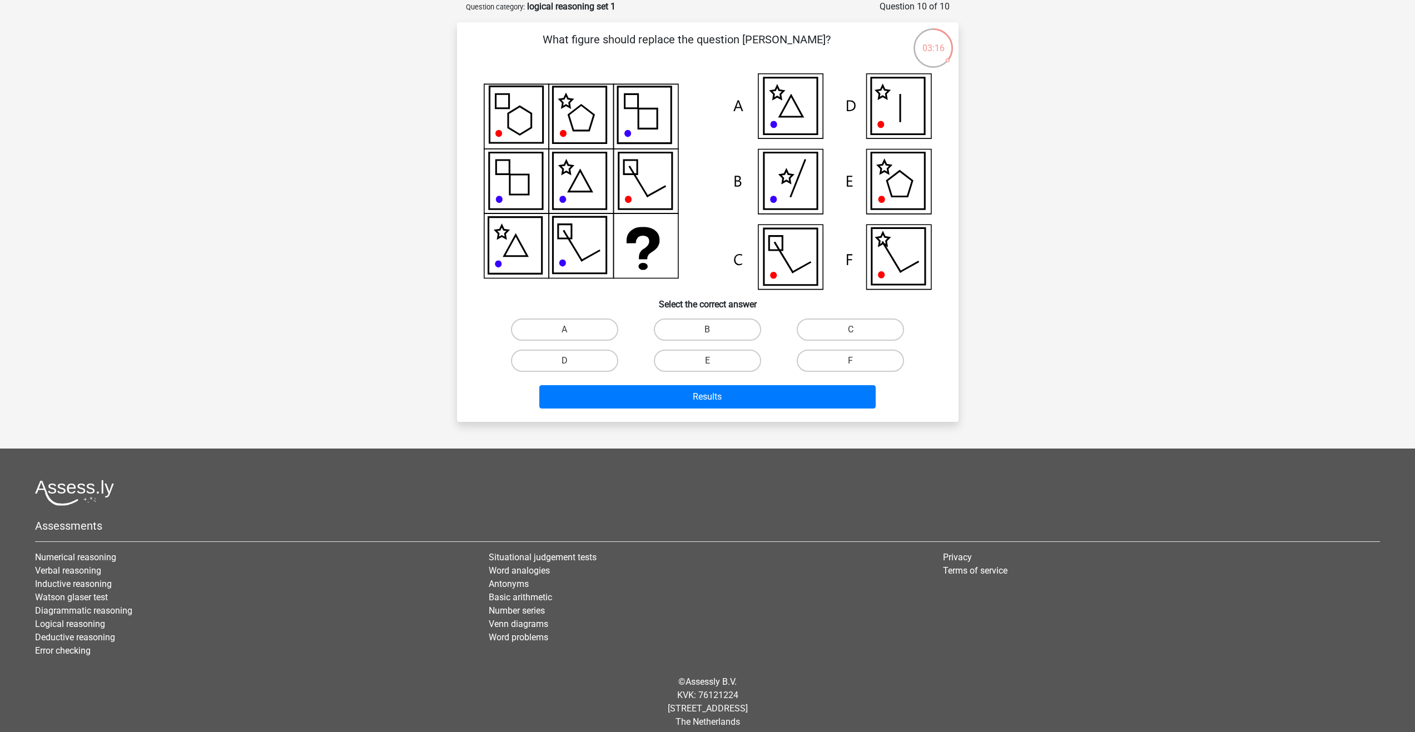
click at [884, 114] on icon at bounding box center [897, 106] width 53 height 57
drag, startPoint x: 582, startPoint y: 356, endPoint x: 681, endPoint y: 374, distance: 100.6
click at [582, 356] on label "D" at bounding box center [564, 361] width 107 height 22
click at [572, 361] on input "D" at bounding box center [567, 364] width 7 height 7
radio input "true"
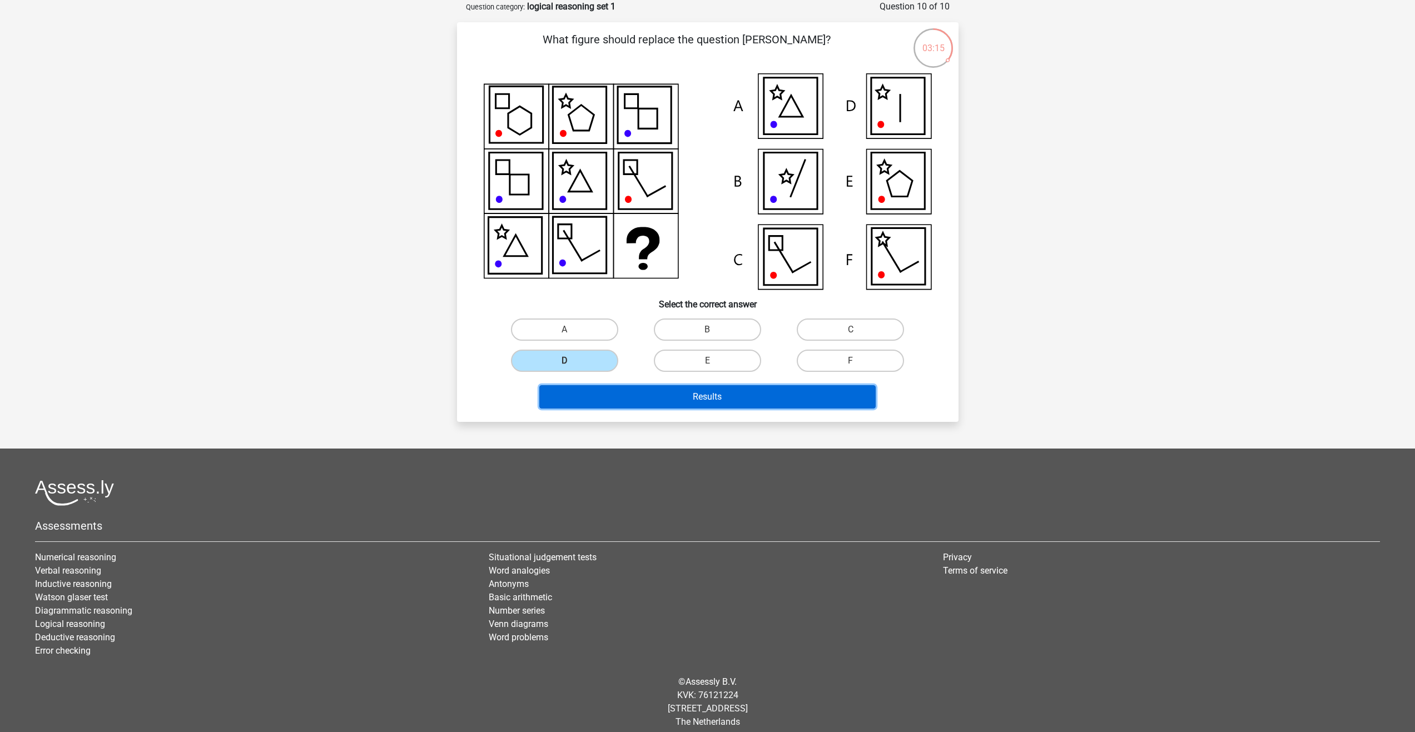
click at [739, 396] on button "Results" at bounding box center [707, 396] width 336 height 23
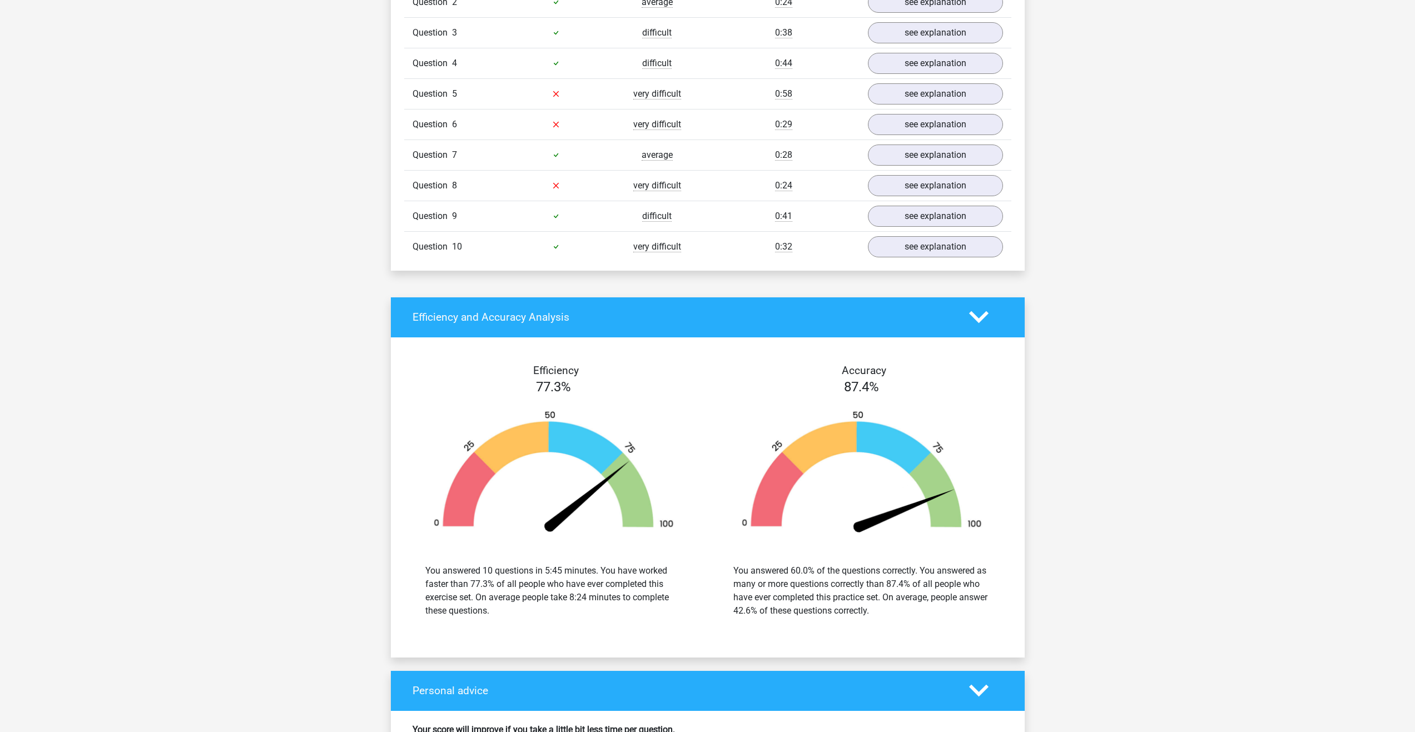
scroll to position [1223, 0]
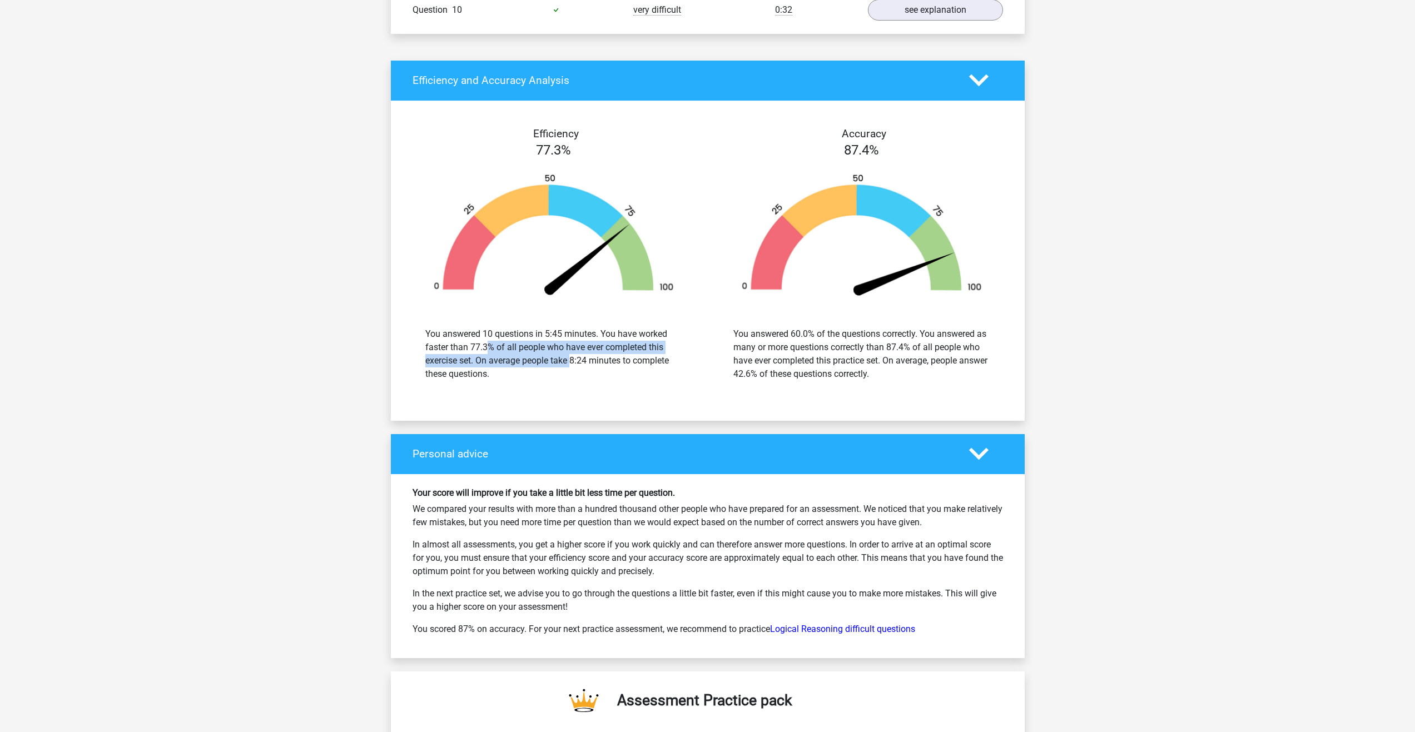
drag, startPoint x: 428, startPoint y: 349, endPoint x: 535, endPoint y: 365, distance: 108.5
click at [535, 365] on div "You answered 10 questions in 5:45 minutes. You have worked faster than 77.3% of…" at bounding box center [553, 353] width 257 height 53
drag, startPoint x: 535, startPoint y: 365, endPoint x: 543, endPoint y: 360, distance: 8.5
click at [535, 365] on div "You answered 10 questions in 5:45 minutes. You have worked faster than 77.3% of…" at bounding box center [553, 353] width 257 height 53
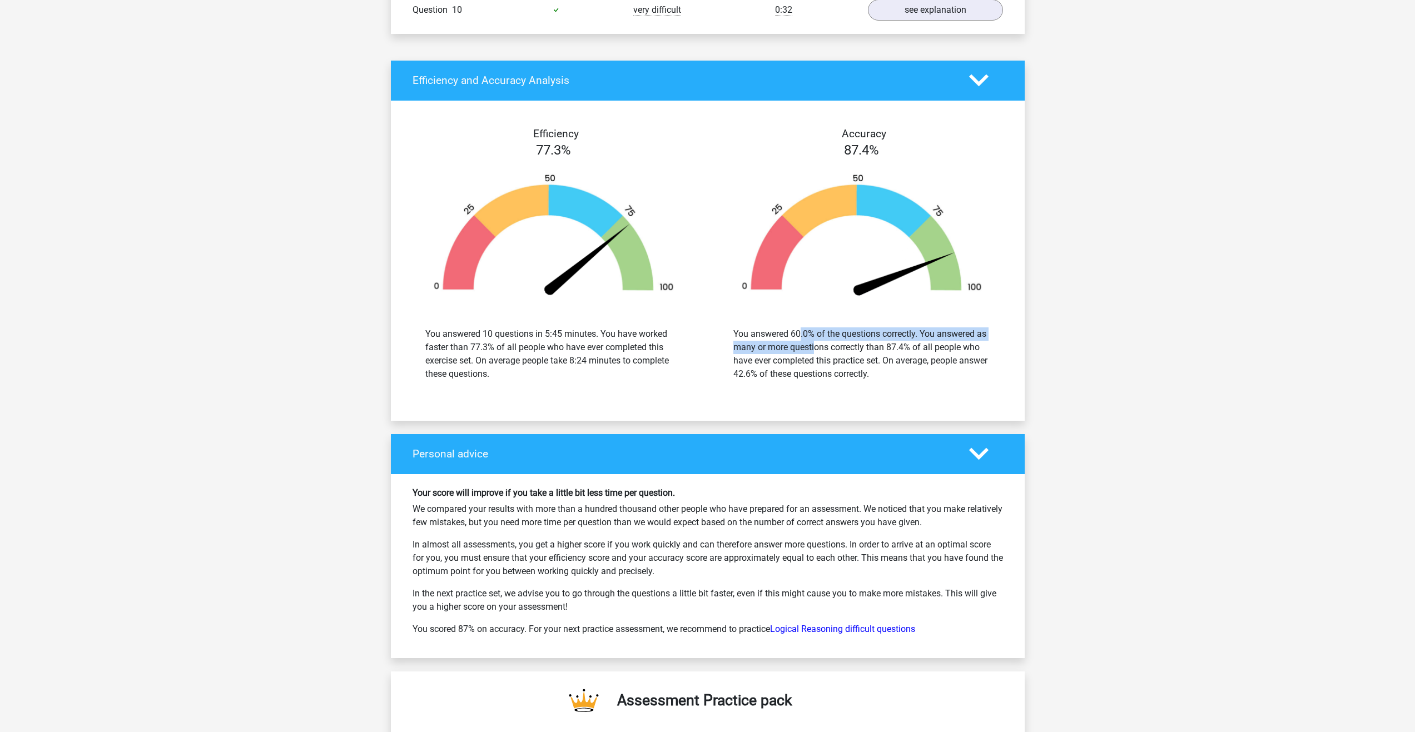
drag, startPoint x: 735, startPoint y: 330, endPoint x: 755, endPoint y: 353, distance: 30.0
click at [755, 353] on div "You answered 60.0% of the questions correctly. You answered as many or more que…" at bounding box center [861, 354] width 291 height 80
click at [755, 353] on div "You answered 60.0% of the questions correctly. You answered as many or more que…" at bounding box center [861, 353] width 257 height 53
drag, startPoint x: 885, startPoint y: 345, endPoint x: 889, endPoint y: 356, distance: 11.8
click at [889, 356] on div "You answered 60.0% of the questions correctly. You answered as many or more que…" at bounding box center [861, 353] width 257 height 53
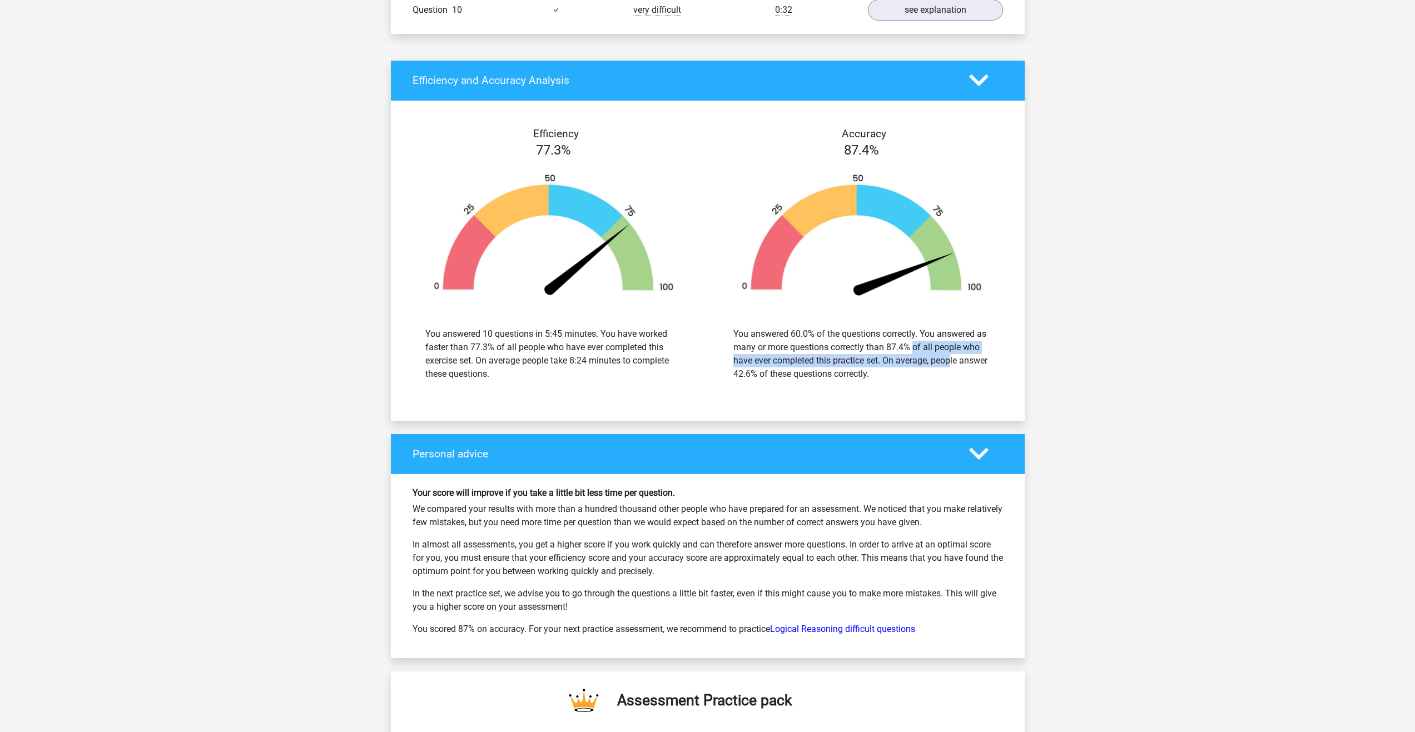
click at [889, 356] on div "You answered 60.0% of the questions correctly. You answered as many or more que…" at bounding box center [861, 353] width 257 height 53
drag, startPoint x: 924, startPoint y: 359, endPoint x: 925, endPoint y: 365, distance: 5.6
click at [925, 365] on div "You answered 60.0% of the questions correctly. You answered as many or more que…" at bounding box center [861, 353] width 257 height 53
click at [922, 368] on div "You answered 60.0% of the questions correctly. You answered as many or more que…" at bounding box center [861, 353] width 257 height 53
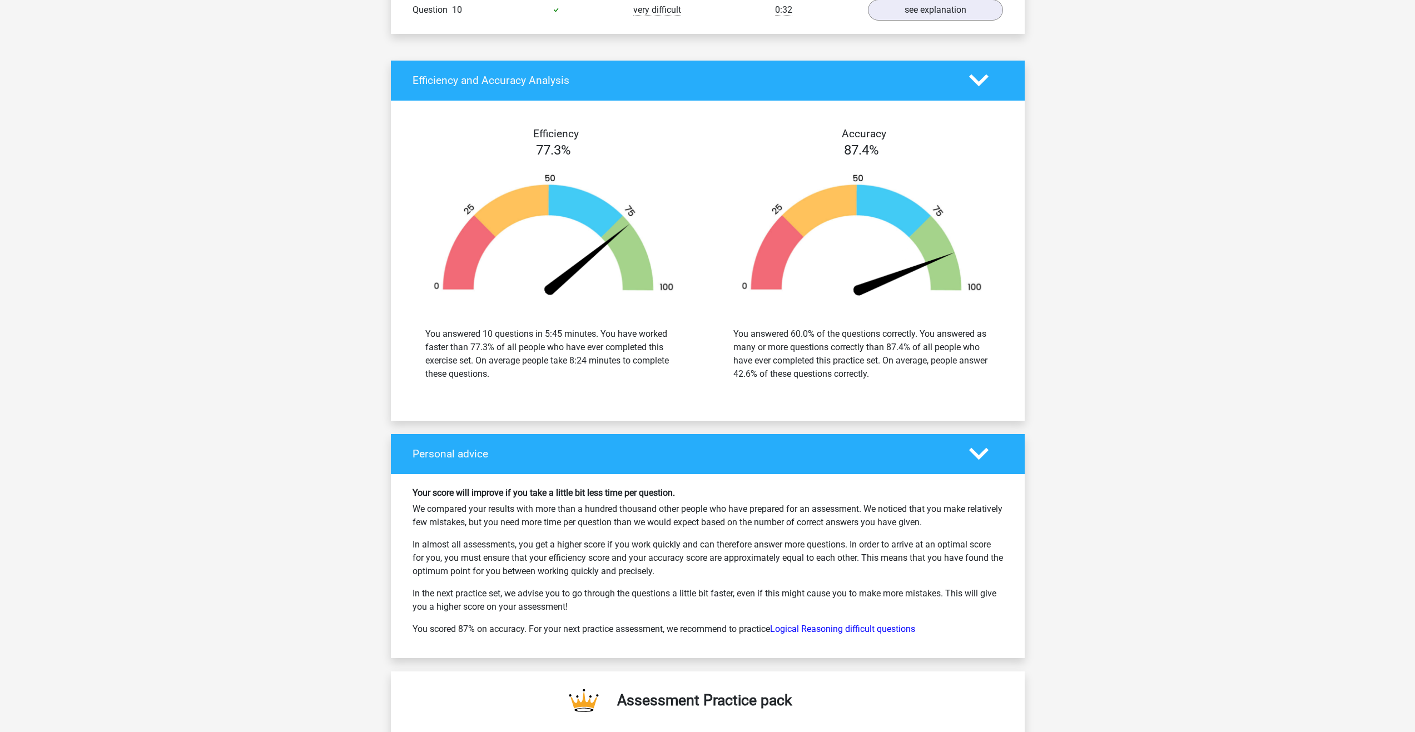
click at [922, 368] on div "You answered 60.0% of the questions correctly. You answered as many or more que…" at bounding box center [861, 353] width 257 height 53
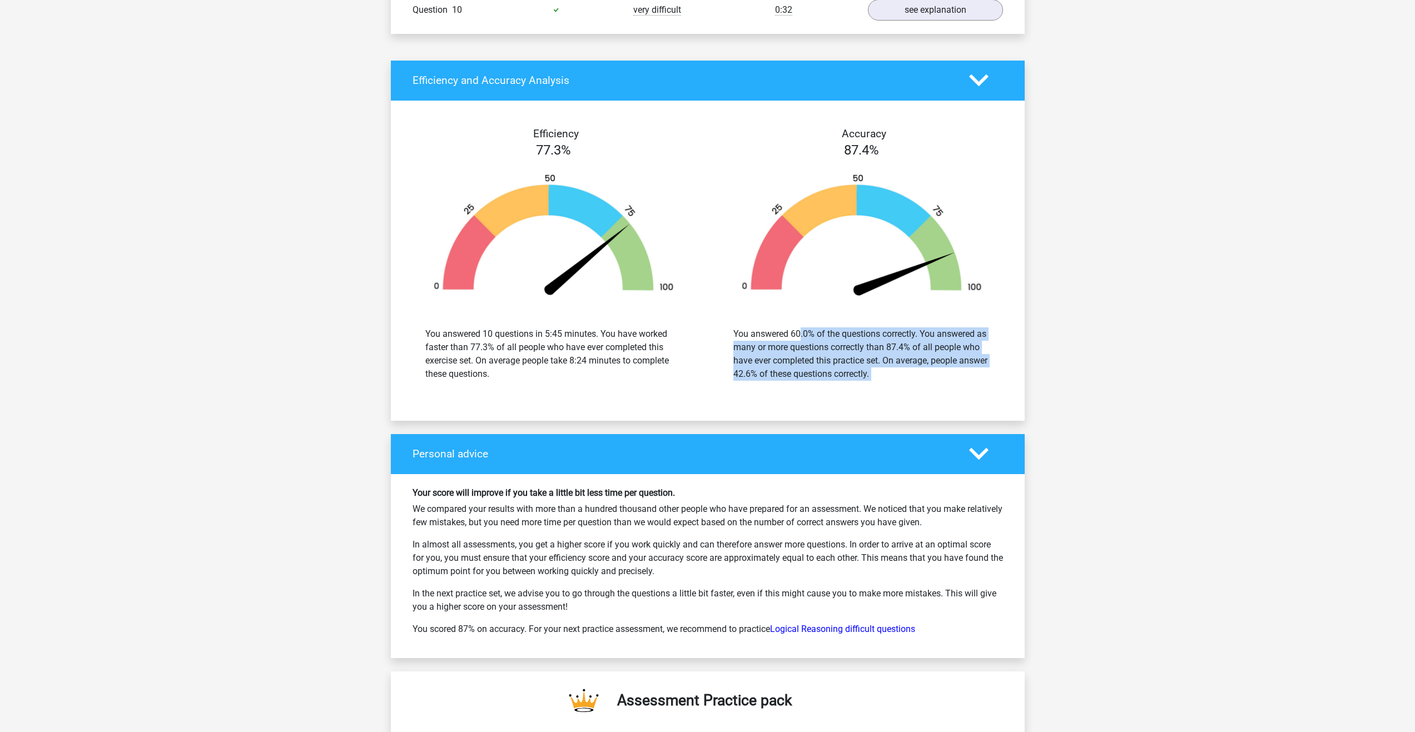
click at [922, 368] on div "You answered 60.0% of the questions correctly. You answered as many or more que…" at bounding box center [861, 353] width 257 height 53
drag, startPoint x: 922, startPoint y: 368, endPoint x: 835, endPoint y: 387, distance: 89.9
click at [835, 387] on div "You answered 60.0% of the questions correctly. You answered as many or more que…" at bounding box center [861, 354] width 291 height 80
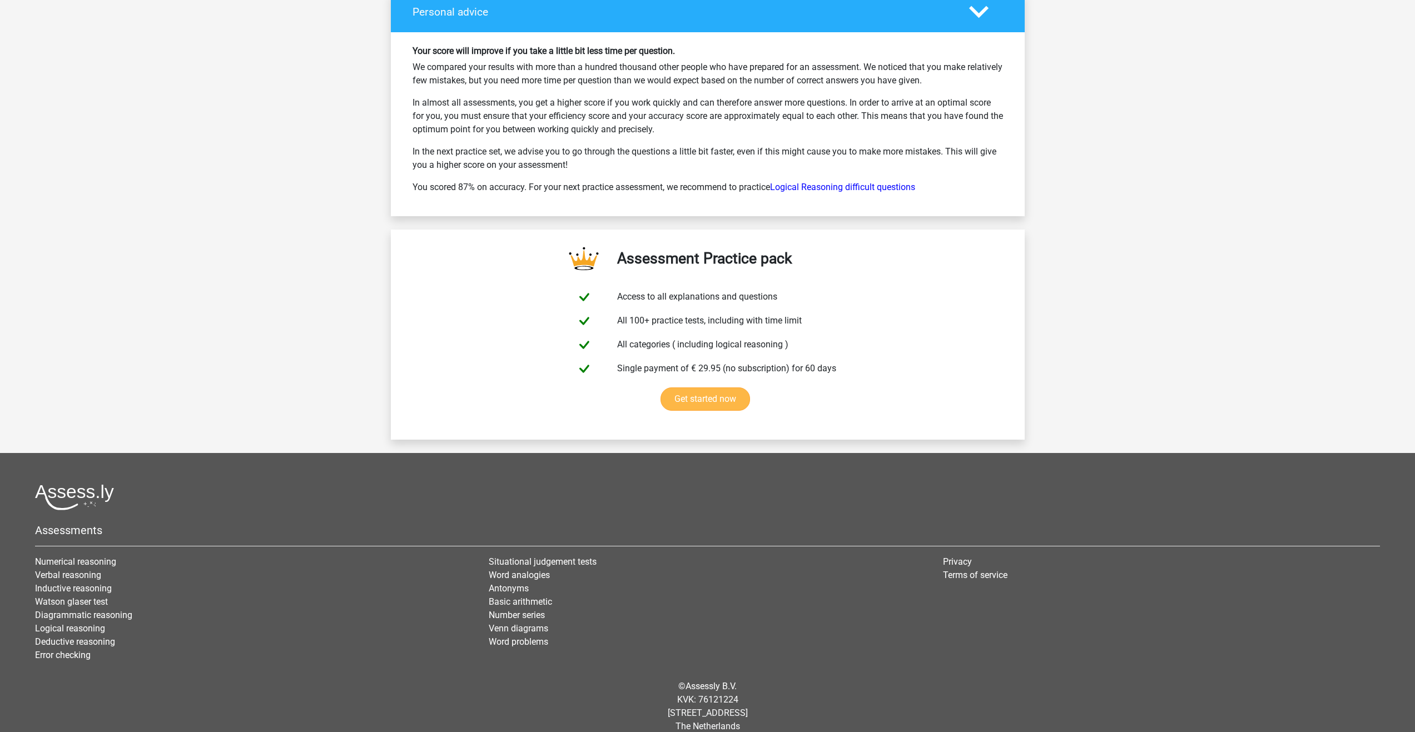
scroll to position [1680, 0]
